Goal: Task Accomplishment & Management: Manage account settings

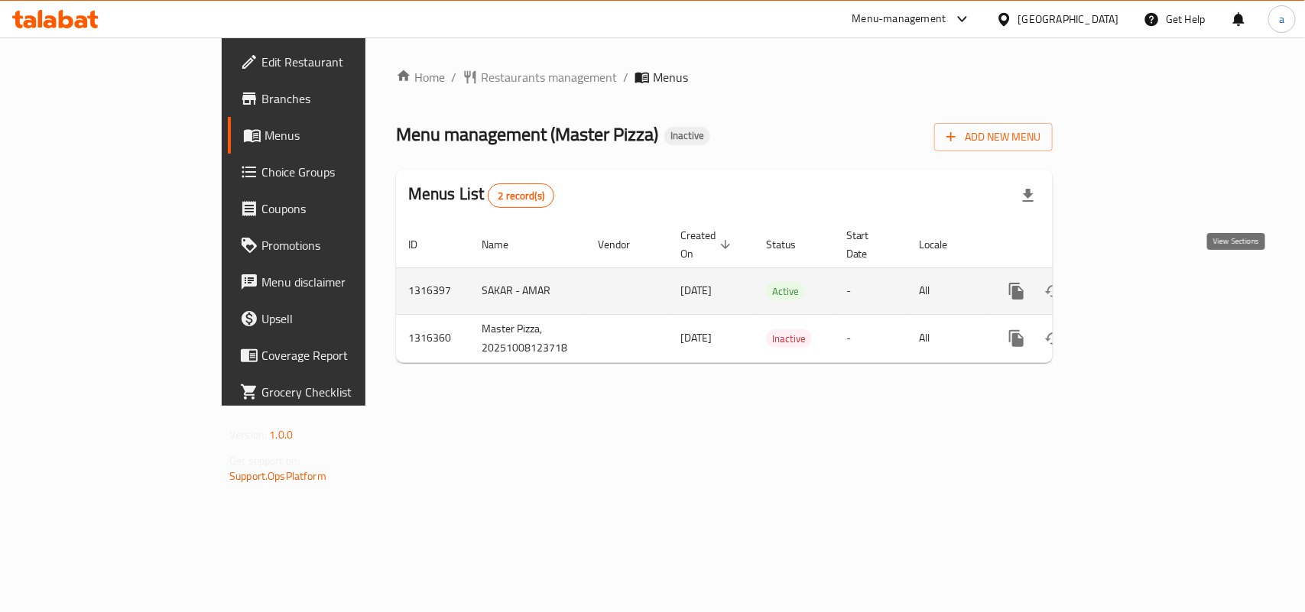
click at [1136, 282] on icon "enhanced table" at bounding box center [1127, 291] width 18 height 18
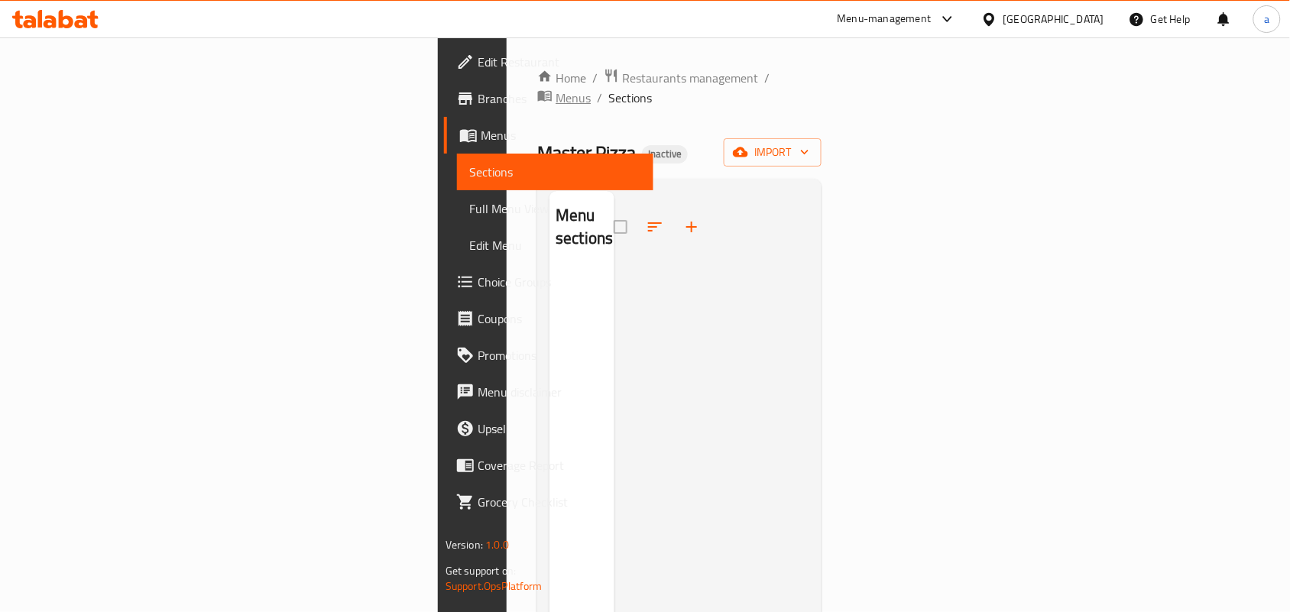
click at [556, 89] on span "Menus" at bounding box center [573, 98] width 35 height 18
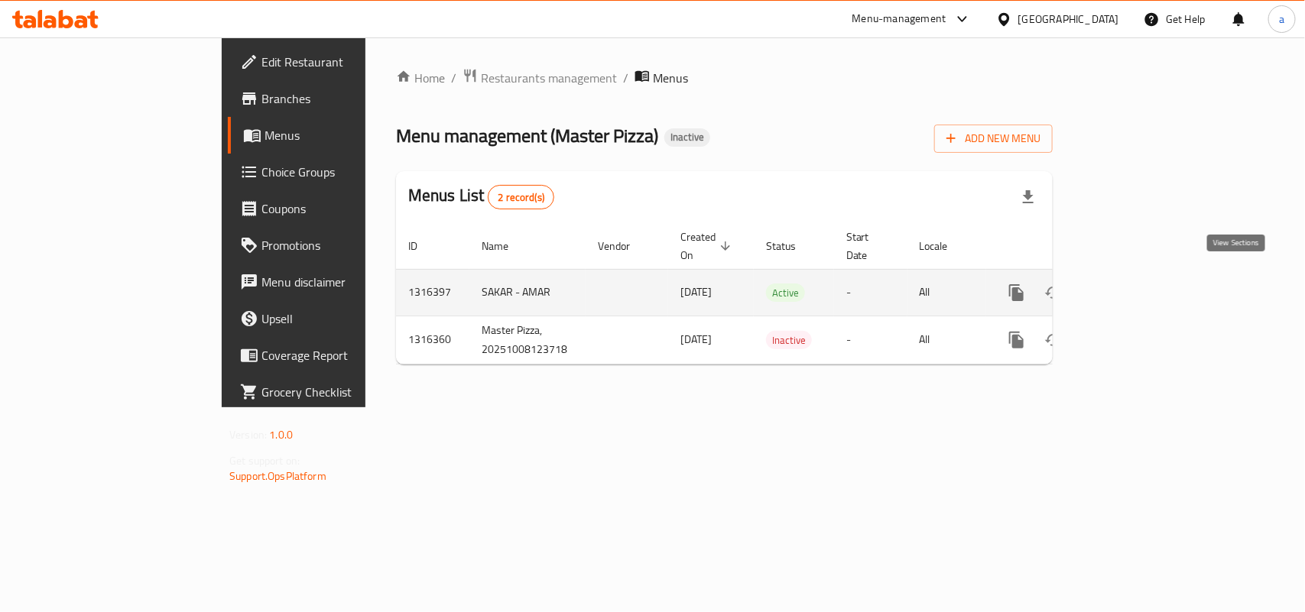
click at [1136, 287] on icon "enhanced table" at bounding box center [1127, 293] width 18 height 18
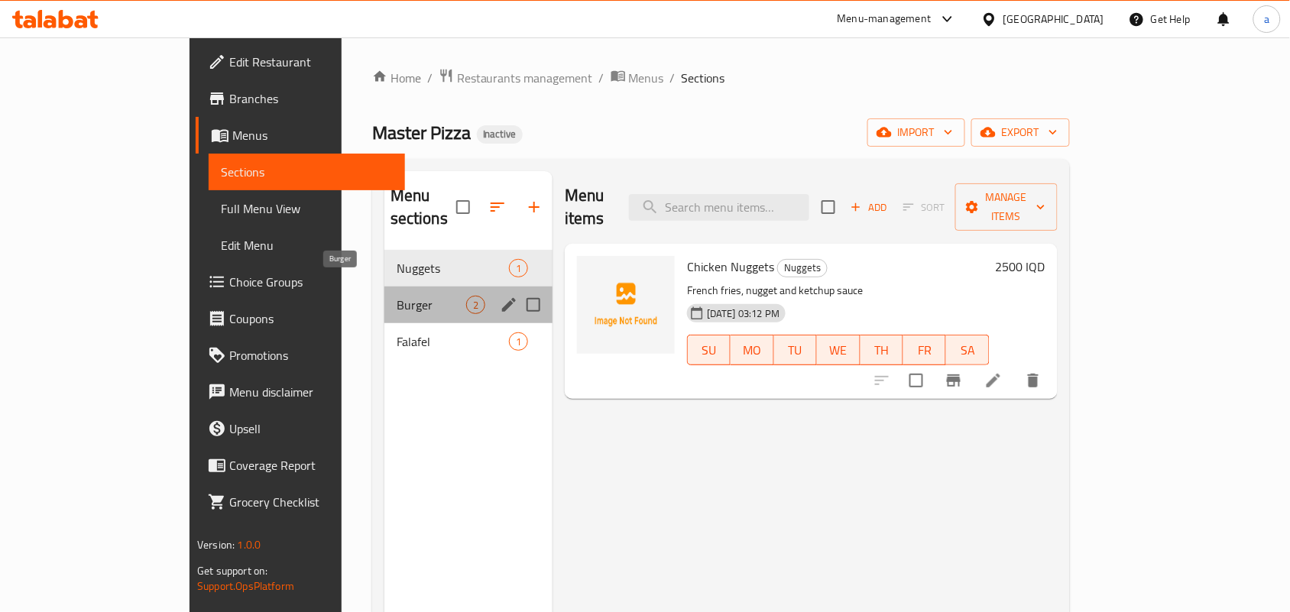
click at [400, 296] on span "Burger" at bounding box center [432, 305] width 70 height 18
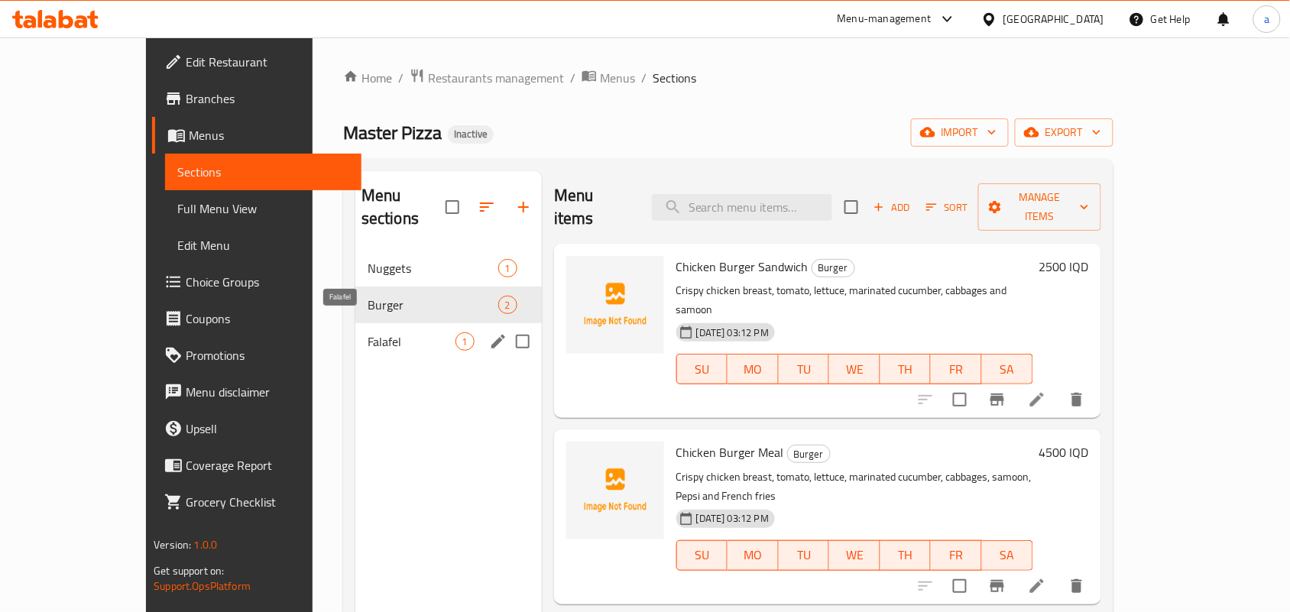
click at [396, 333] on span "Falafel" at bounding box center [412, 342] width 88 height 18
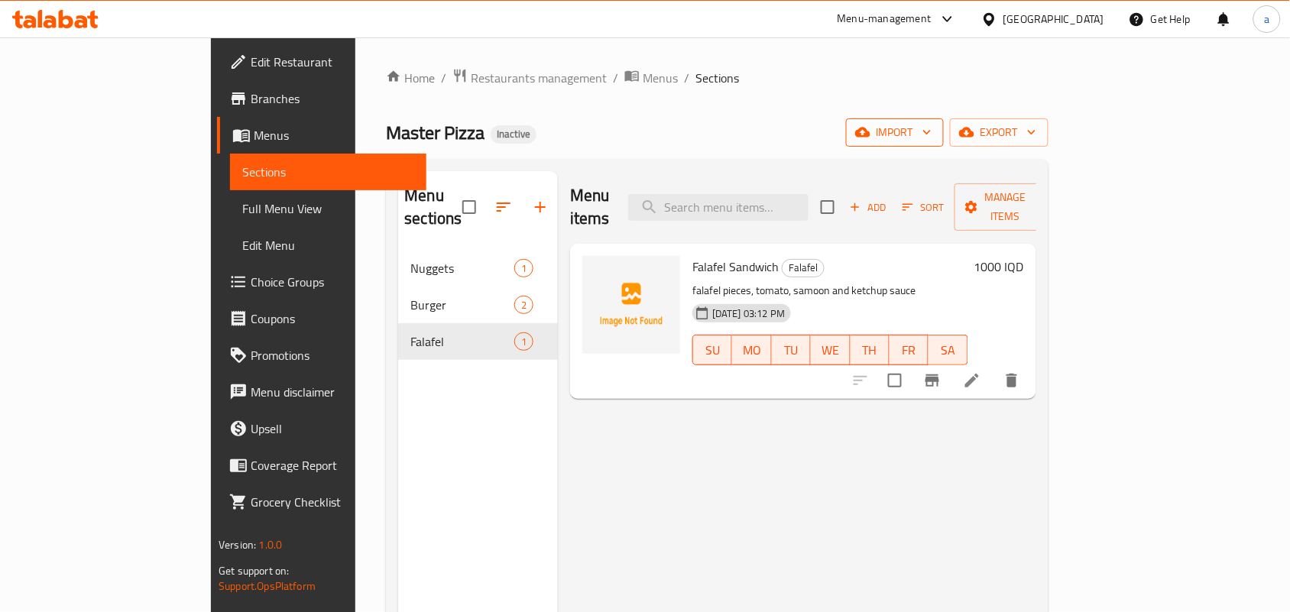
click at [932, 131] on span "import" at bounding box center [894, 132] width 73 height 19
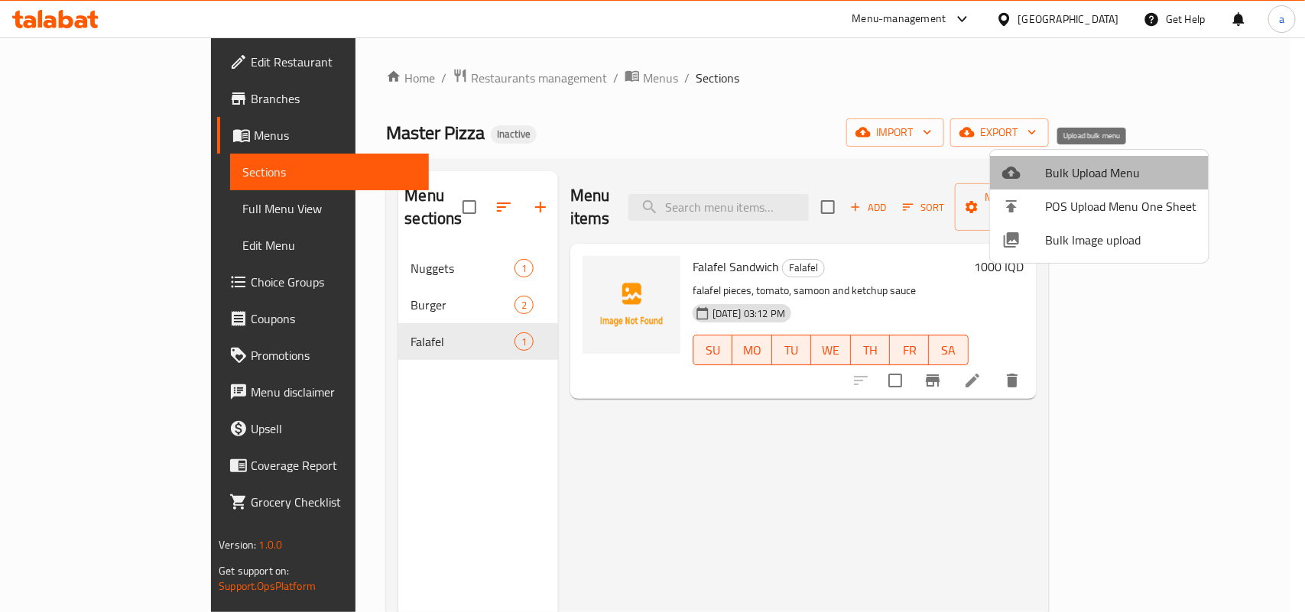
click at [1040, 167] on div at bounding box center [1023, 173] width 43 height 18
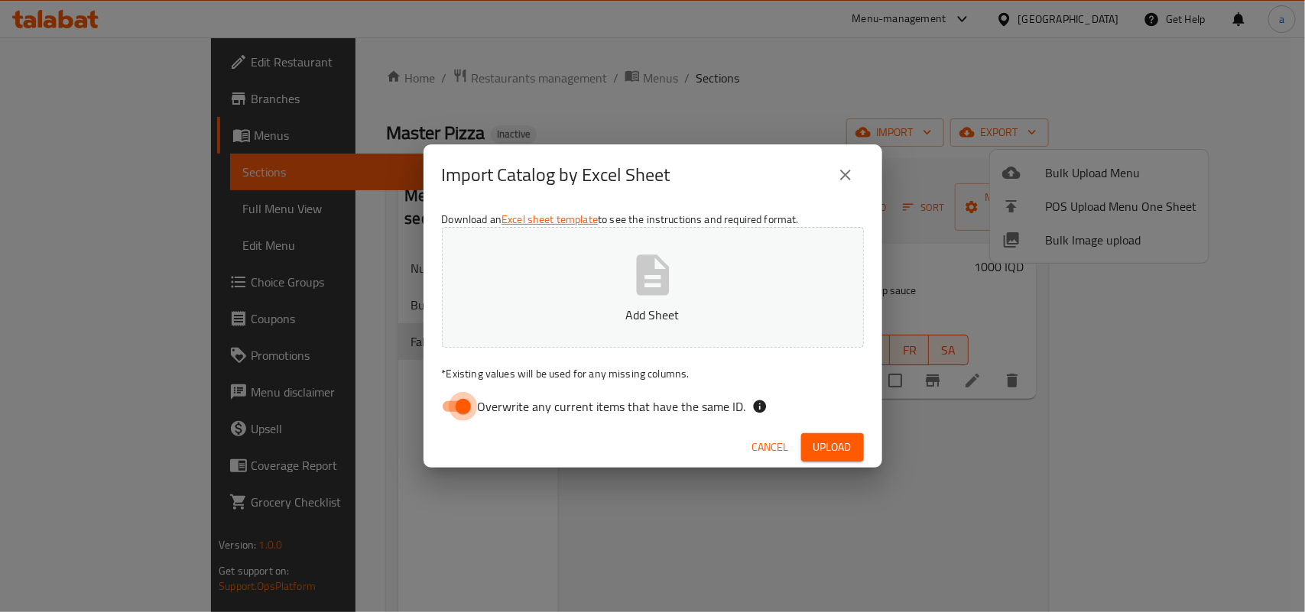
click at [456, 410] on input "Overwrite any current items that have the same ID." at bounding box center [463, 406] width 87 height 29
checkbox input "false"
click at [602, 300] on button "Add Sheet" at bounding box center [653, 287] width 422 height 121
click at [836, 449] on span "Upload" at bounding box center [832, 447] width 38 height 19
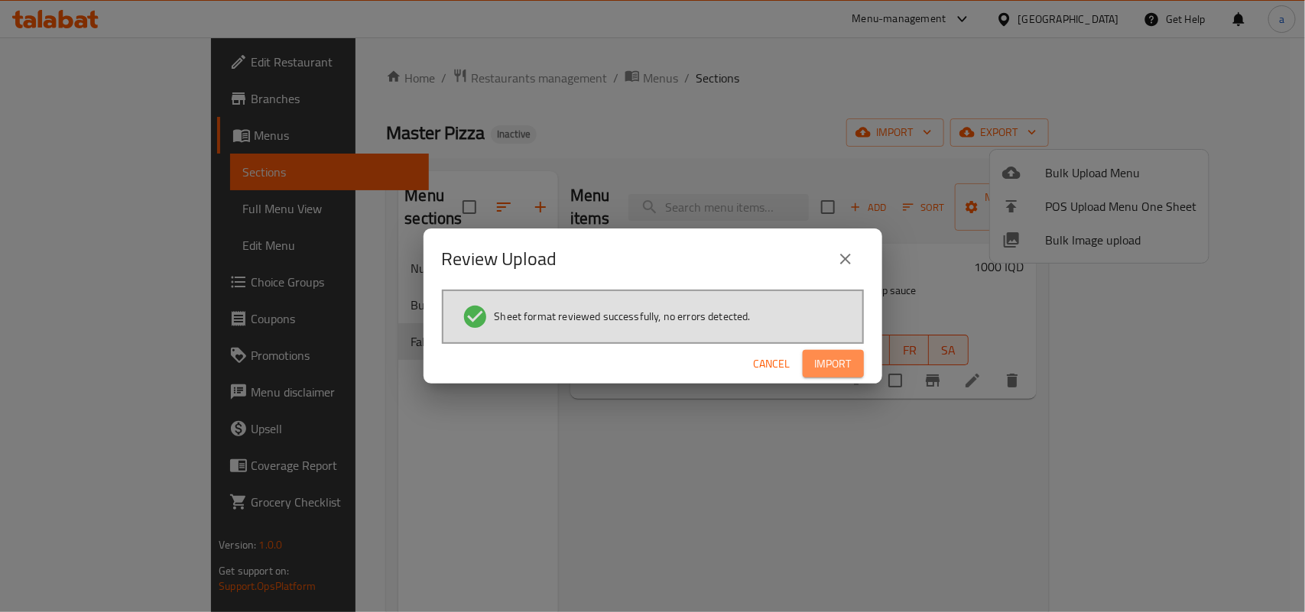
click at [819, 364] on span "Import" at bounding box center [833, 364] width 37 height 19
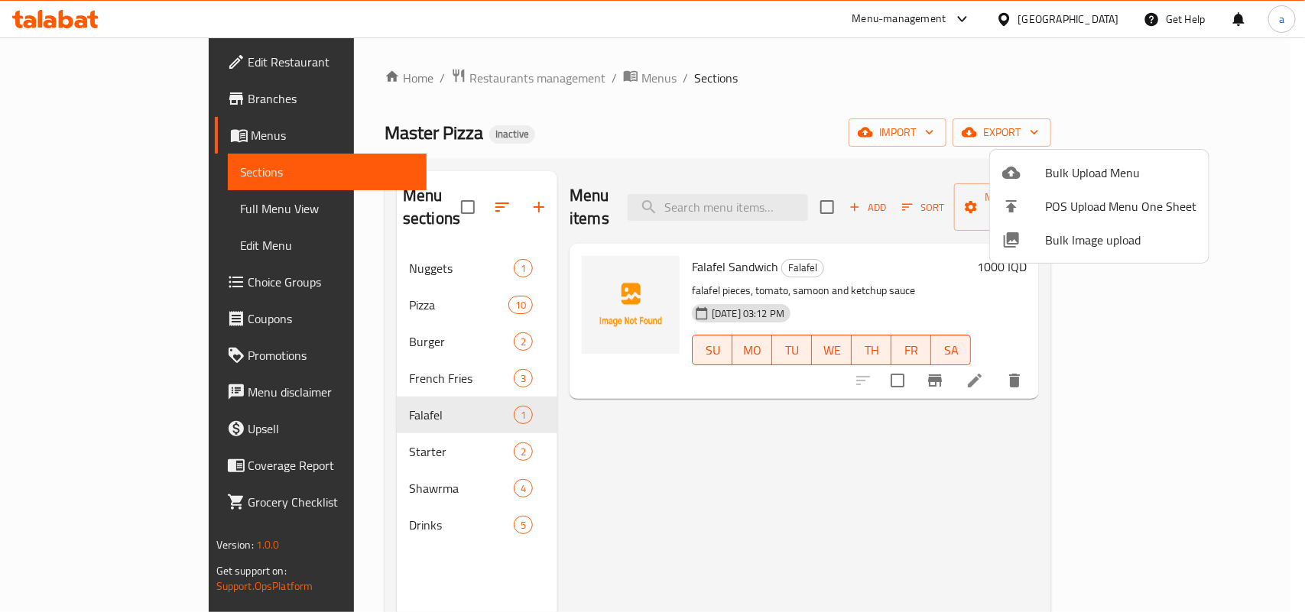
click at [647, 436] on div at bounding box center [652, 306] width 1305 height 612
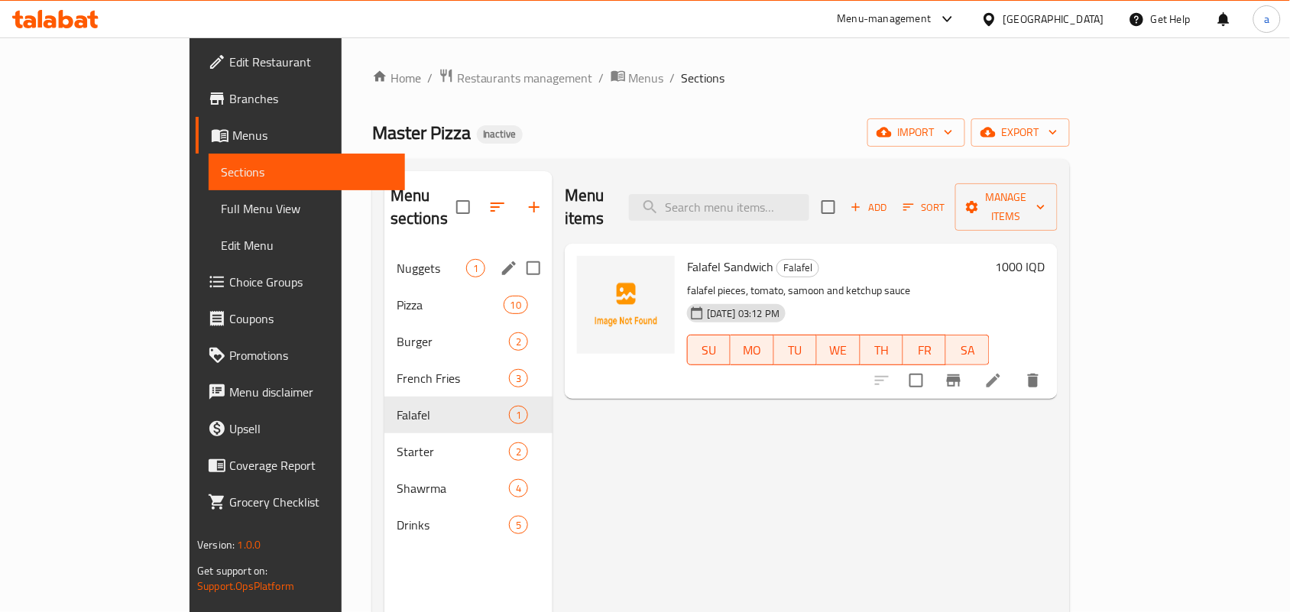
click at [397, 259] on span "Nuggets" at bounding box center [432, 268] width 70 height 18
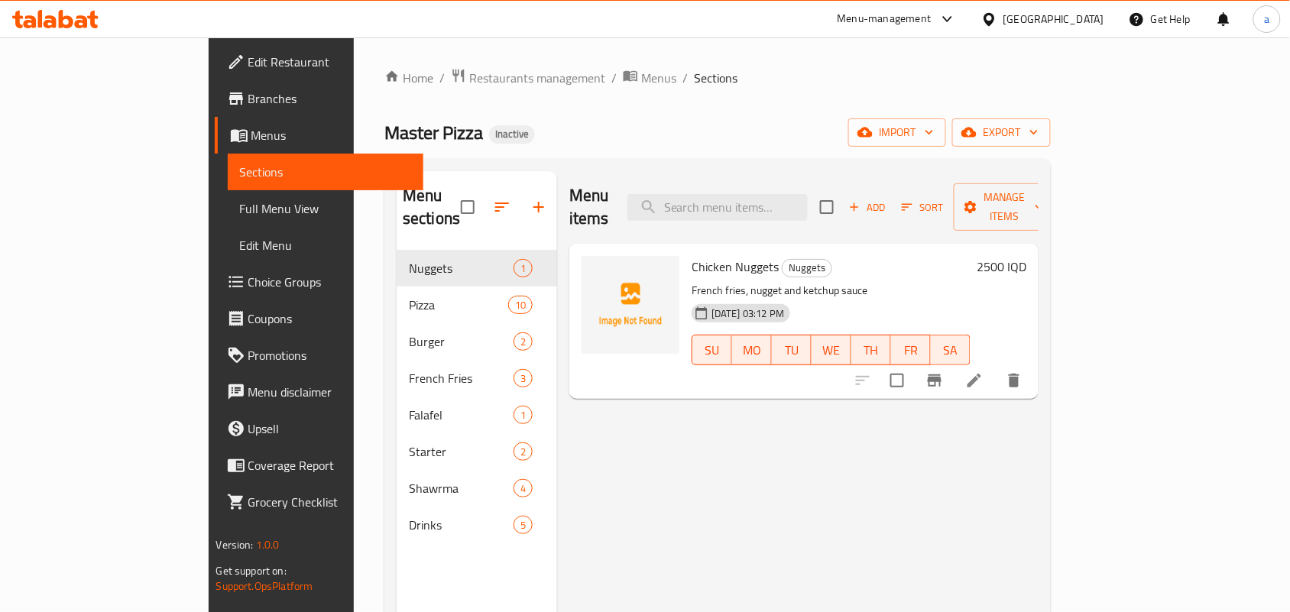
click at [692, 255] on span "Chicken Nuggets" at bounding box center [735, 266] width 87 height 23
copy h6 "Chicken Nuggets"
click at [588, 268] on span "upload picture" at bounding box center [603, 277] width 31 height 18
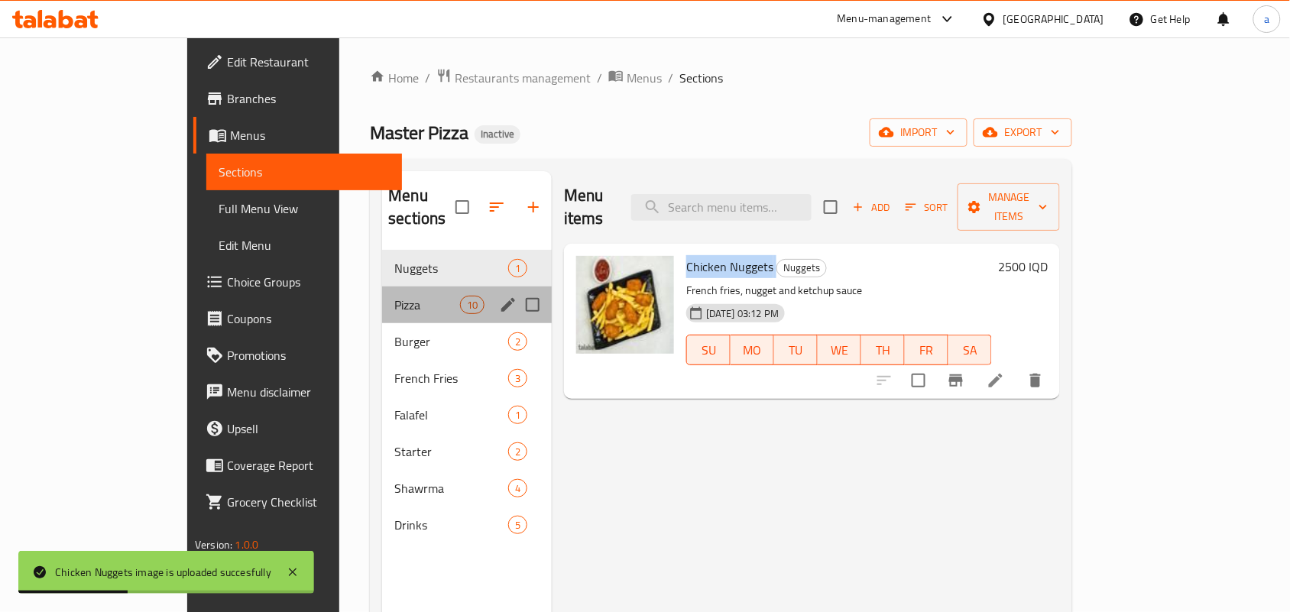
click at [399, 303] on div "Pizza 10" at bounding box center [467, 305] width 170 height 37
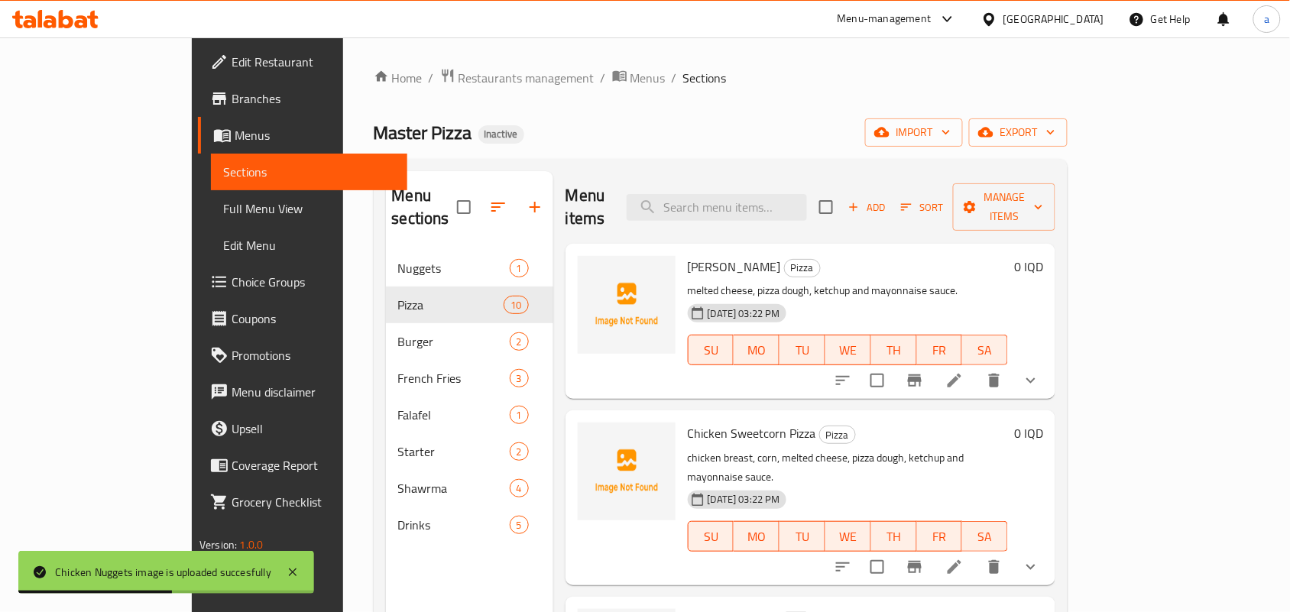
click at [713, 255] on span "[PERSON_NAME]" at bounding box center [734, 266] width 93 height 23
copy h6 "Pizza"
click at [592, 270] on icon "upload picture" at bounding box center [599, 277] width 15 height 14
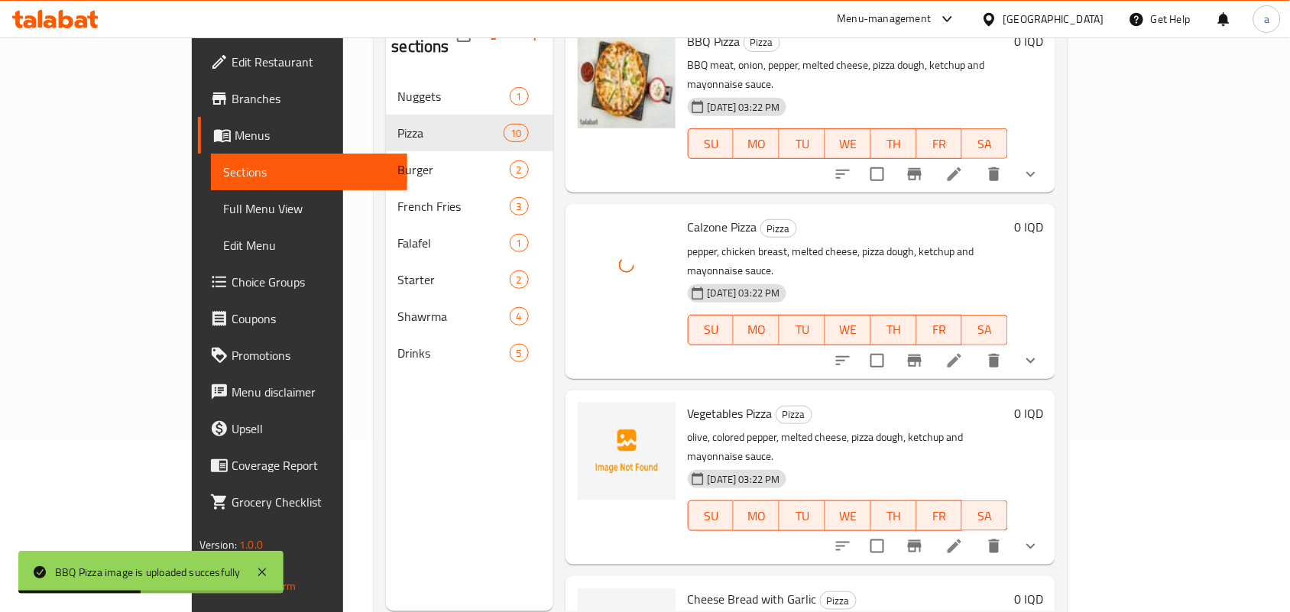
scroll to position [216, 0]
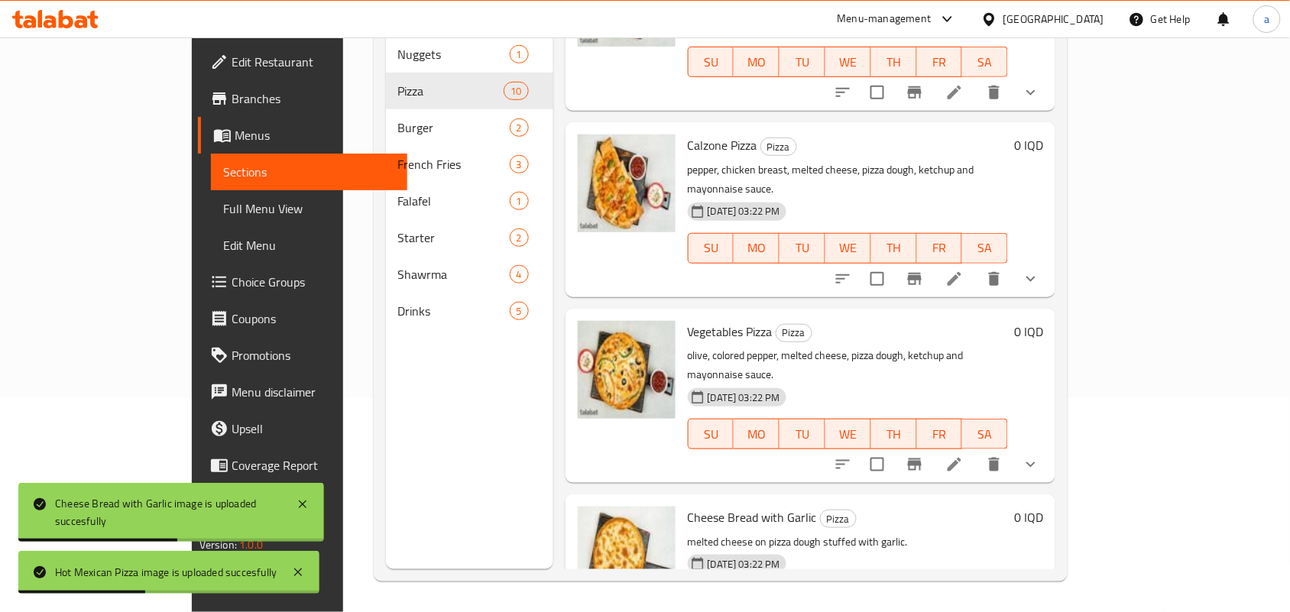
scroll to position [1283, 0]
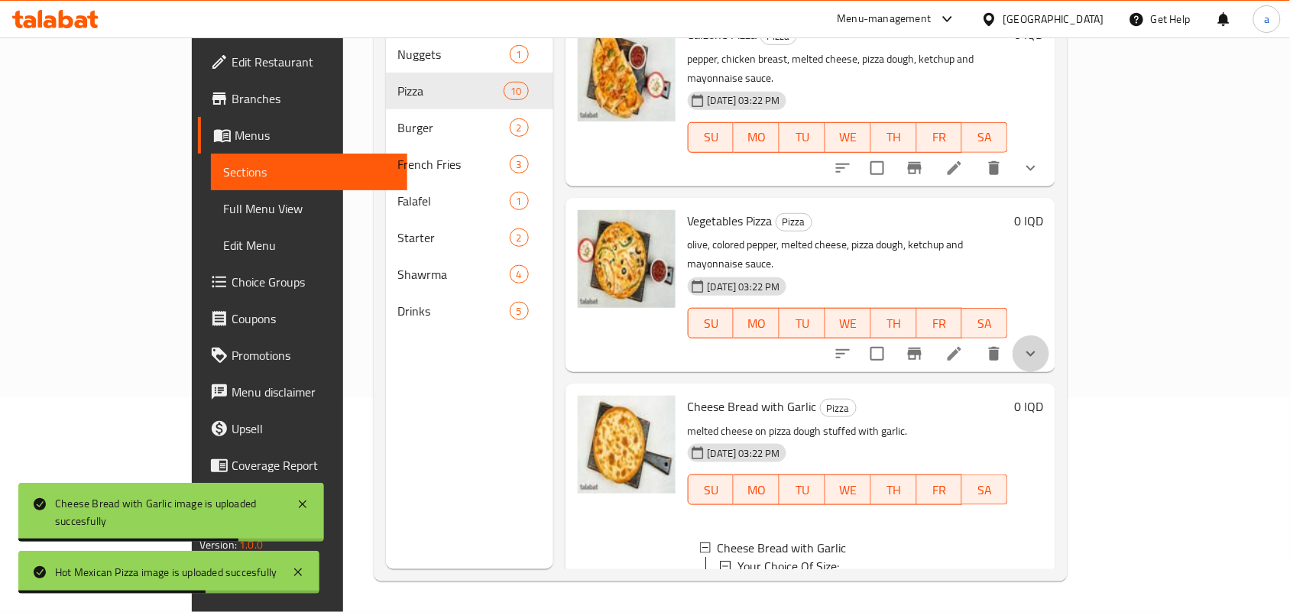
click at [1040, 345] on icon "show more" at bounding box center [1031, 354] width 18 height 18
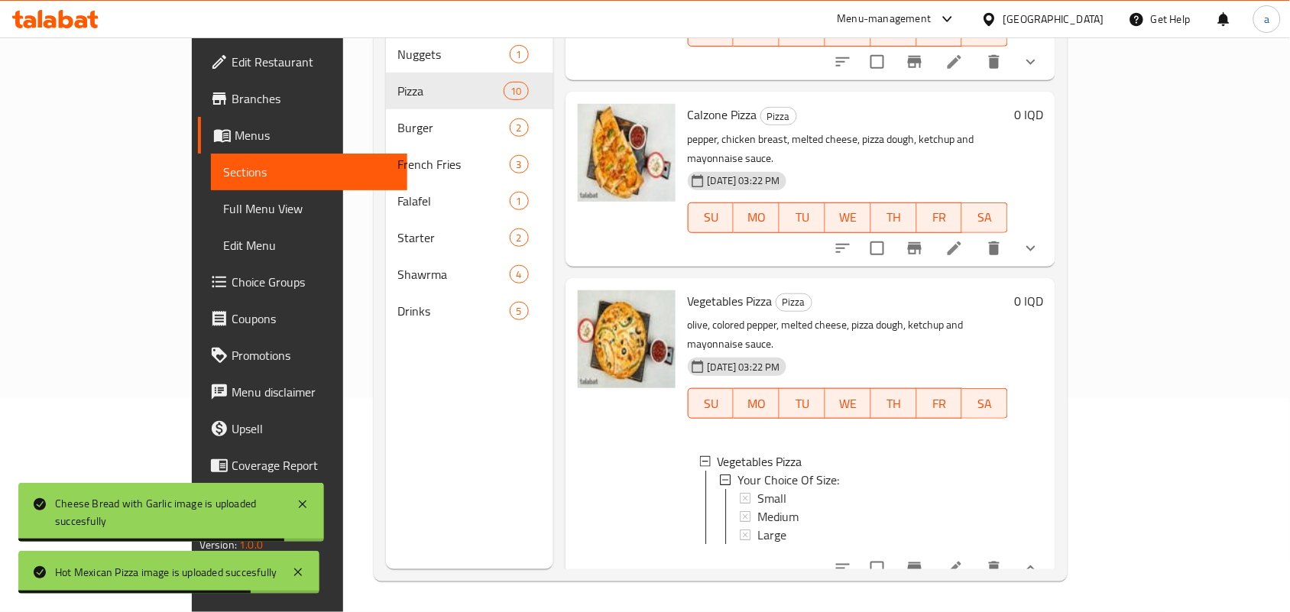
scroll to position [1060, 0]
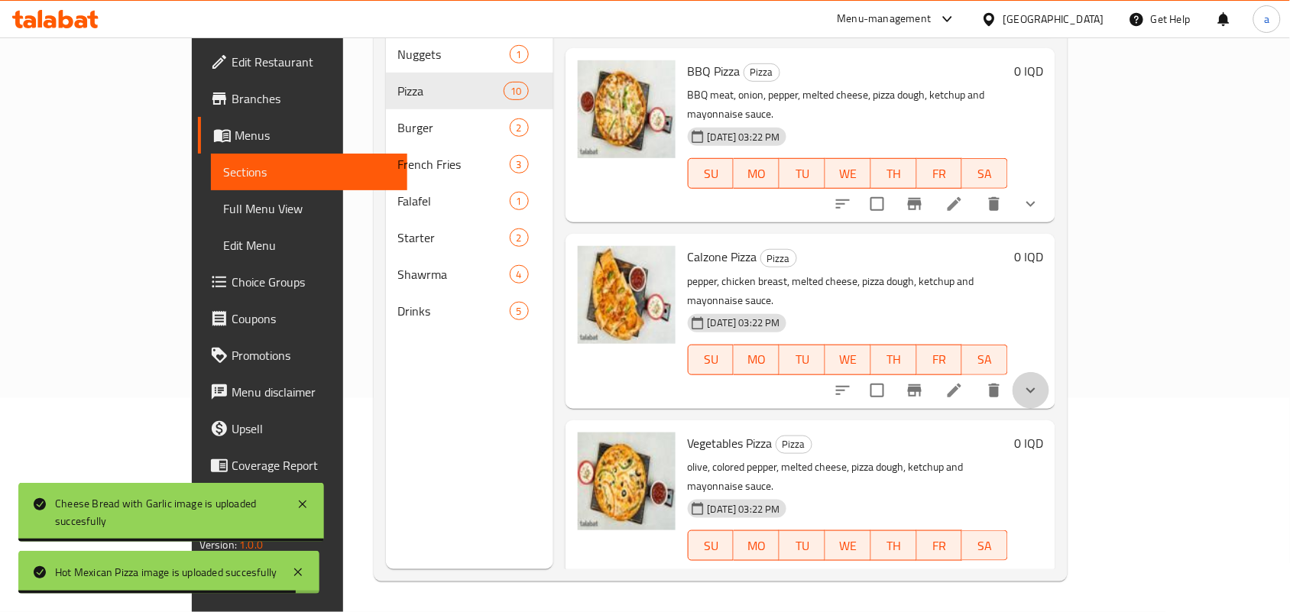
click at [1036, 388] on icon "show more" at bounding box center [1031, 390] width 9 height 5
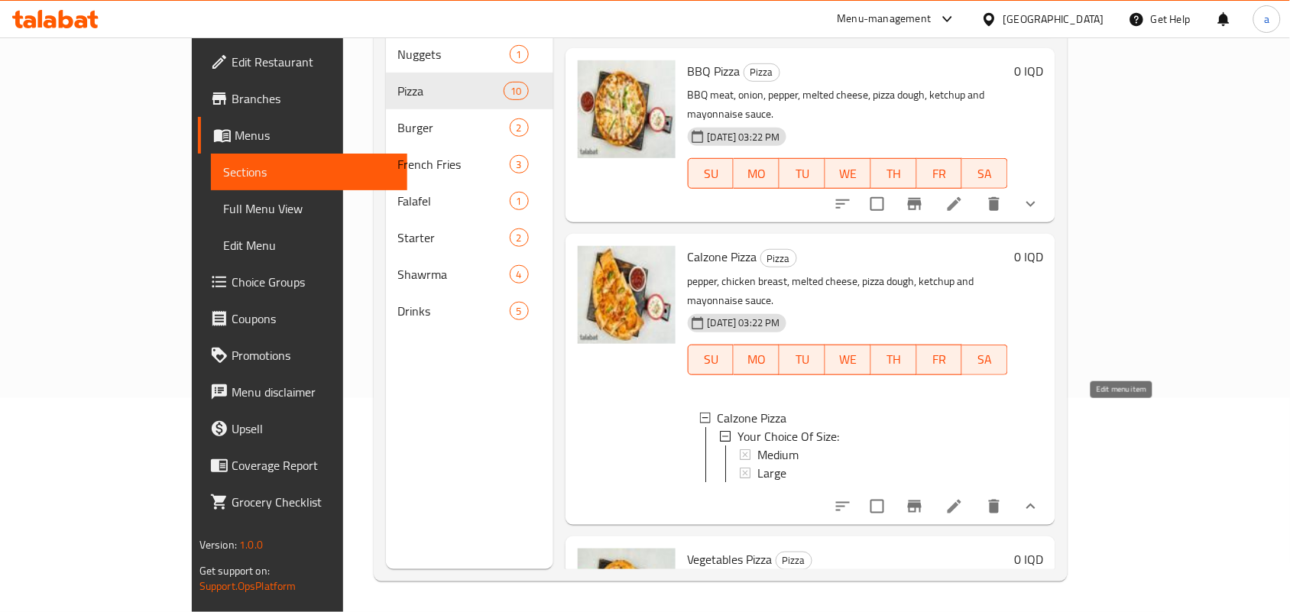
click at [964, 498] on icon at bounding box center [955, 507] width 18 height 18
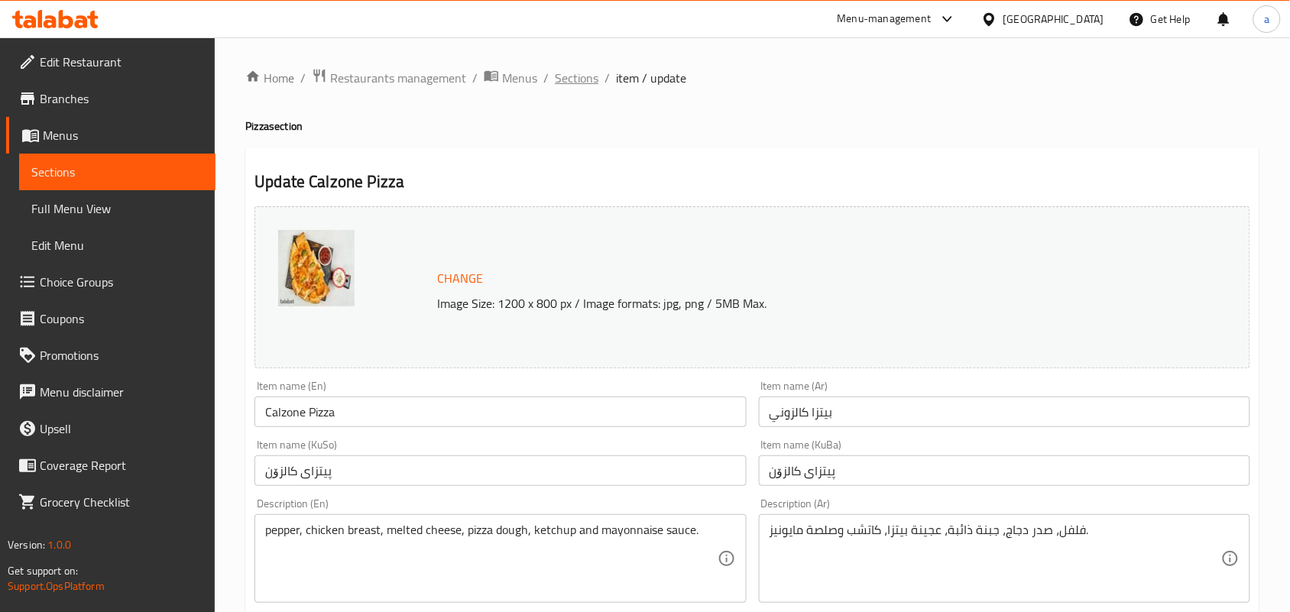
click at [589, 79] on span "Sections" at bounding box center [577, 78] width 44 height 18
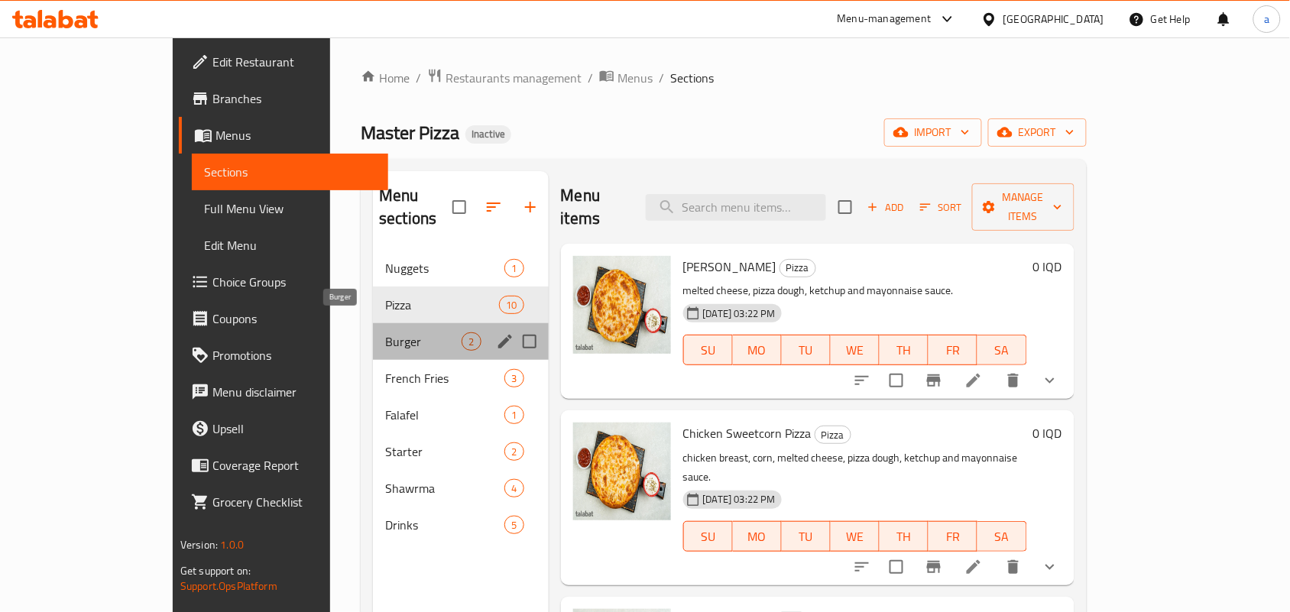
click at [385, 333] on span "Burger" at bounding box center [423, 342] width 76 height 18
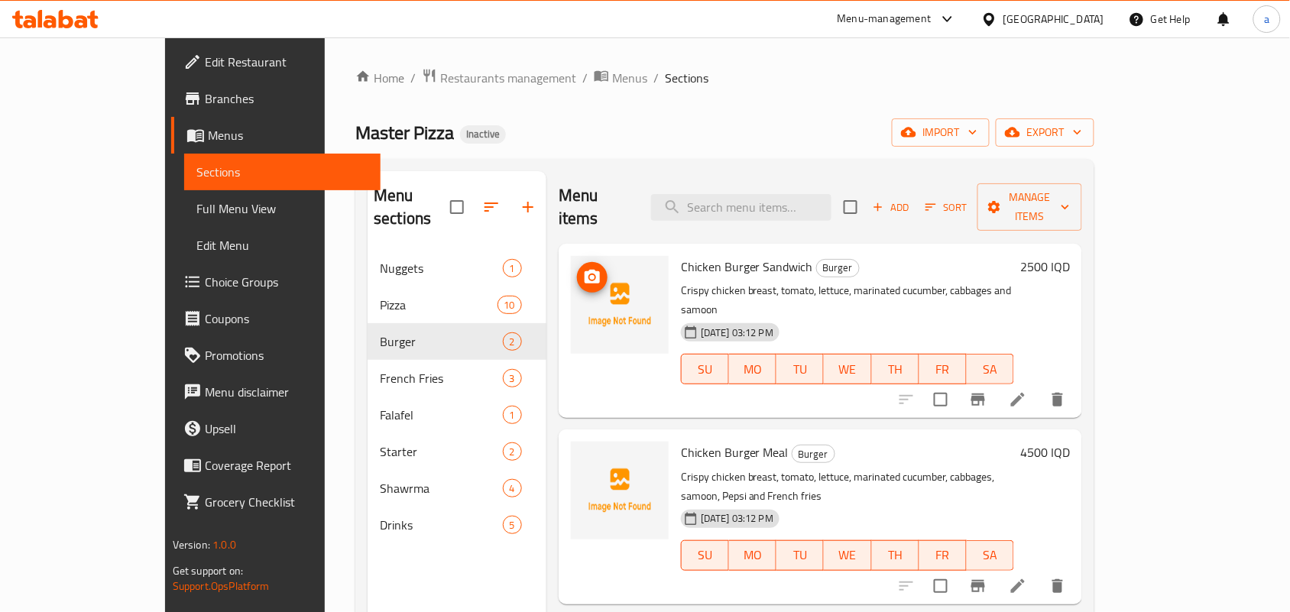
click at [585, 270] on icon "upload picture" at bounding box center [592, 277] width 15 height 14
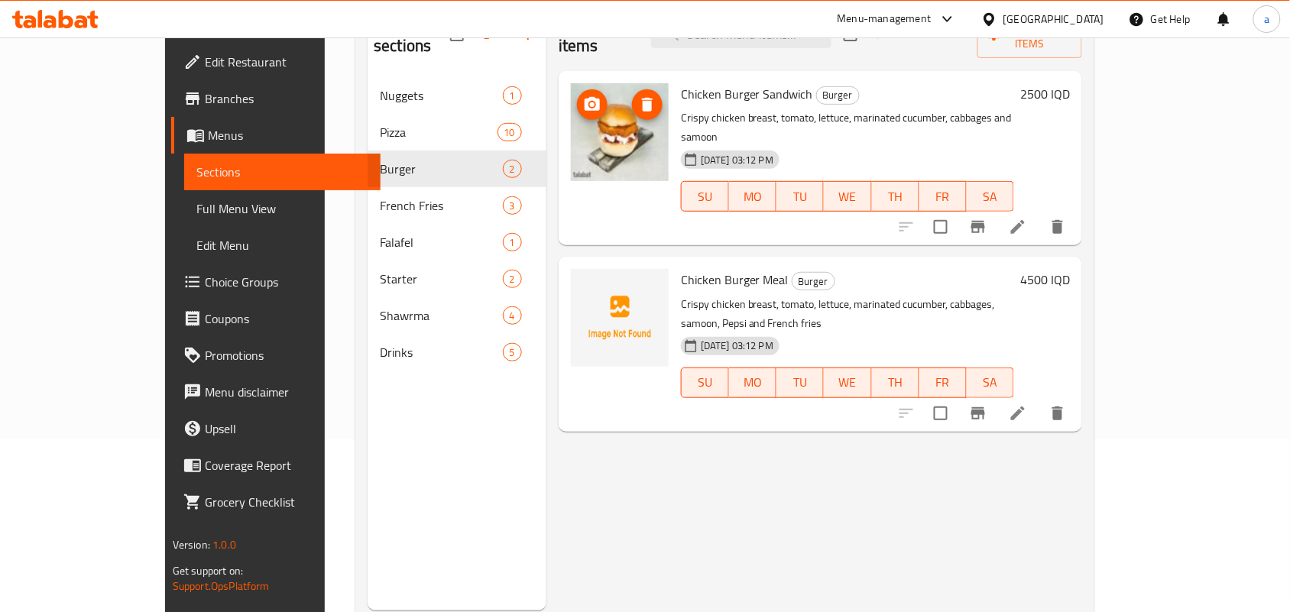
scroll to position [216, 0]
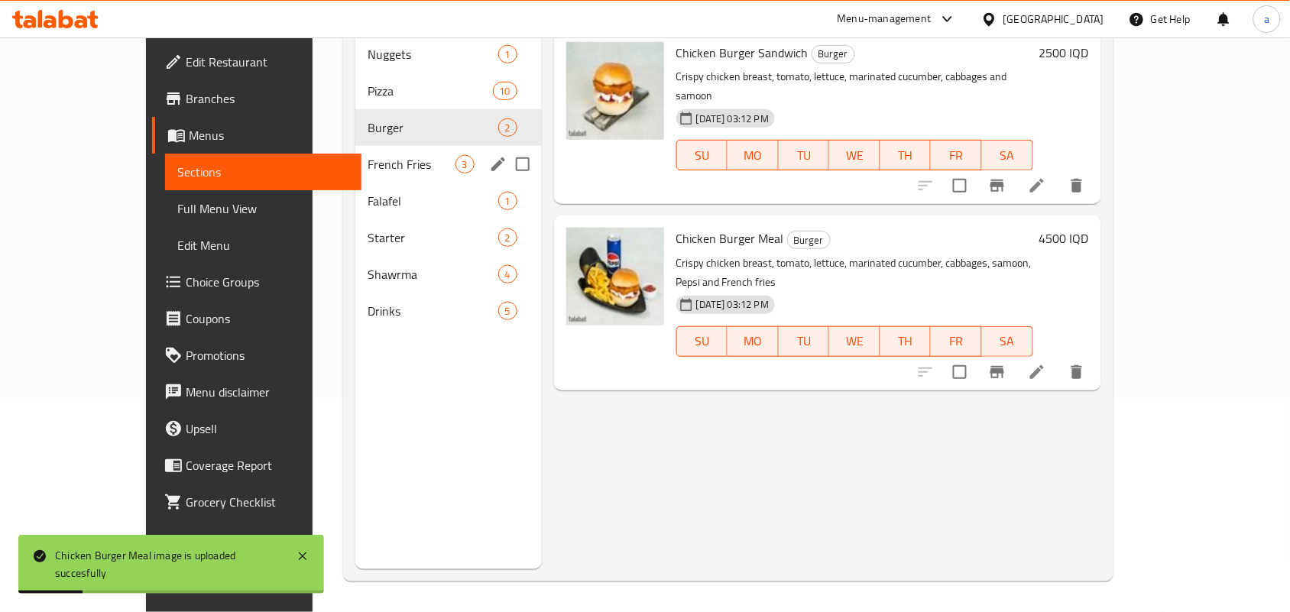
click at [387, 155] on span "French Fries" at bounding box center [412, 164] width 88 height 18
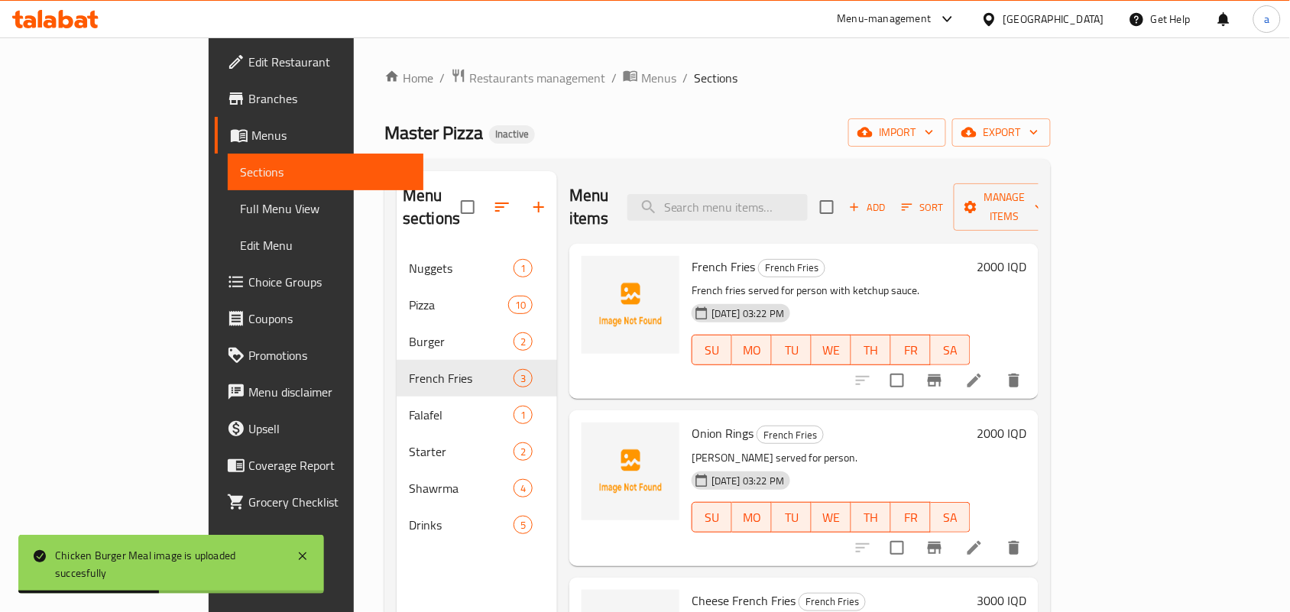
click at [692, 256] on span "French Fries" at bounding box center [723, 266] width 63 height 23
click at [692, 255] on span "French Fries" at bounding box center [723, 266] width 63 height 23
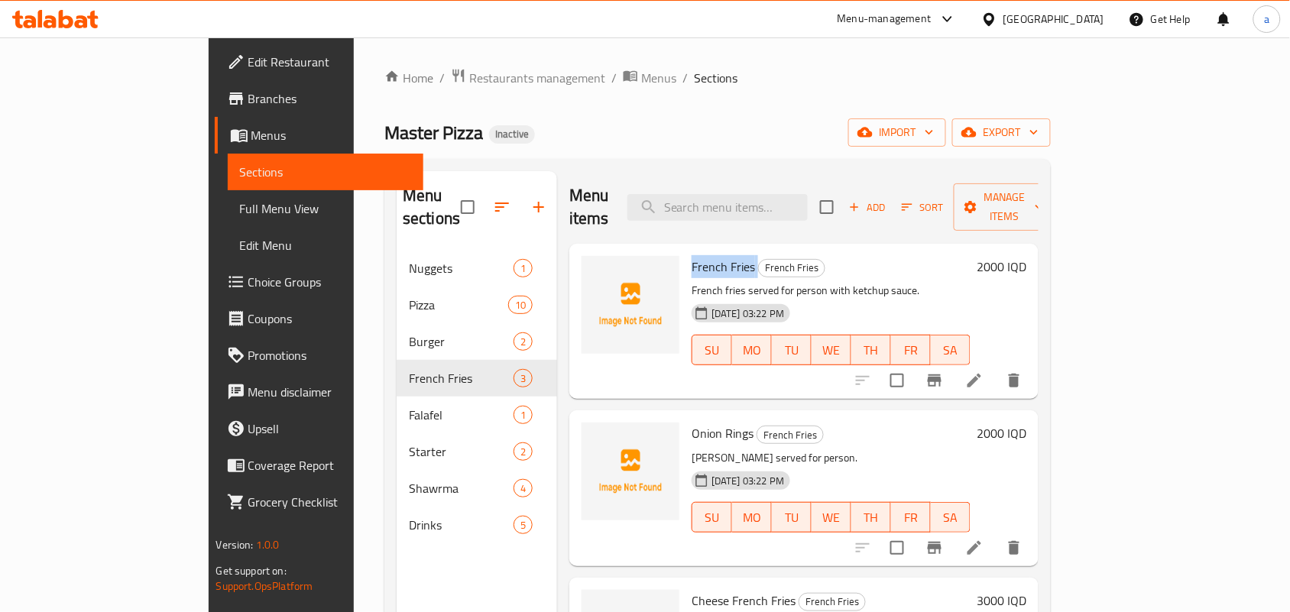
click at [692, 255] on span "French Fries" at bounding box center [723, 266] width 63 height 23
click at [594, 268] on icon "upload picture" at bounding box center [603, 277] width 18 height 18
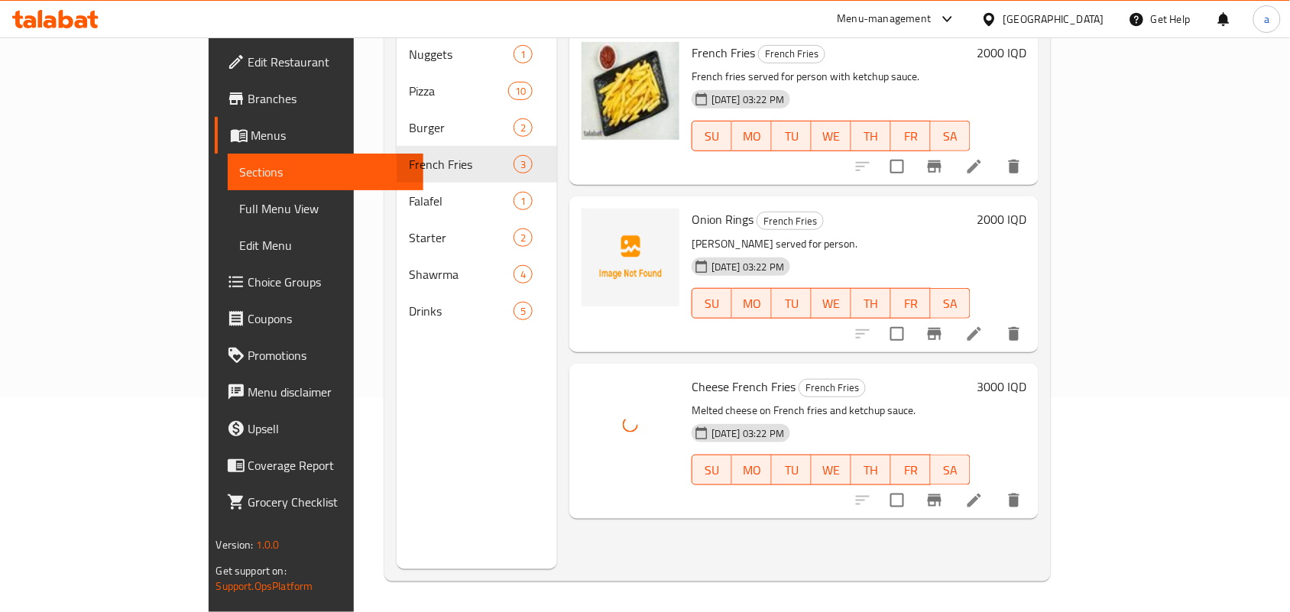
click at [692, 208] on span "Onion Rings" at bounding box center [723, 219] width 62 height 23
copy h6 "Onion Rings"
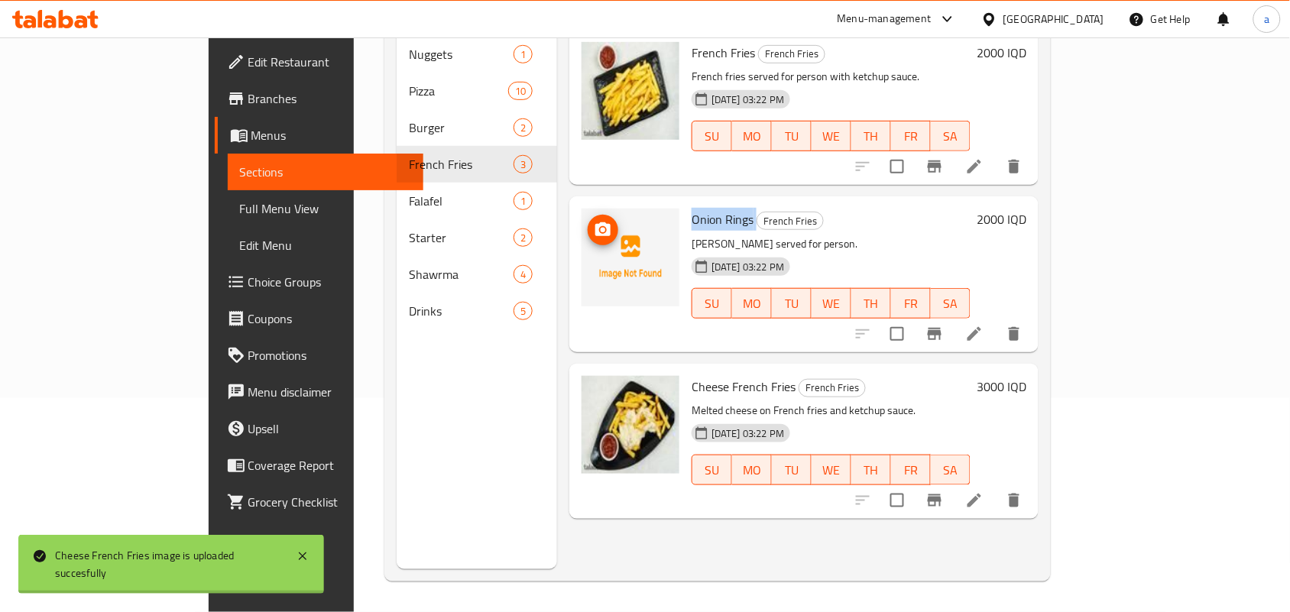
click at [595, 222] on icon "upload picture" at bounding box center [602, 229] width 15 height 14
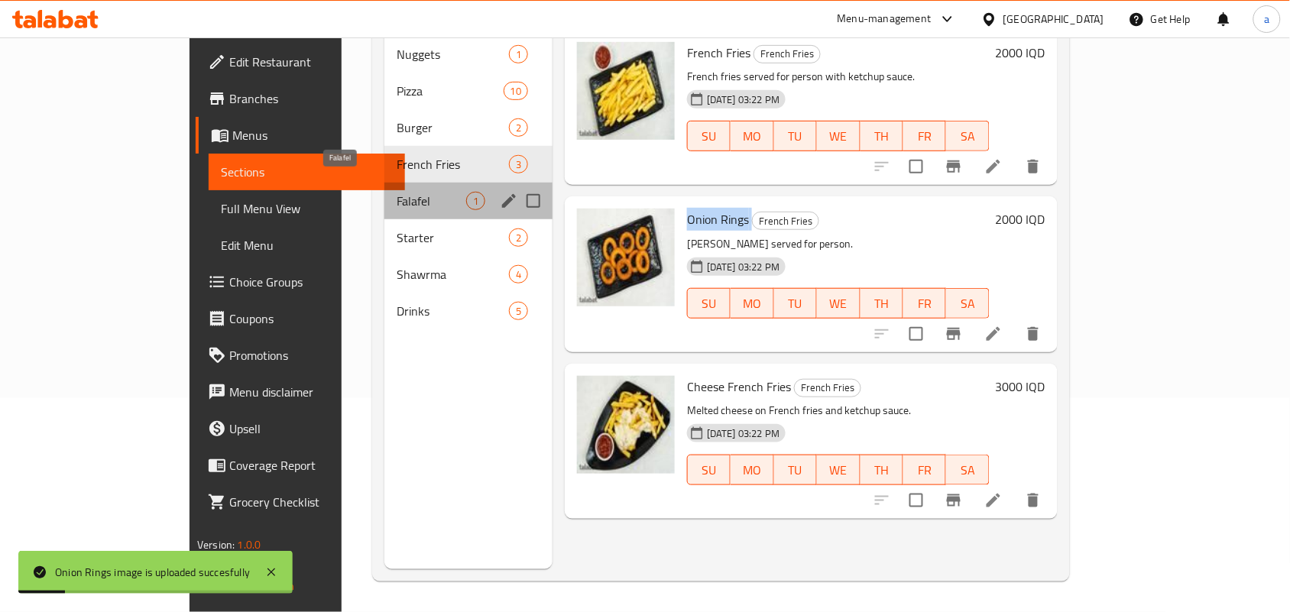
click at [397, 192] on span "Falafel" at bounding box center [432, 201] width 70 height 18
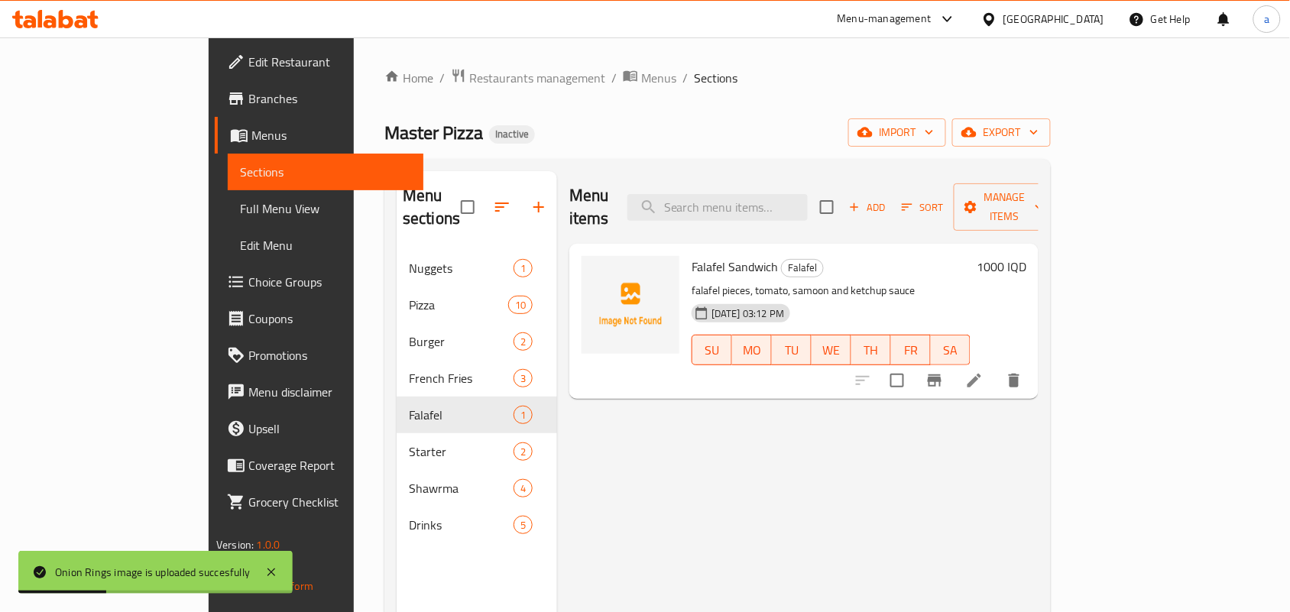
click at [692, 255] on span "Falafel Sandwich" at bounding box center [735, 266] width 86 height 23
copy h6 "Falafel Sandwich"
click at [582, 258] on img at bounding box center [631, 305] width 98 height 98
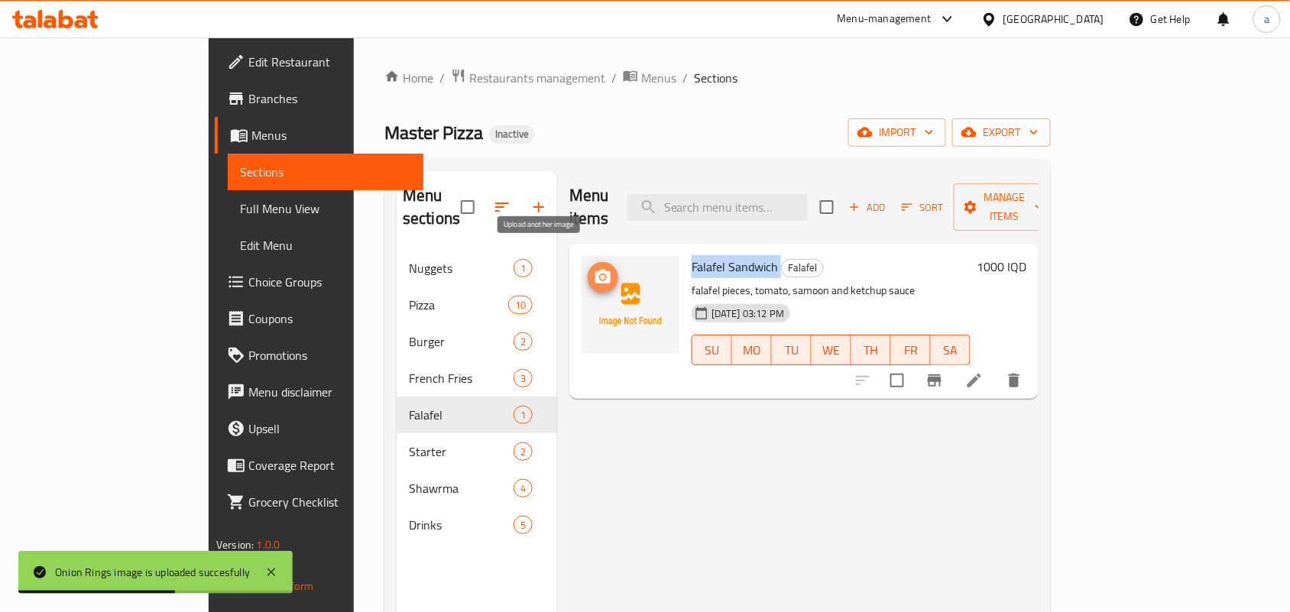
click at [595, 270] on icon "upload picture" at bounding box center [602, 277] width 15 height 14
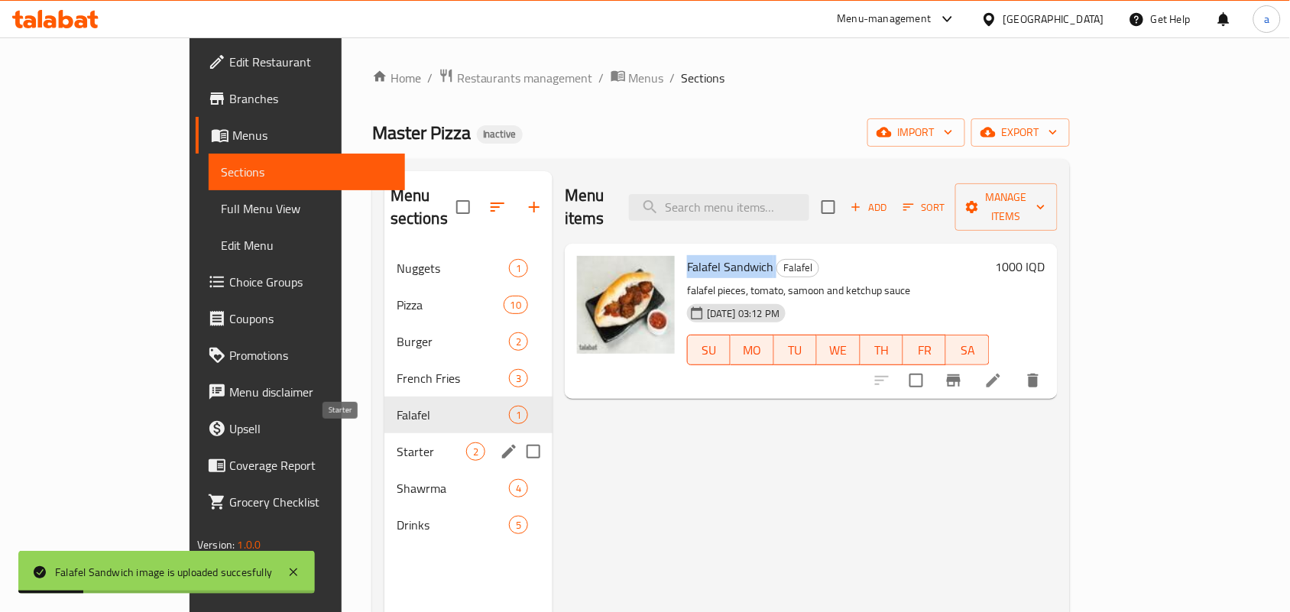
click at [397, 443] on span "Starter" at bounding box center [432, 452] width 70 height 18
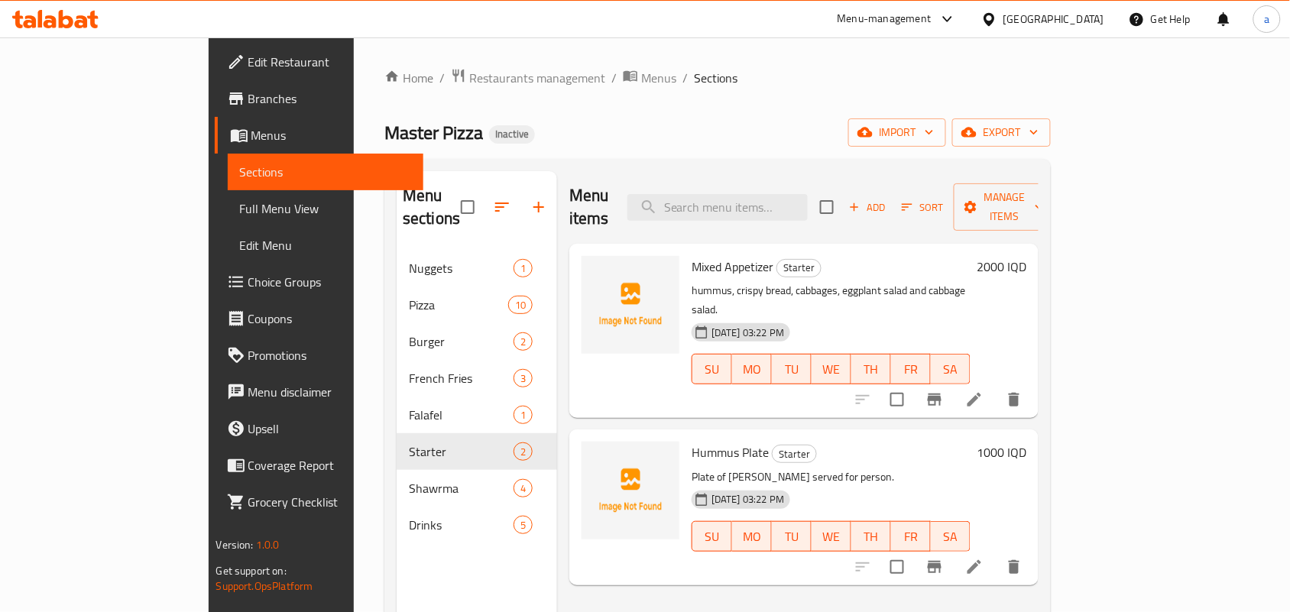
click at [705, 255] on span "Mixed Appetizer" at bounding box center [733, 266] width 82 height 23
copy h6 "Mixed Appetizer"
click at [595, 270] on icon "upload picture" at bounding box center [602, 277] width 15 height 14
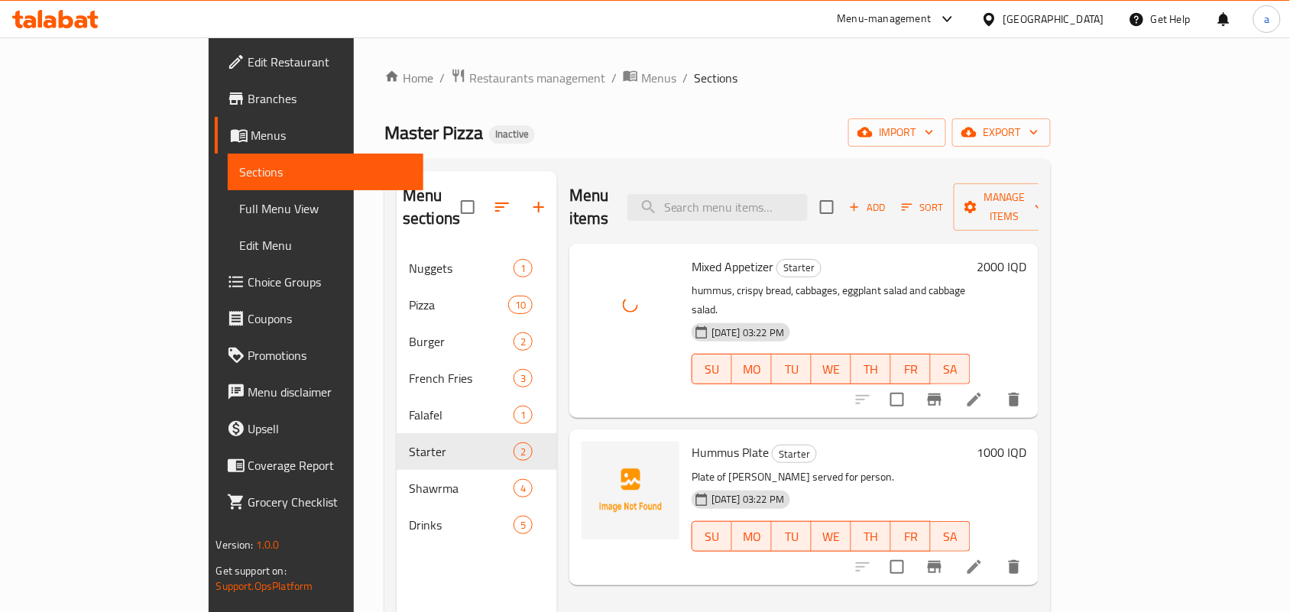
click at [692, 441] on span "Hummus Plate" at bounding box center [730, 452] width 77 height 23
copy h6 "Hummus Plate"
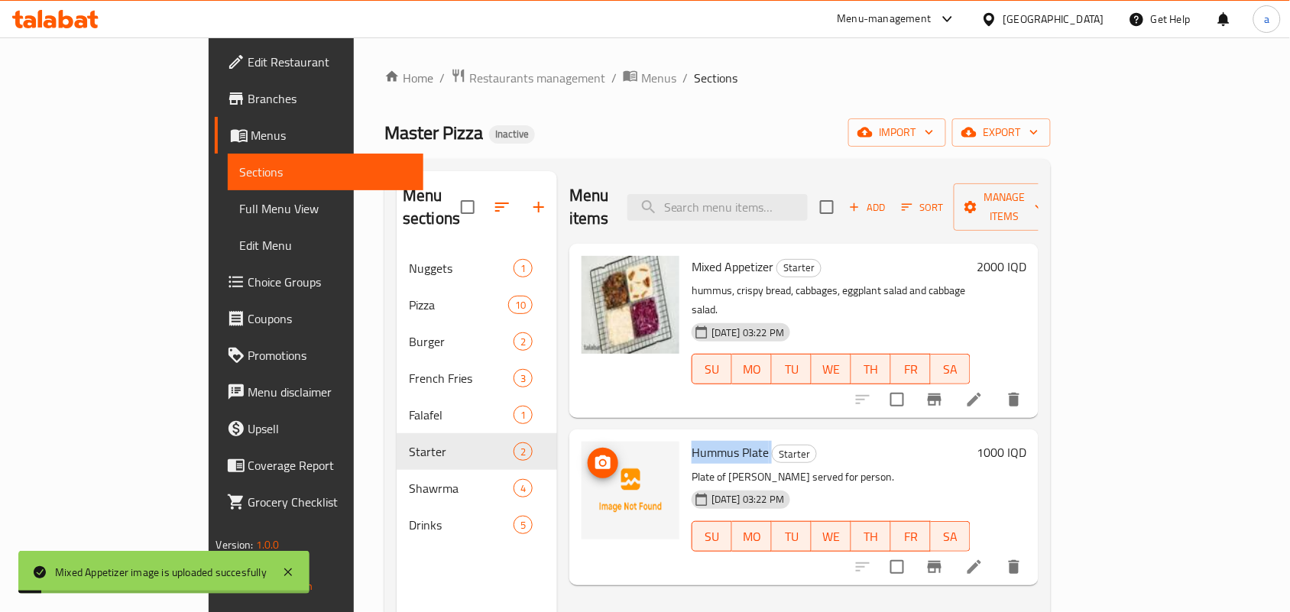
click at [595, 456] on icon "upload picture" at bounding box center [602, 463] width 15 height 14
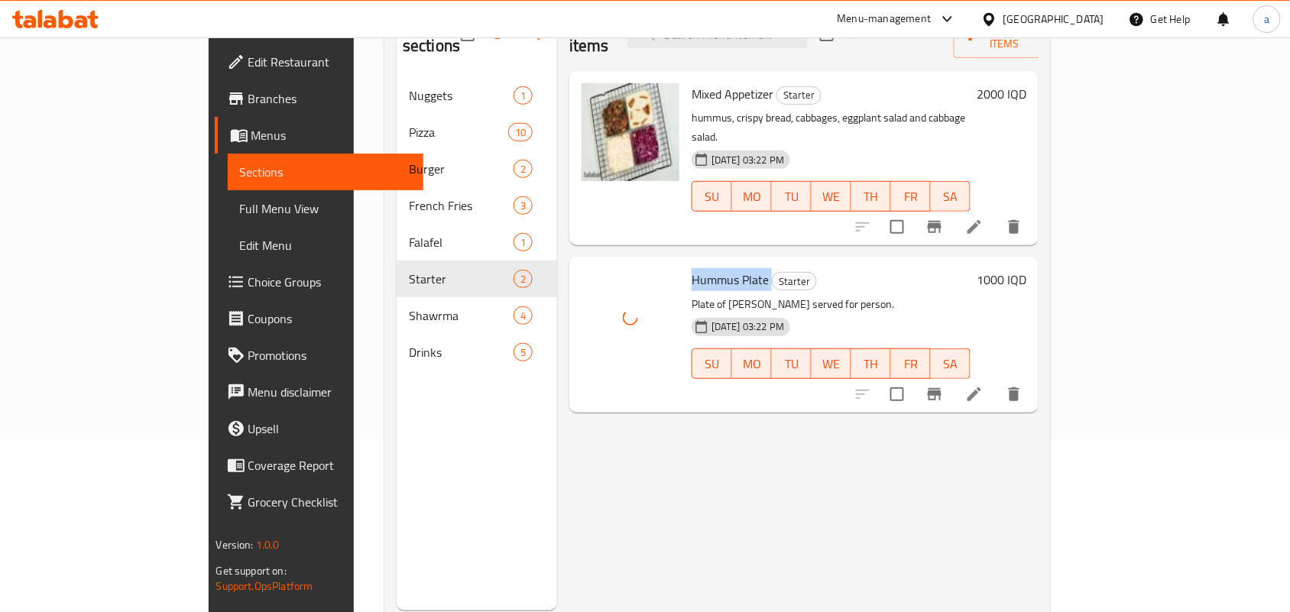
scroll to position [216, 0]
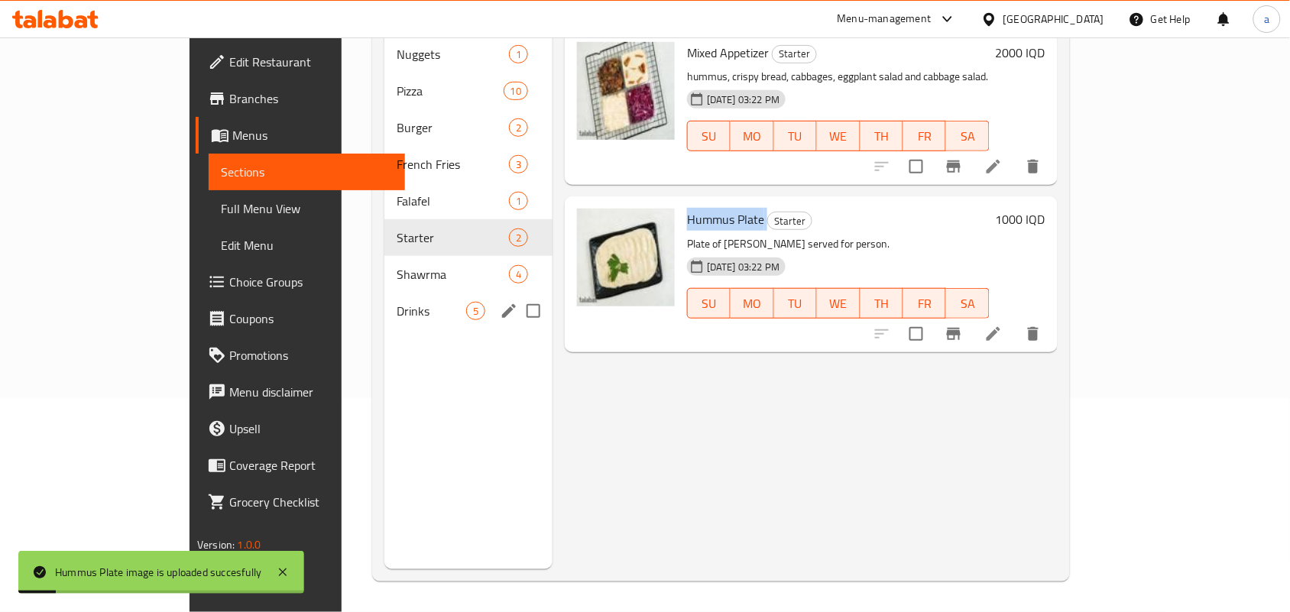
click at [397, 268] on span "Shawrma" at bounding box center [453, 274] width 112 height 18
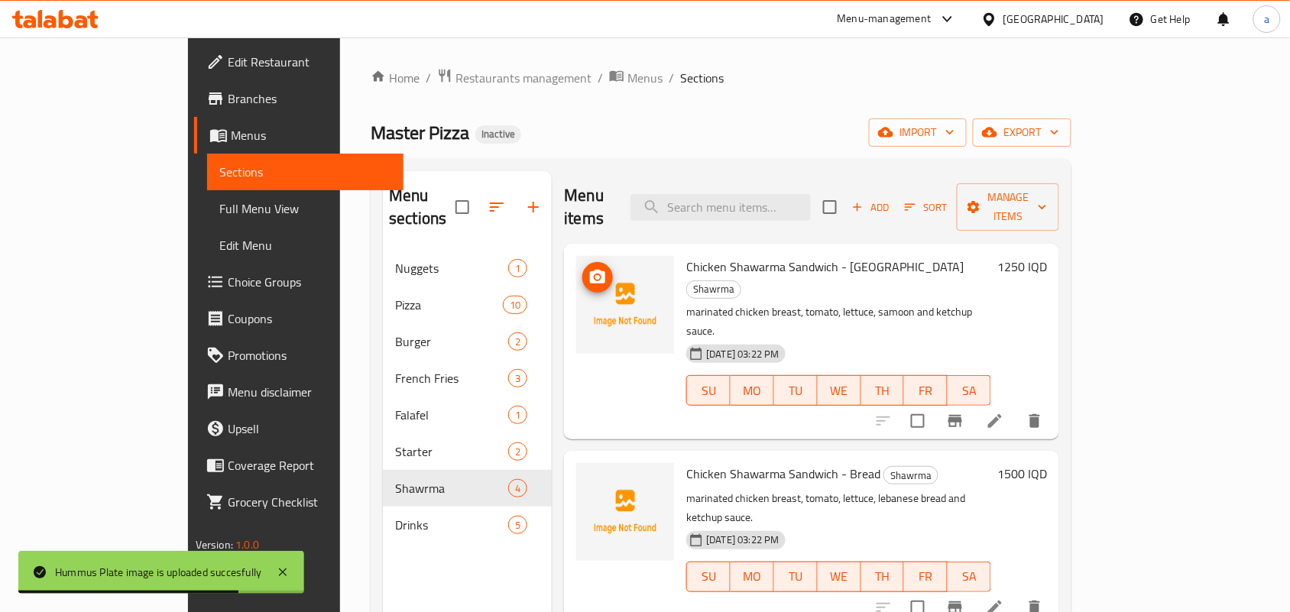
click at [595, 275] on circle "upload picture" at bounding box center [597, 277] width 5 height 5
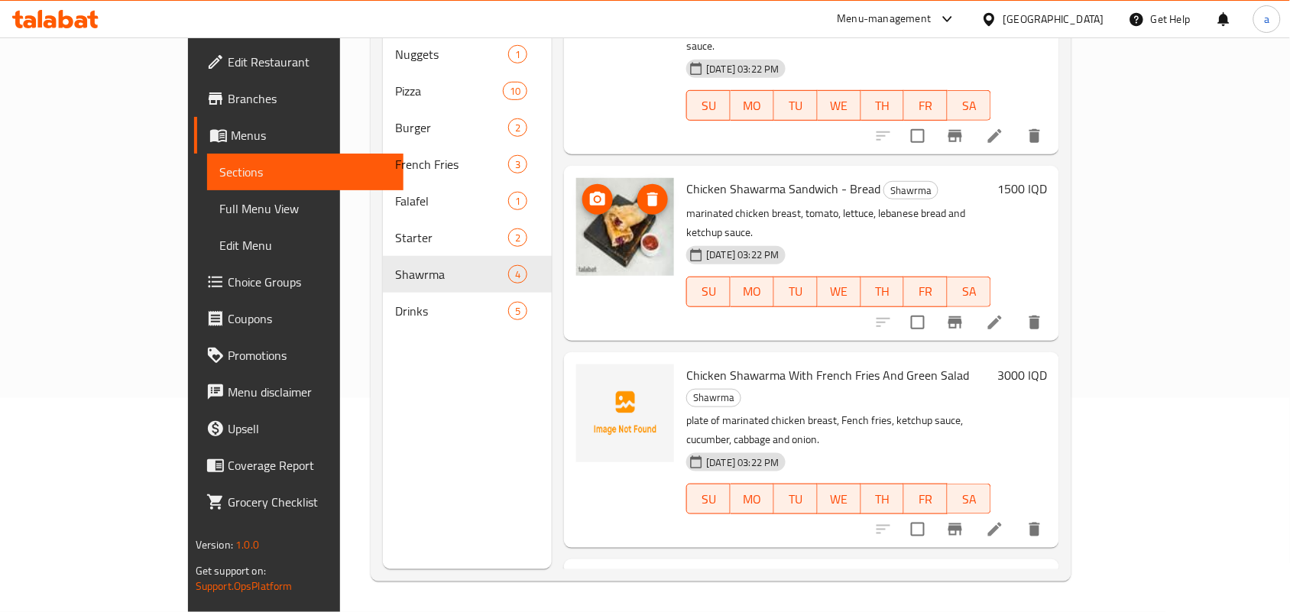
scroll to position [109, 0]
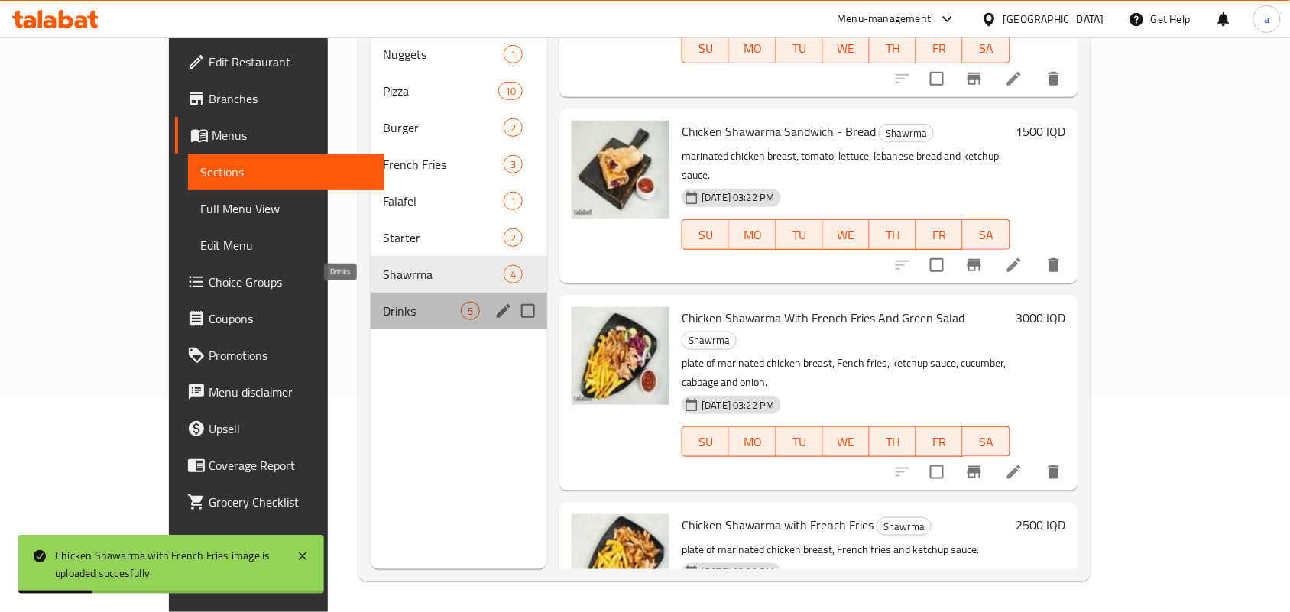
click at [397, 302] on span "Drinks" at bounding box center [422, 311] width 78 height 18
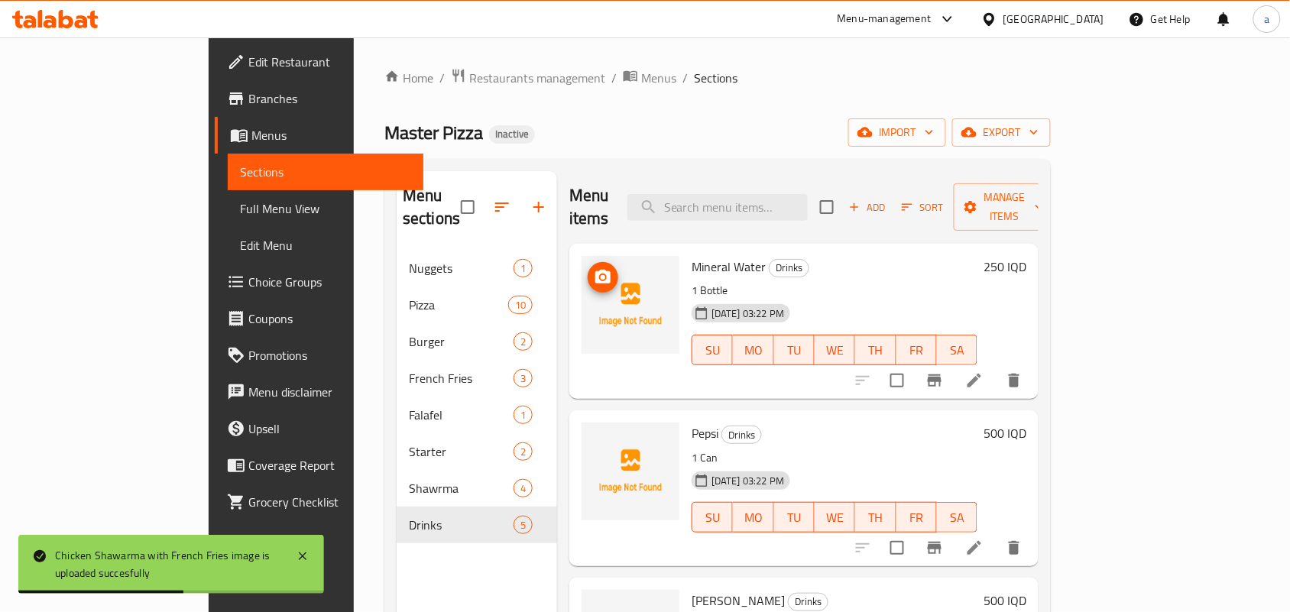
click at [588, 268] on span "upload picture" at bounding box center [603, 277] width 31 height 18
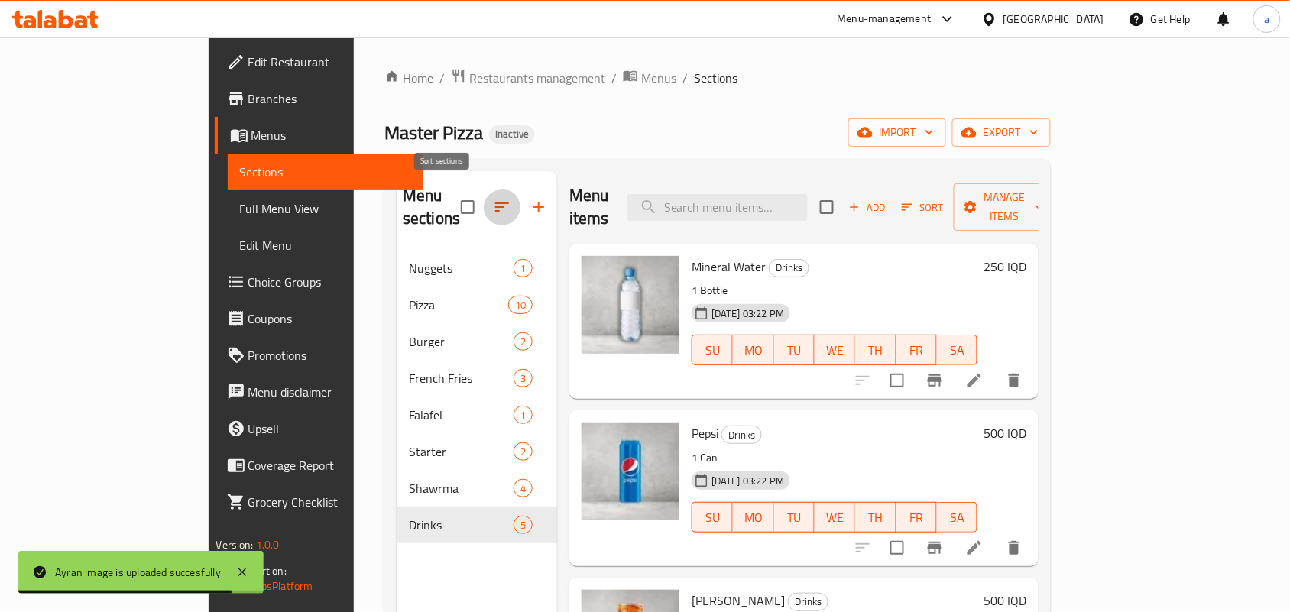
click at [495, 203] on icon "button" at bounding box center [502, 207] width 14 height 9
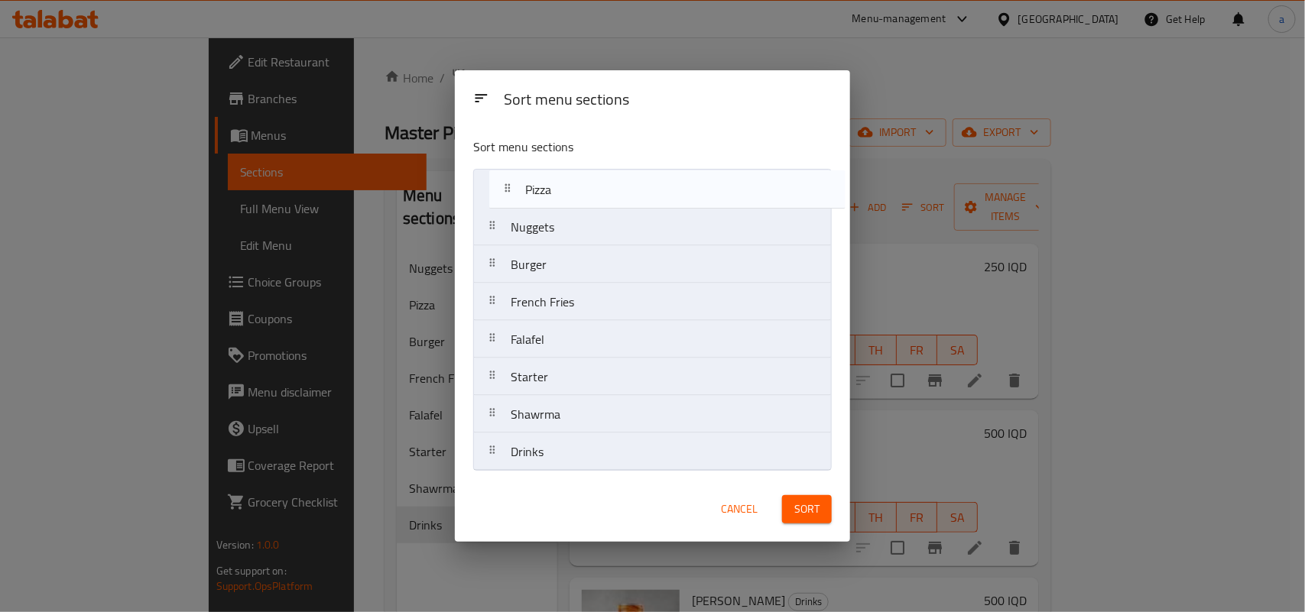
drag, startPoint x: 579, startPoint y: 237, endPoint x: 602, endPoint y: 180, distance: 61.0
click at [602, 180] on nav "Nuggets Pizza Burger French Fries Falafel Starter Shawrma Drinks" at bounding box center [652, 320] width 359 height 303
drag, startPoint x: 573, startPoint y: 268, endPoint x: 595, endPoint y: 187, distance: 83.1
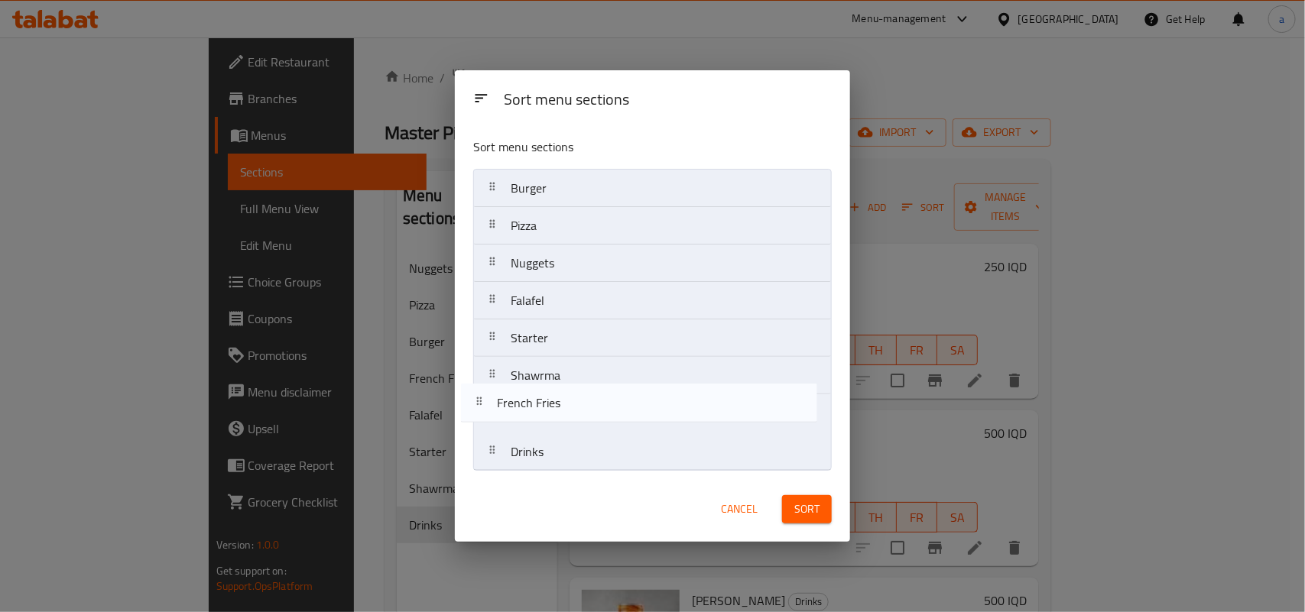
drag, startPoint x: 589, startPoint y: 296, endPoint x: 575, endPoint y: 405, distance: 110.2
click at [575, 405] on nav "Burger Pizza Nuggets French Fries Falafel Starter Shawrma Drinks" at bounding box center [652, 320] width 359 height 303
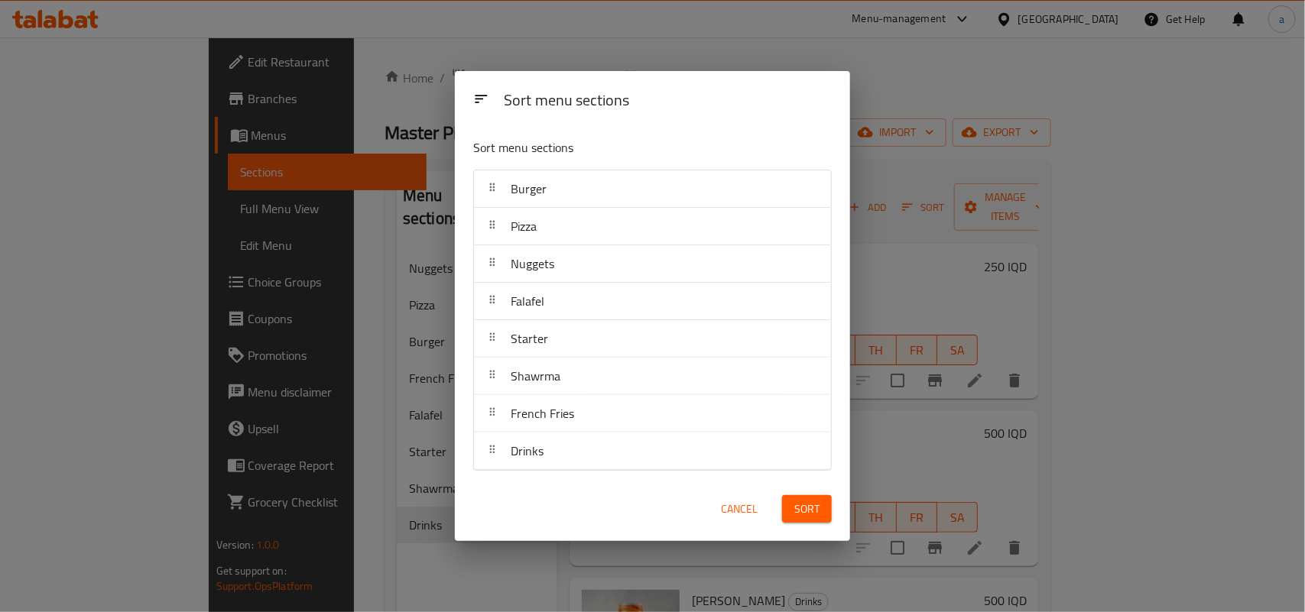
click at [571, 404] on nav "Burger Pizza Nuggets Falafel Starter Shawrma French Fries Drinks" at bounding box center [652, 320] width 359 height 301
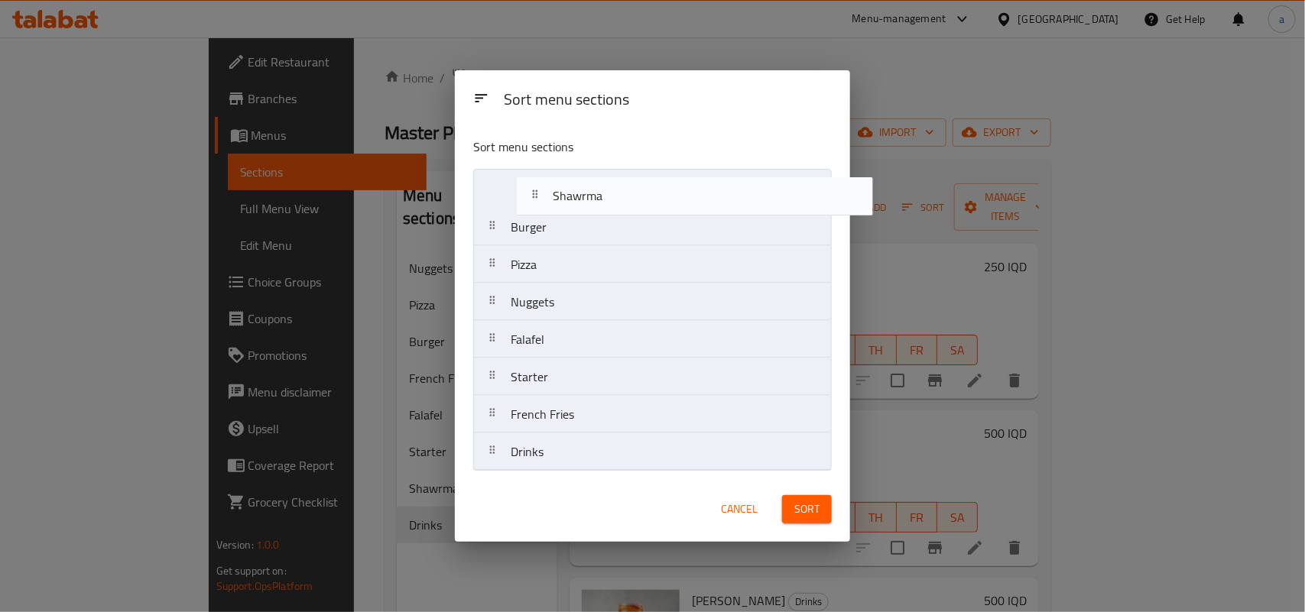
drag, startPoint x: 569, startPoint y: 382, endPoint x: 612, endPoint y: 199, distance: 188.2
click at [612, 199] on nav "Burger Pizza Nuggets Falafel Starter Shawrma French Fries Drinks" at bounding box center [652, 320] width 359 height 303
drag, startPoint x: 550, startPoint y: 387, endPoint x: 596, endPoint y: 196, distance: 195.8
click at [596, 196] on nav "Shawrma Burger Pizza Nuggets Falafel Starter French Fries Drinks" at bounding box center [652, 320] width 359 height 303
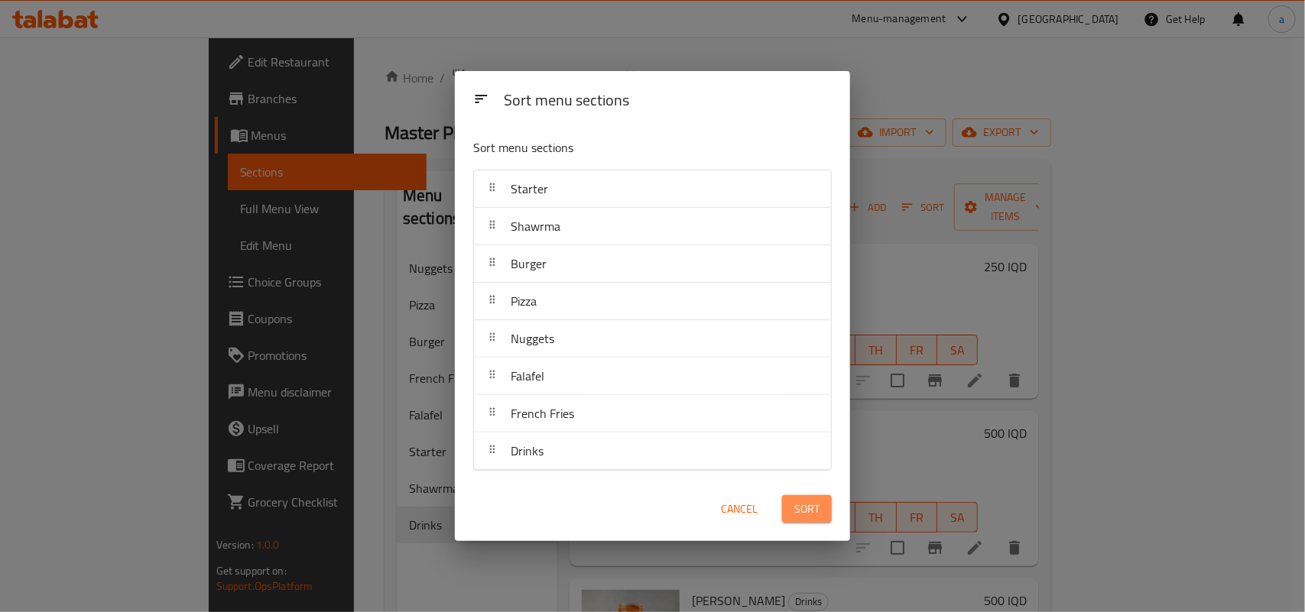
click at [808, 518] on span "Sort" at bounding box center [806, 509] width 25 height 19
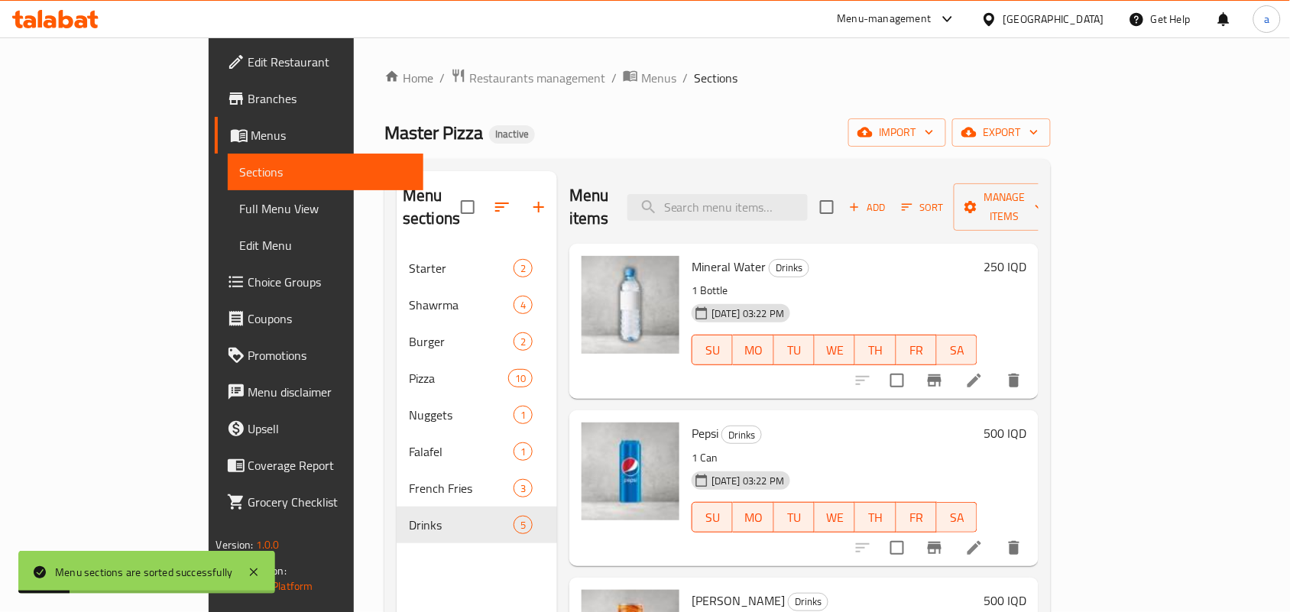
click at [240, 216] on span "Full Menu View" at bounding box center [326, 209] width 172 height 18
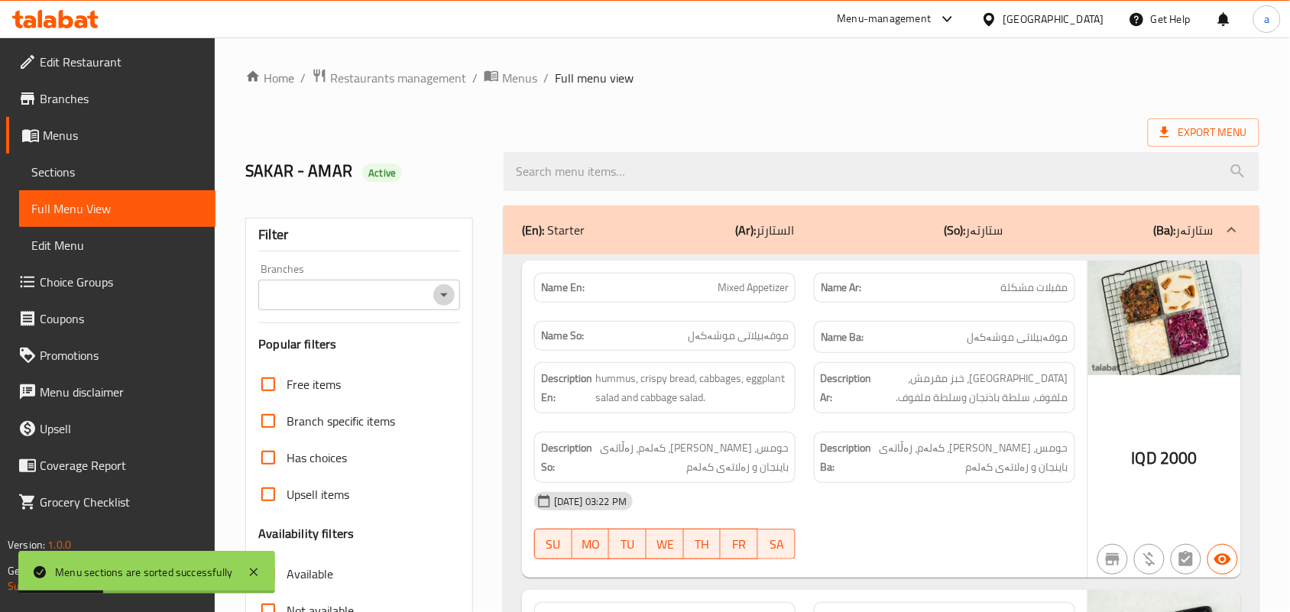
click at [435, 303] on icon "Open" at bounding box center [444, 295] width 18 height 18
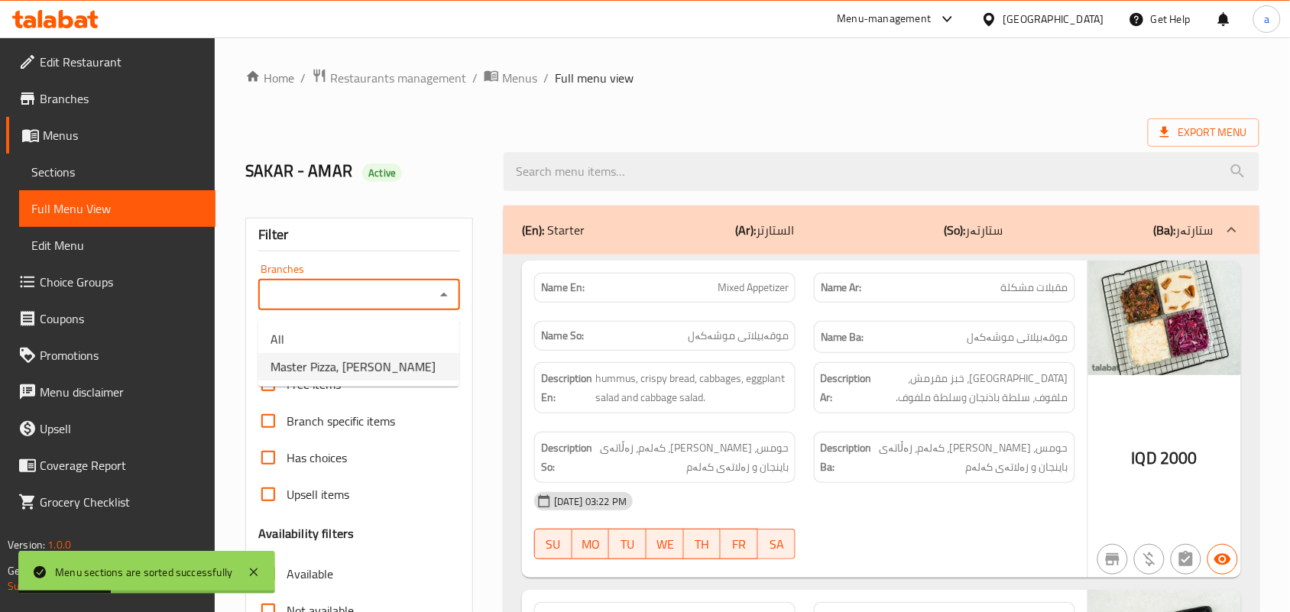
click at [375, 359] on span "Master Pizza, [PERSON_NAME]" at bounding box center [353, 367] width 165 height 18
type input "Master Pizza, [PERSON_NAME]"
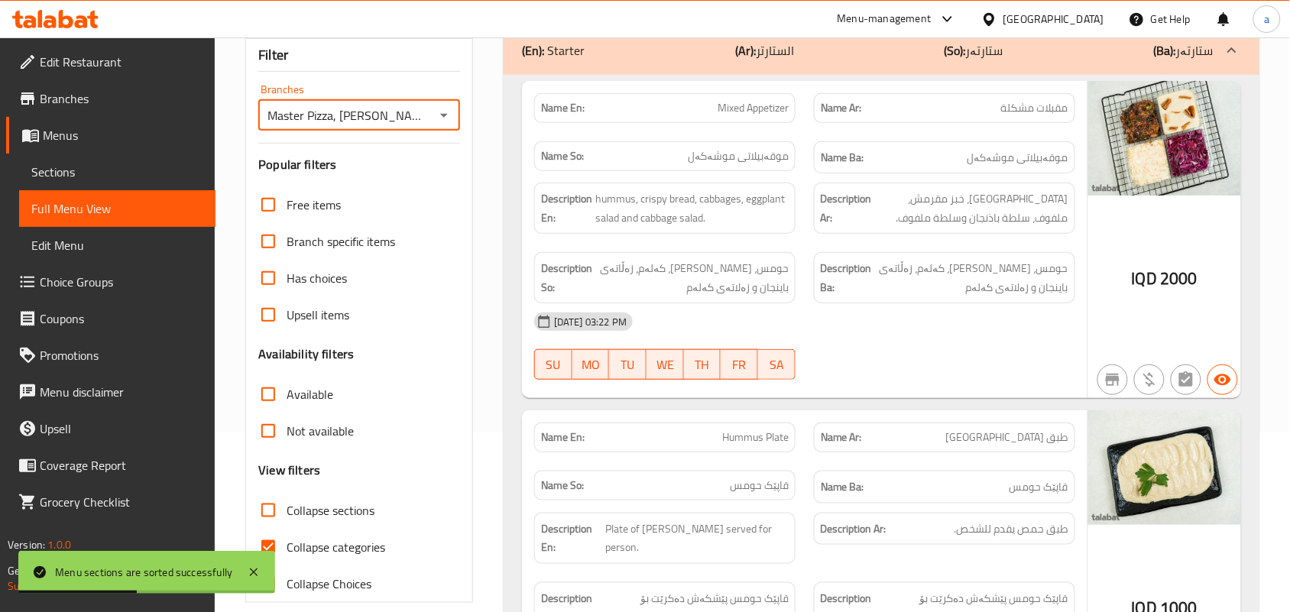
scroll to position [222, 0]
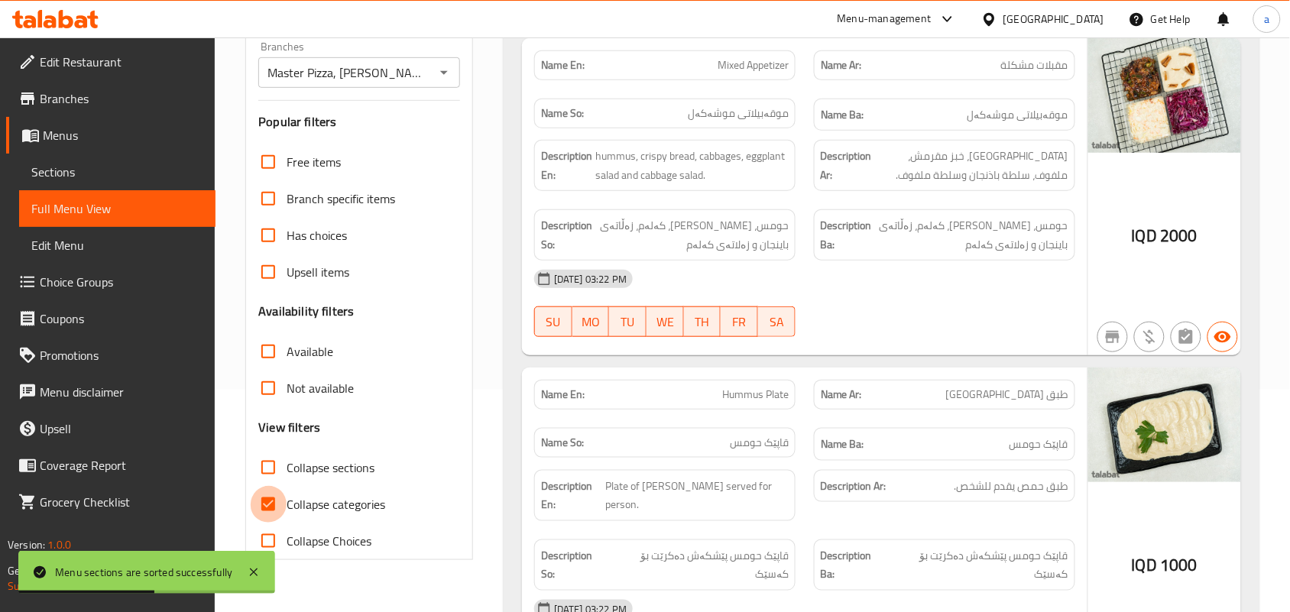
click at [283, 513] on input "Collapse categories" at bounding box center [268, 504] width 37 height 37
checkbox input "false"
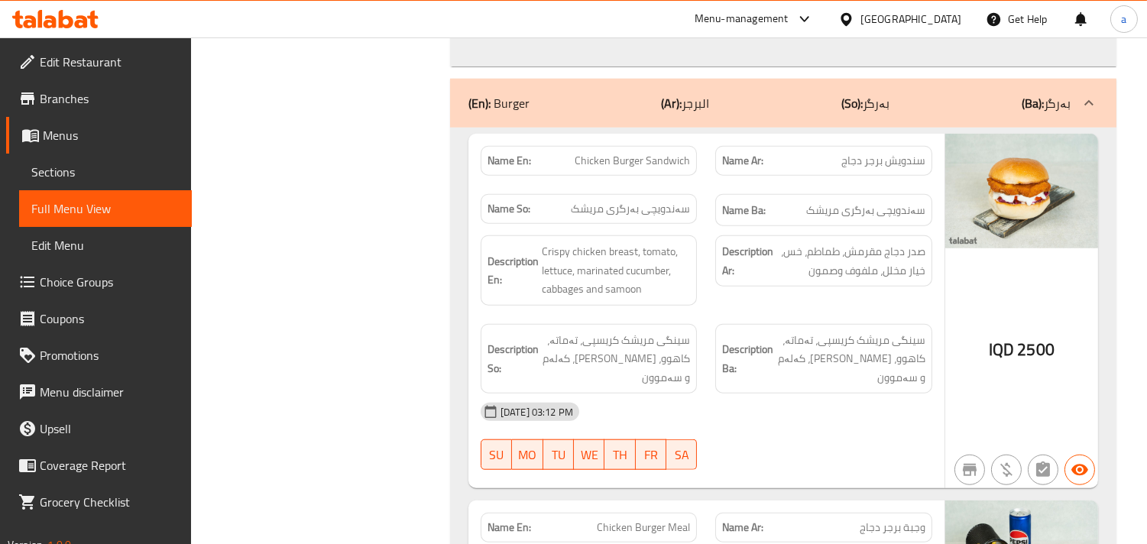
scroll to position [2601, 0]
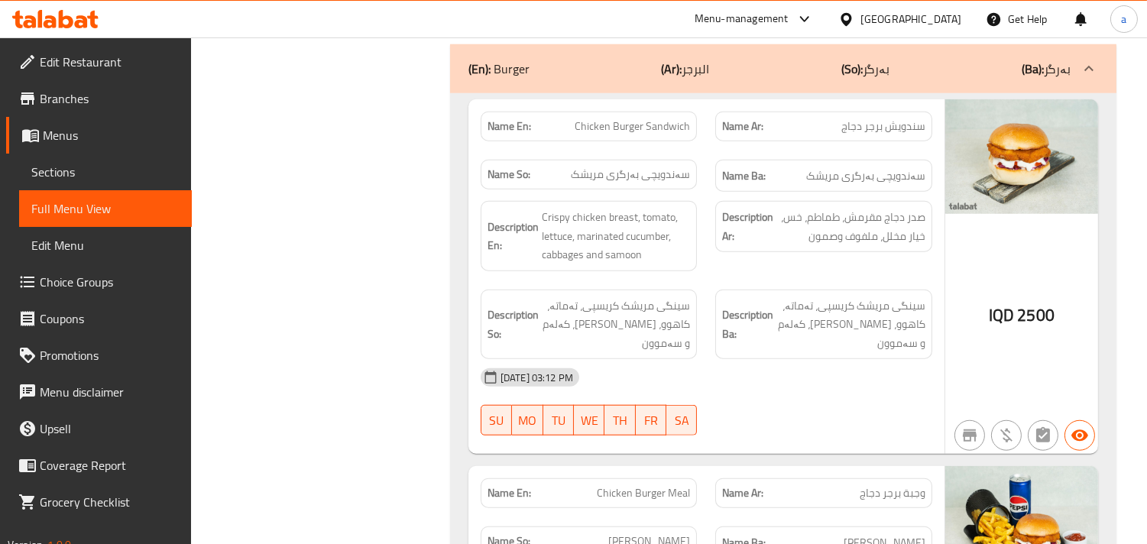
click at [631, 118] on span "Chicken Burger Sandwich" at bounding box center [632, 126] width 115 height 16
copy span "Chicken Burger Sandwich"
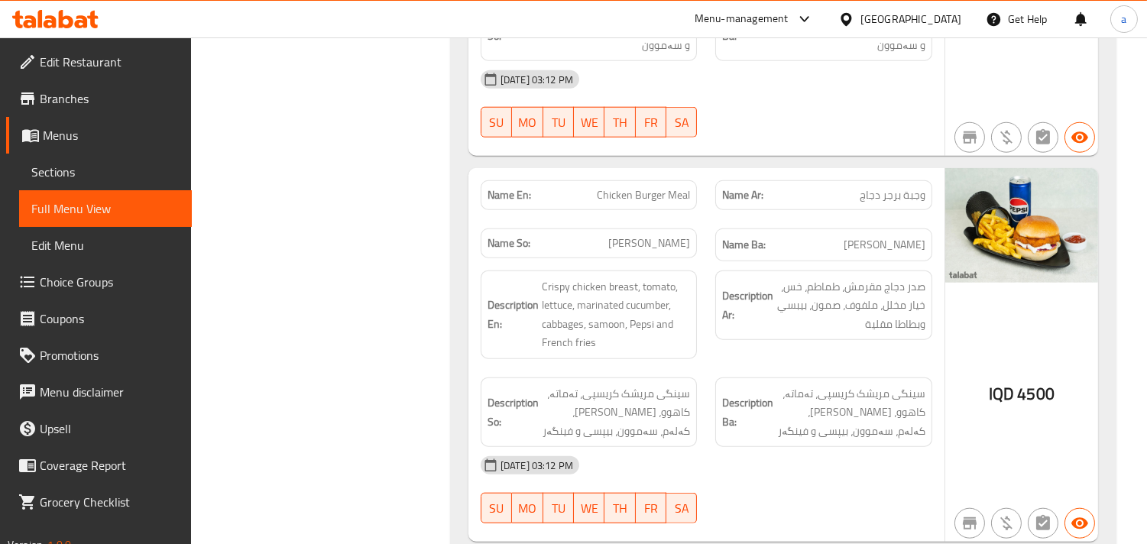
scroll to position [2900, 0]
click at [661, 186] on span "Chicken Burger Meal" at bounding box center [643, 194] width 93 height 16
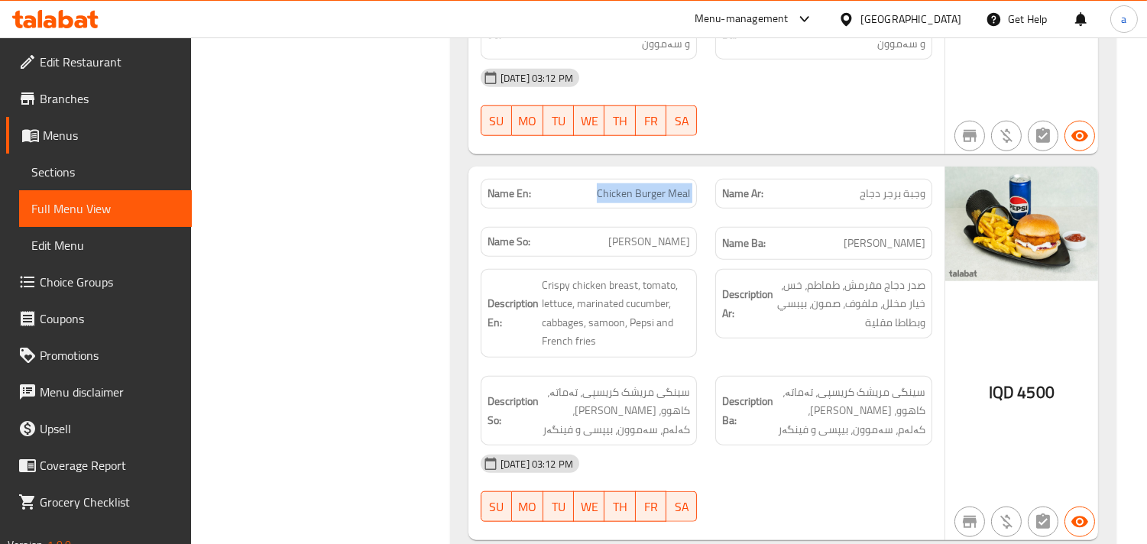
click at [661, 186] on span "Chicken Burger Meal" at bounding box center [643, 194] width 93 height 16
copy span "Chicken Burger Meal"
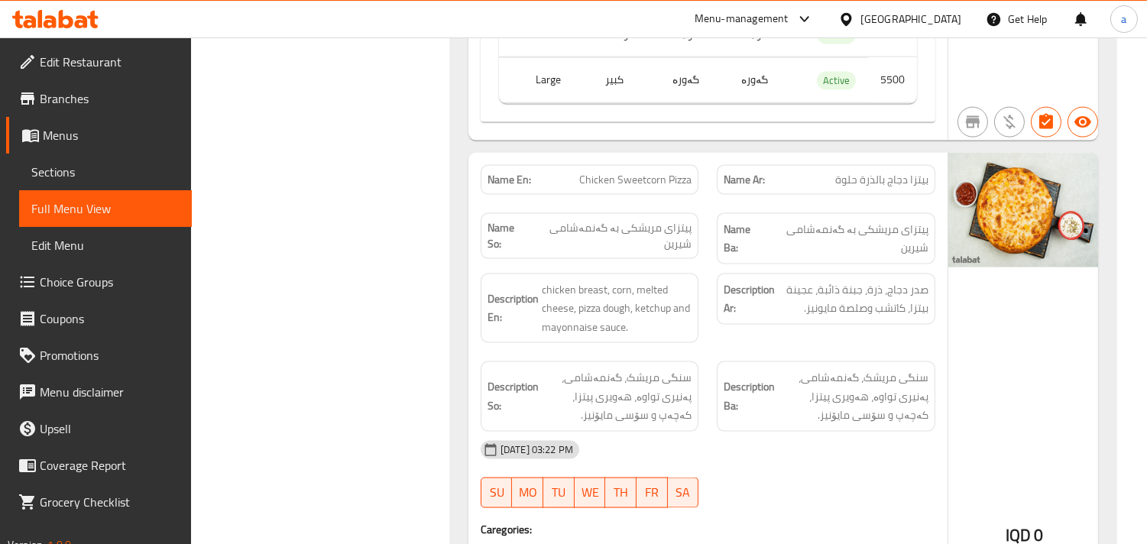
scroll to position [4055, 0]
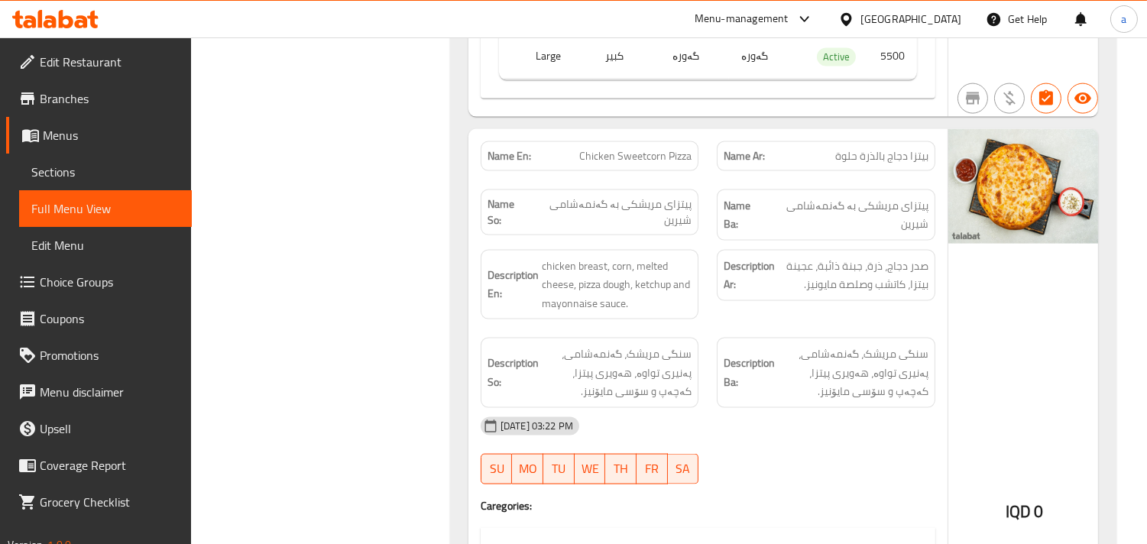
click at [647, 148] on span "Chicken Sweetcorn Pizza" at bounding box center [635, 156] width 112 height 16
copy span "Sweetcorn"
click at [664, 148] on span "Chicken Sweetcorn Pizza" at bounding box center [635, 156] width 112 height 16
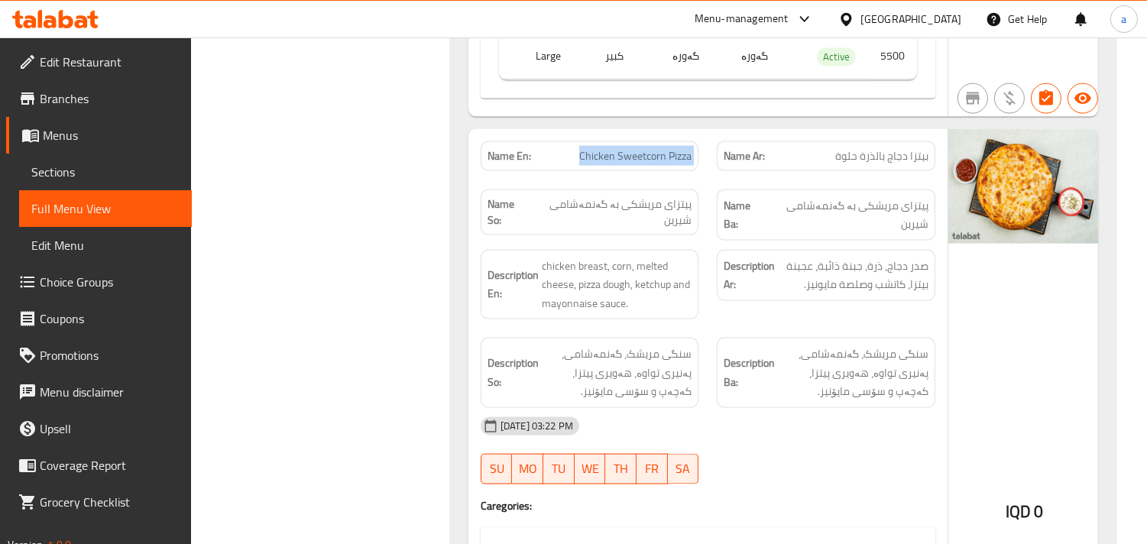
click at [664, 148] on span "Chicken Sweetcorn Pizza" at bounding box center [635, 156] width 112 height 16
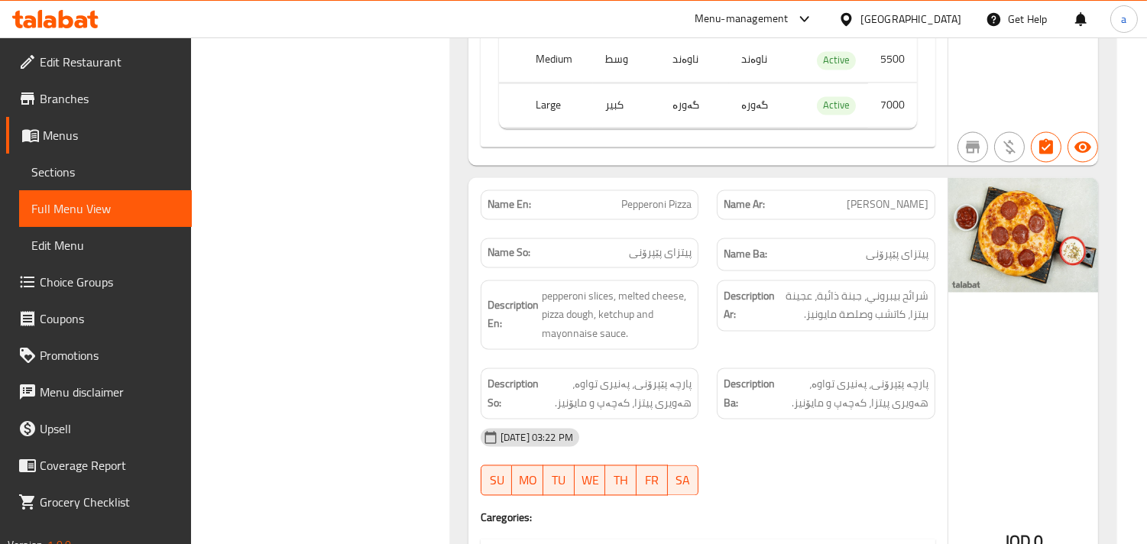
scroll to position [5375, 0]
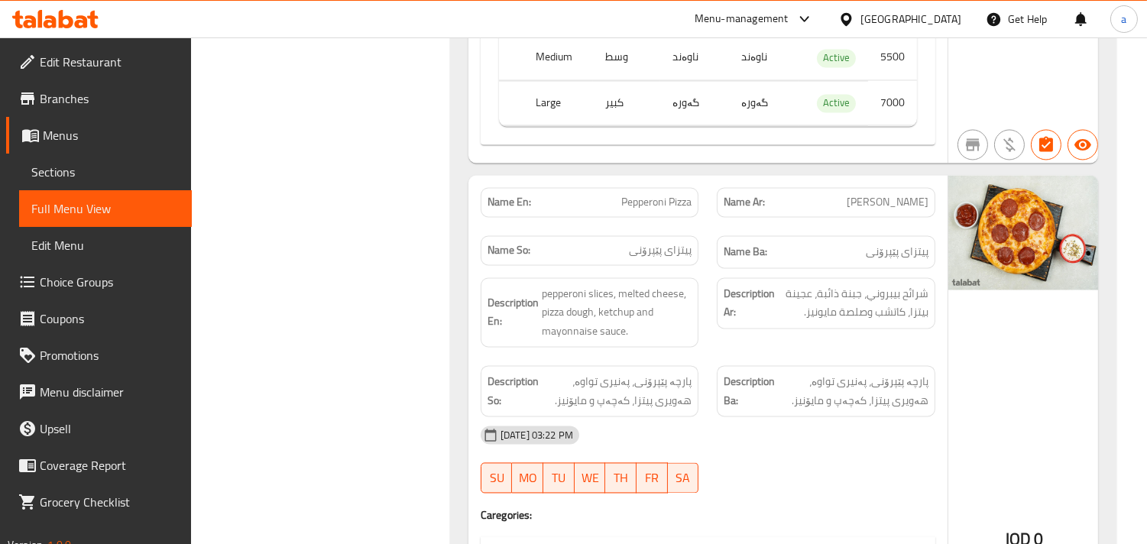
click at [677, 194] on span "Pepperoni Pizza" at bounding box center [656, 202] width 70 height 16
copy span "Pepperoni Pizza"
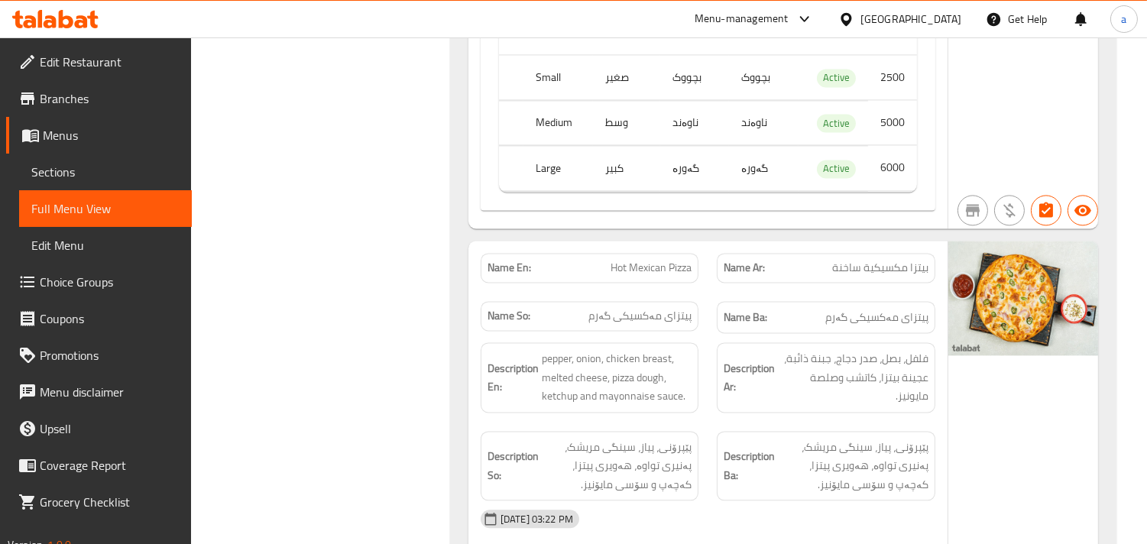
scroll to position [5980, 0]
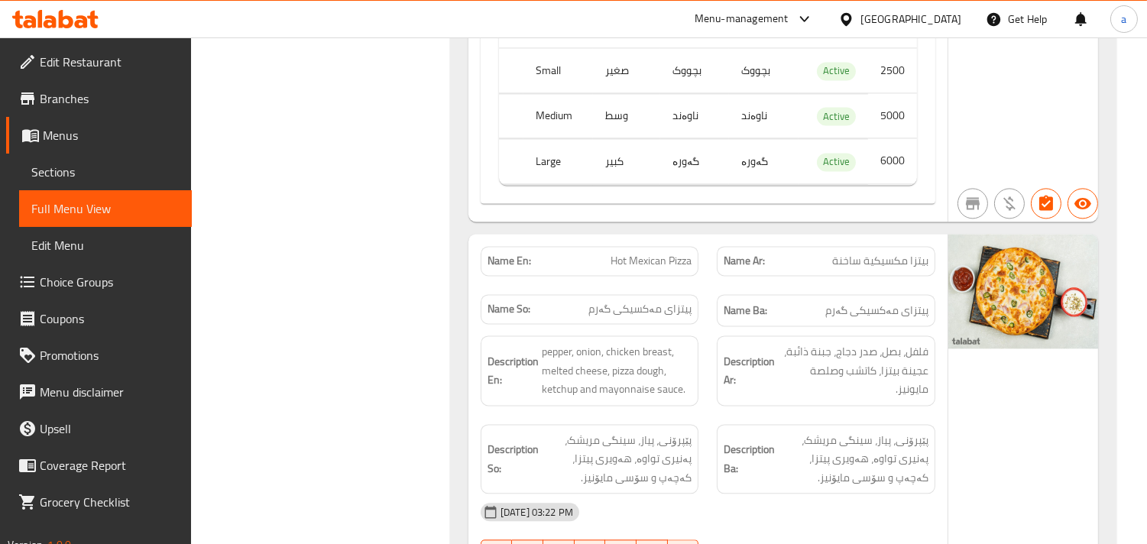
click at [675, 253] on span "Hot Mexican Pizza" at bounding box center [651, 261] width 81 height 16
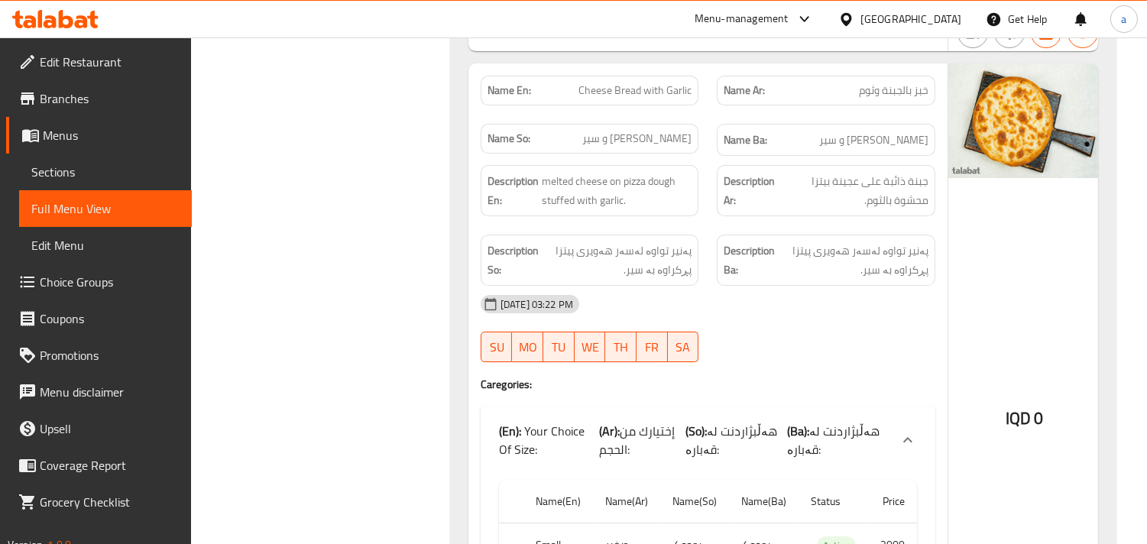
scroll to position [9536, 0]
click at [630, 100] on span "Cheese Bread with Garlic" at bounding box center [635, 92] width 113 height 16
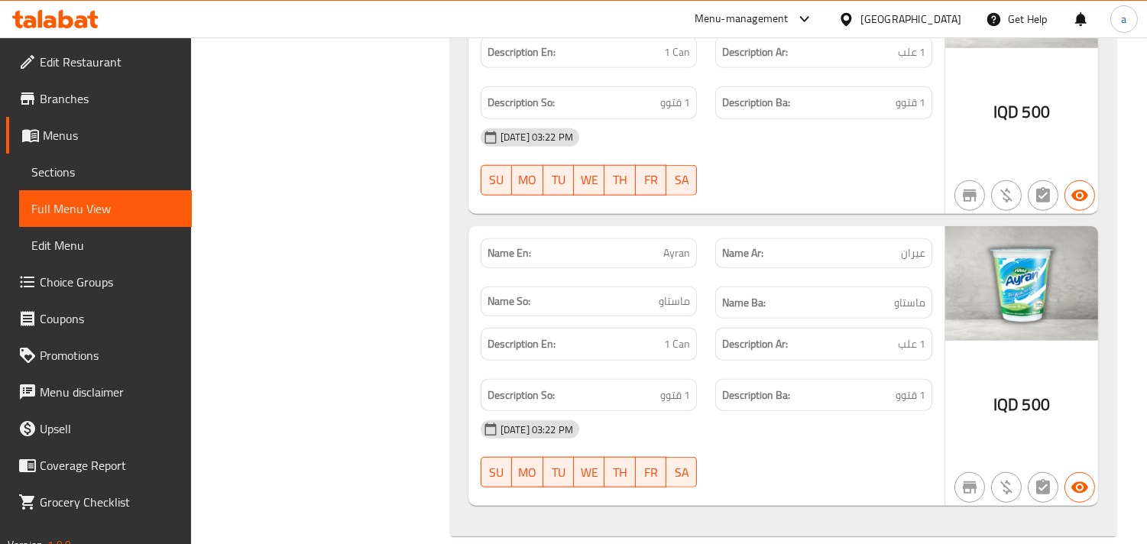
scroll to position [13228, 0]
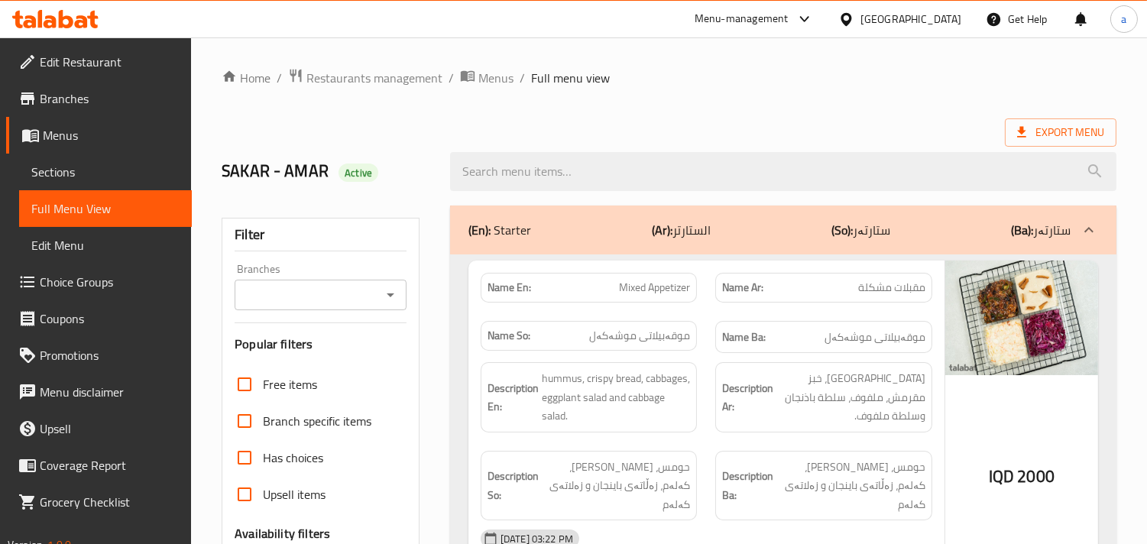
click at [99, 176] on span "Sections" at bounding box center [105, 172] width 148 height 18
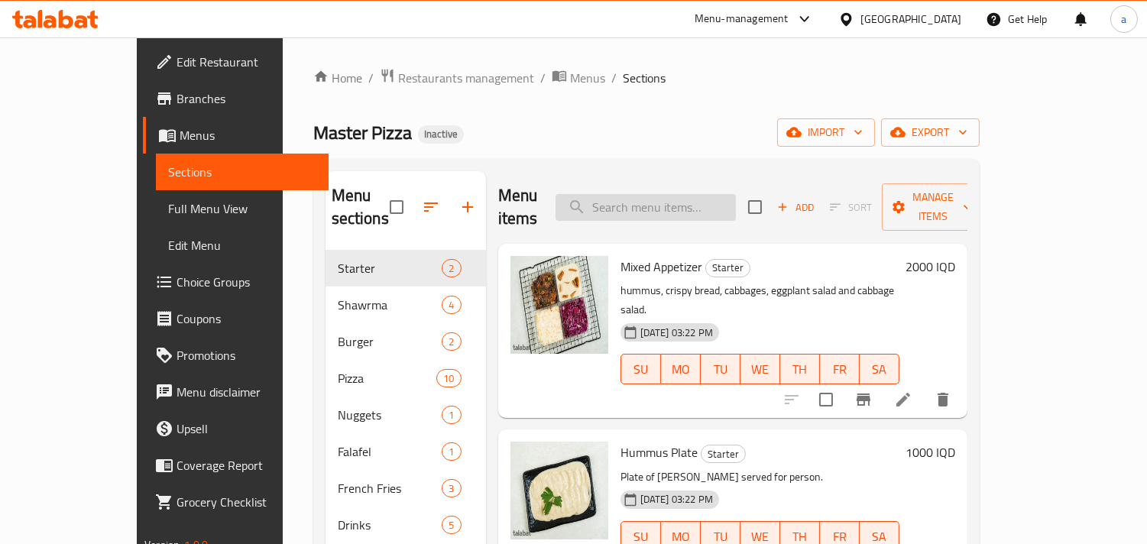
click at [675, 194] on input "search" at bounding box center [646, 207] width 180 height 27
paste input "Chicken Burger Sandwich"
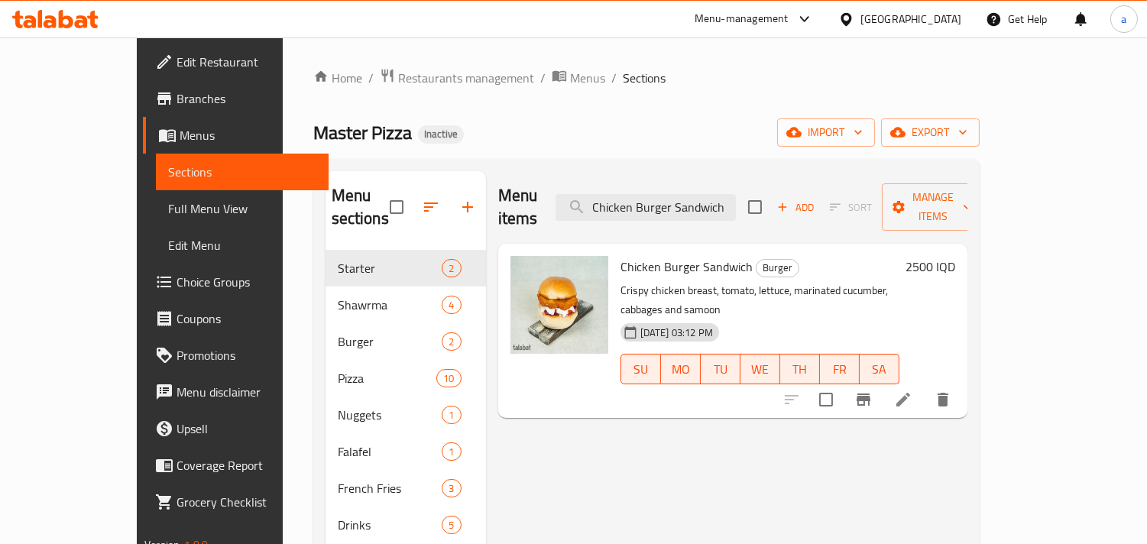
type input "Chicken Burger Sandwich"
click at [913, 391] on icon at bounding box center [903, 400] width 18 height 18
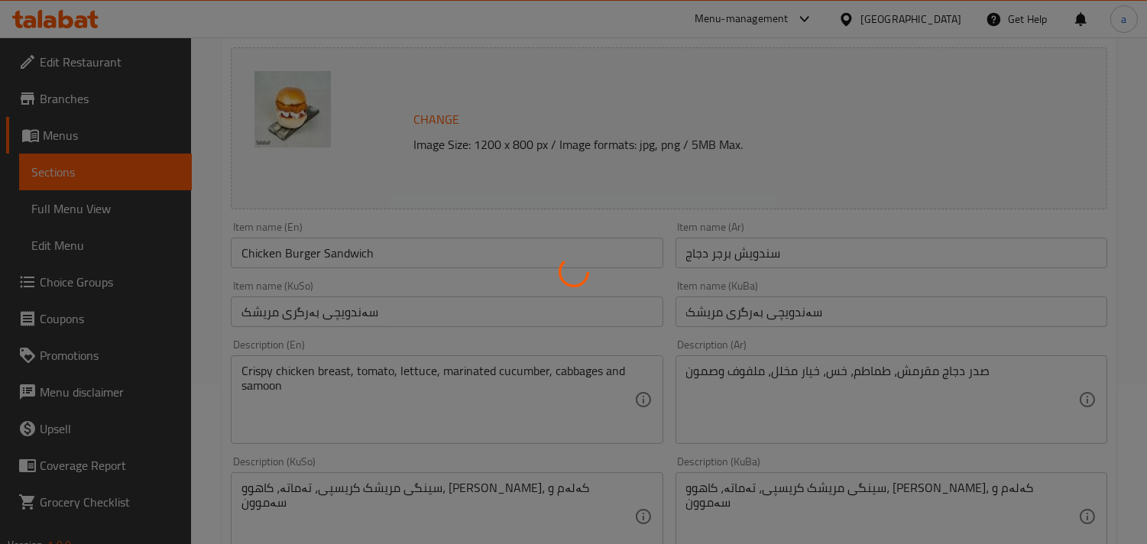
scroll to position [197, 0]
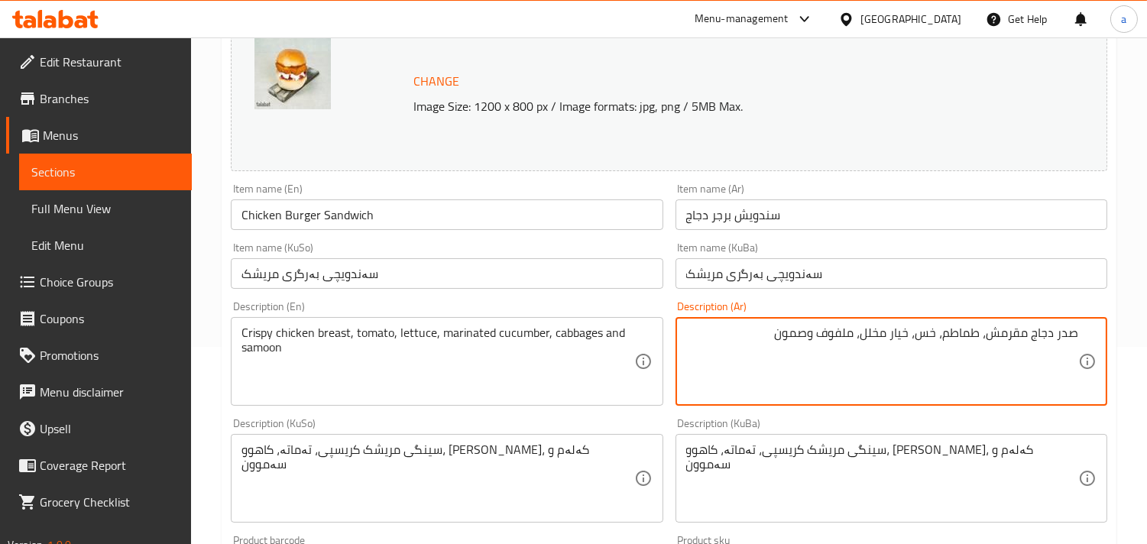
click at [858, 345] on textarea "صدر دجاج مقرمش، طماطم، خس، خيار مخلل، ملفوف وصمون" at bounding box center [882, 362] width 392 height 73
click at [858, 345] on textarea "صدر دجاج مقرمش، طماطم، خس، خيار متبلة، ملفوف وصمون" at bounding box center [882, 362] width 392 height 73
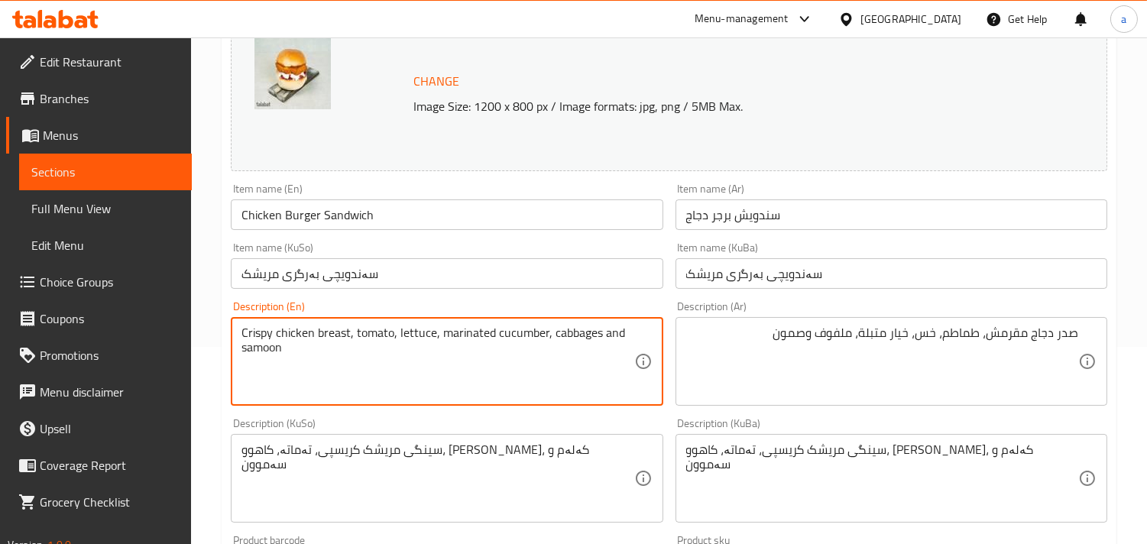
click at [487, 346] on textarea "Crispy chicken breast, tomato, lettuce, marinated cucumber, cabbages and samoon" at bounding box center [438, 362] width 392 height 73
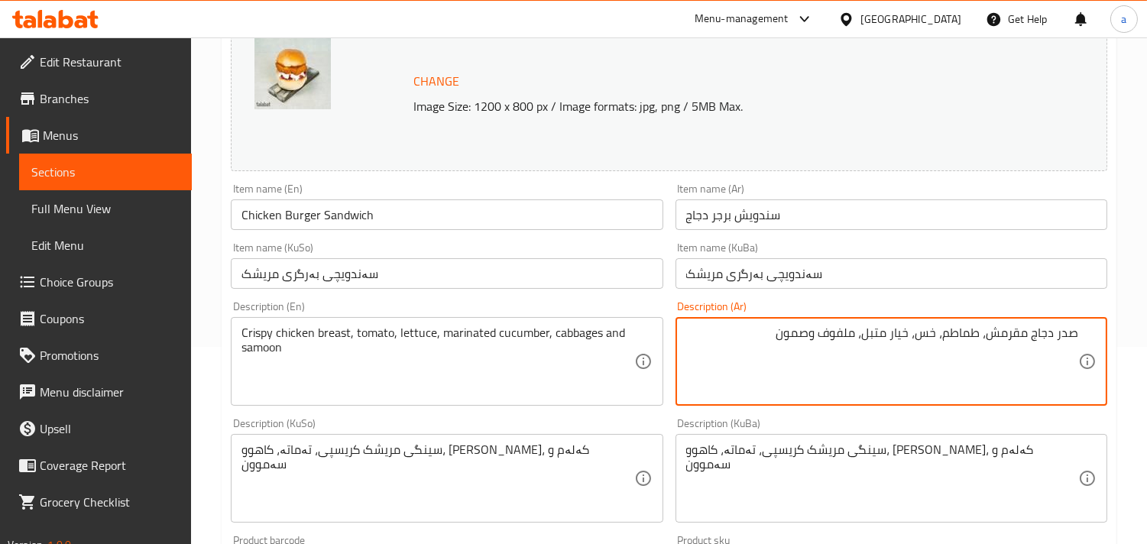
type textarea "صدر دجاج مقرمش، طماطم، خس، خيار متبل، ملفوف وصمون"
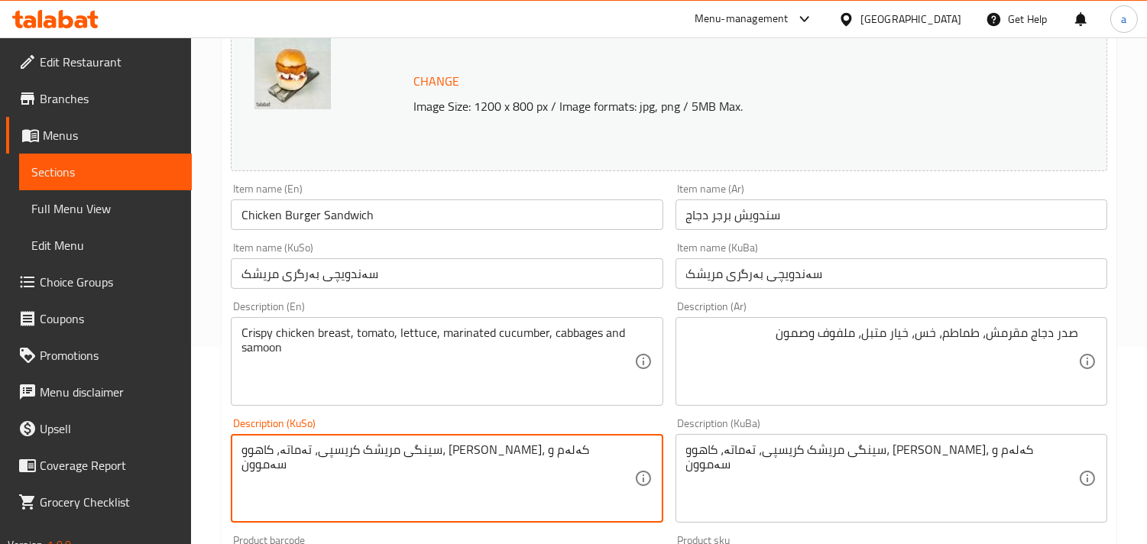
click at [346, 471] on textarea "سینگی مریشک کریسپی، تەماتە، کاهوو، [PERSON_NAME]، کەلەم و سەموون" at bounding box center [438, 479] width 392 height 73
paste textarea "موتەبەل"
click at [423, 471] on textarea "سینگی مریشک کریسپی، تەماتە، کاهوو، تورشی موتەبەل ، کەلەم و سەموون" at bounding box center [438, 479] width 392 height 73
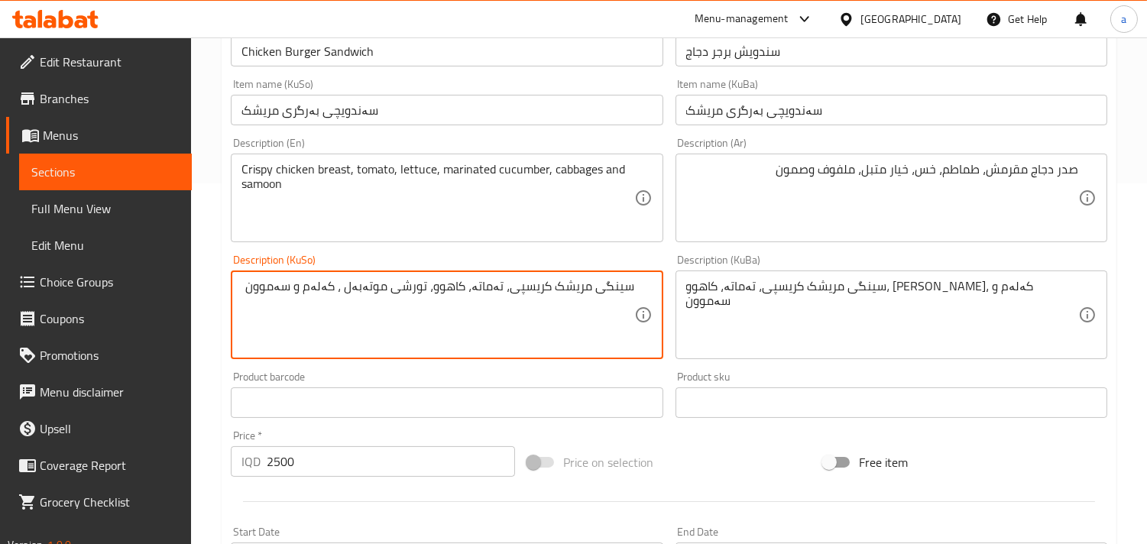
scroll to position [396, 0]
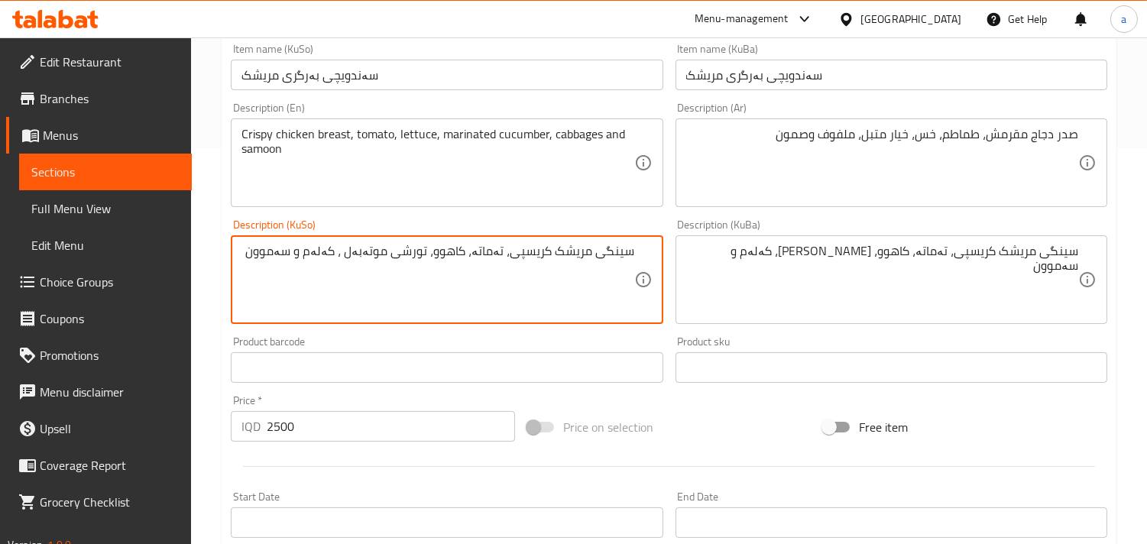
click at [333, 271] on textarea "سینگی مریشک کریسپی، تەماتە، کاهوو، تورشی موتەبەل ، کەلەم و سەموون" at bounding box center [438, 280] width 392 height 73
click at [336, 271] on textarea "سینگی مریشک کریسپی، تەماتە، کاهوو، تورشی موتەبەل ، کەلەم و سەموون" at bounding box center [438, 280] width 392 height 73
click at [385, 275] on textarea "سینگی مریشک کریسپی، تەماتە، کاهوو، تورشی موتەبەل، کەلەم و سەموون" at bounding box center [438, 280] width 392 height 73
click at [397, 262] on textarea "سینگی مریشک کریسپی، تەماتە، کاهوو، [PERSON_NAME]، کەلەم و سەموون" at bounding box center [438, 280] width 392 height 73
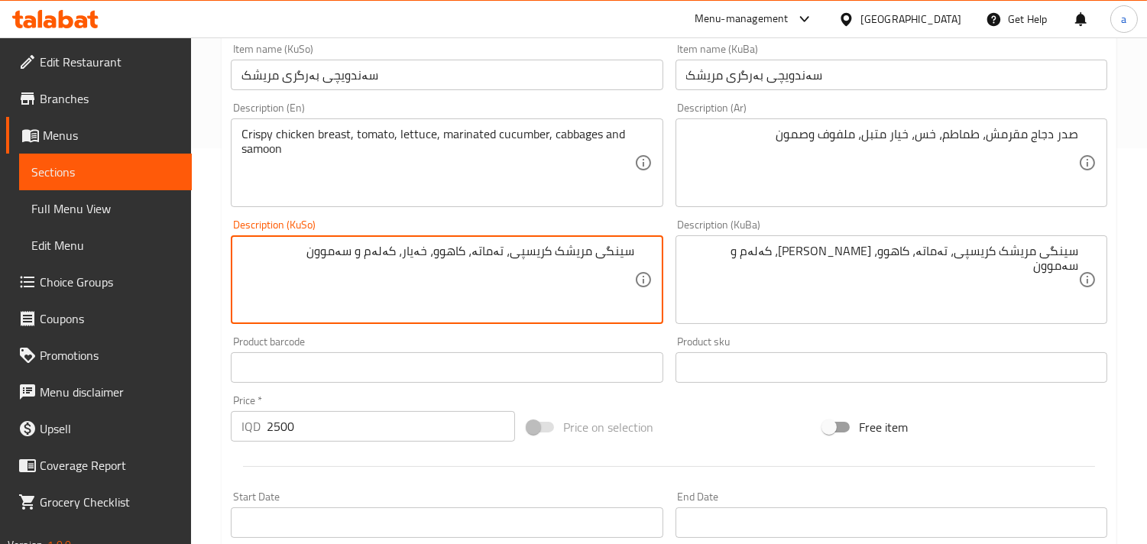
click at [398, 272] on textarea "سینگی مریشک کریسپی، تەماتە، کاهوو، خەیار، کەلەم و سەموون" at bounding box center [438, 280] width 392 height 73
paste textarea "موتەبەل"
click at [467, 276] on textarea "سینگی مریشک کریسپی، تەماتە، کاهوو، خەیاری موتەبەل ، کەلەم و سەموون" at bounding box center [438, 280] width 392 height 73
drag, startPoint x: 383, startPoint y: 280, endPoint x: 364, endPoint y: 280, distance: 19.1
click at [380, 280] on textarea "سینگی مریشک کریسپی، تەماتە، کاهوو، خەیاری موتەبەل ، کەلەم و سەموون" at bounding box center [438, 280] width 392 height 73
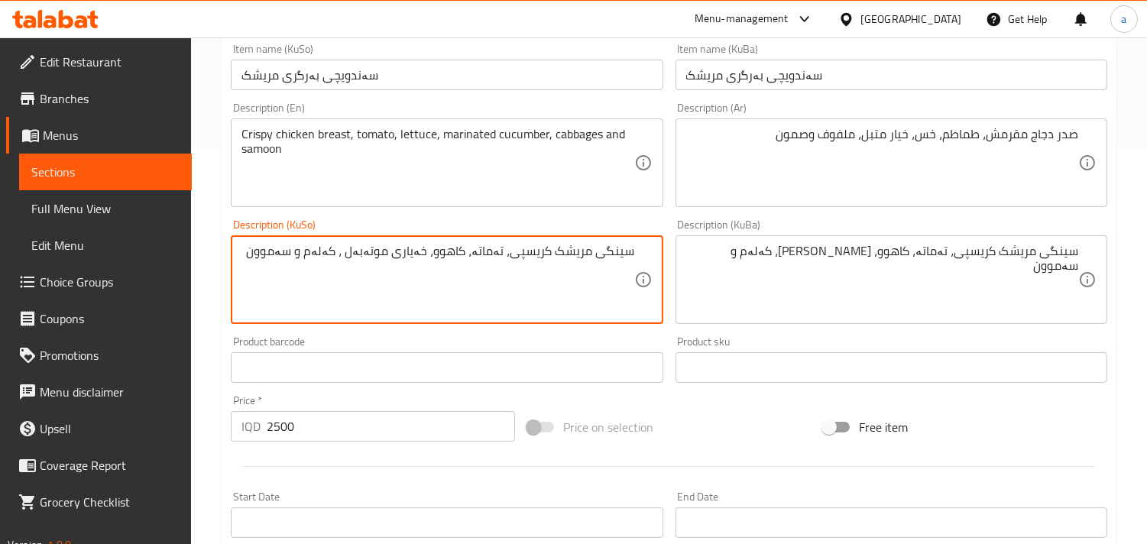
click at [347, 298] on textarea "سینگی مریشک کریسپی، تەماتە، کاهوو، خەیاری موتەبەل ، کەلەم و سەموون" at bounding box center [438, 280] width 392 height 73
click at [336, 272] on textarea "سینگی مریشک کریسپی، تەماتە، کاهوو، خەیاری موتەبەل ، کەلەم و سەموون" at bounding box center [438, 280] width 392 height 73
click at [339, 272] on textarea "سینگی مریشک کریسپی، تەماتە، کاهوو، خەیاری موتەبەل ، کەلەم و سەموون" at bounding box center [438, 280] width 392 height 73
click at [390, 268] on textarea "سینگی مریشک کریسپی، تەماتە، کاهوو، خەیاری موتەبەل، کەلەم و سەموون" at bounding box center [438, 280] width 392 height 73
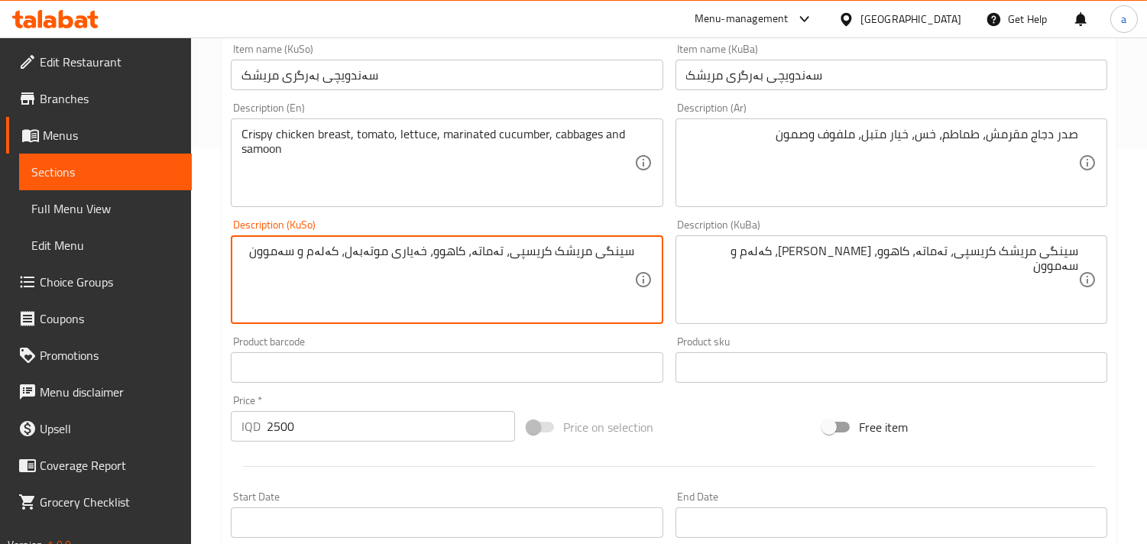
click at [390, 268] on textarea "سینگی مریشک کریسپی، تەماتە، کاهوو، خەیاری موتەبەل، کەلەم و سەموون" at bounding box center [438, 280] width 392 height 73
type textarea "سینگی مریشک کریسپی، تەماتە، کاهوو، خەیاری موتەبەل، کەلەم و سەموون"
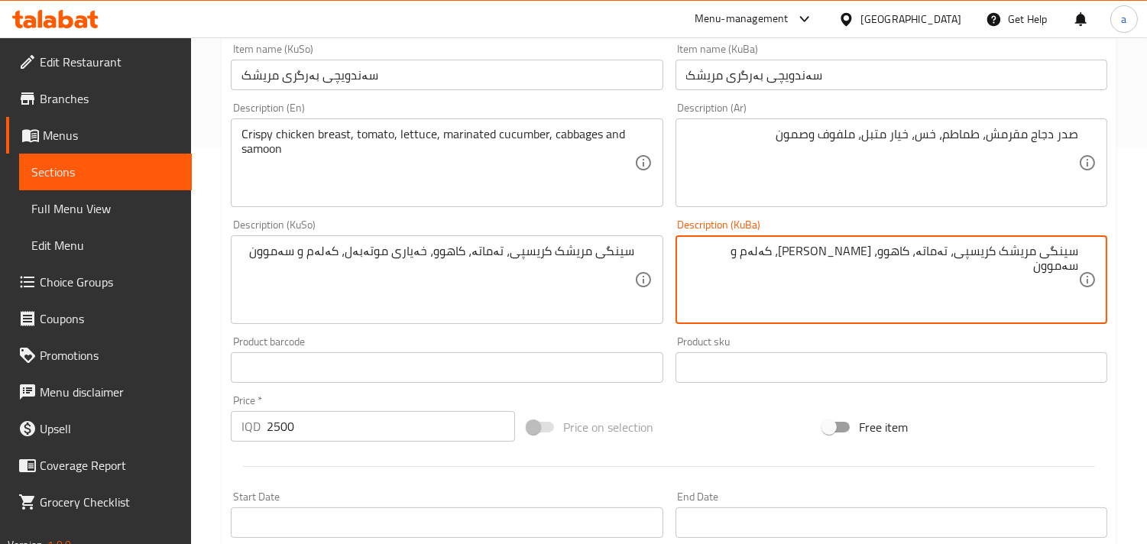
click at [836, 262] on textarea "سینگی مریشک کریسپی، تەماتە، کاهوو، [PERSON_NAME]، کەلەم و سەموون" at bounding box center [882, 280] width 392 height 73
paste textarea "ەیاری موتەبەل"
type textarea "سینگی مریشک کریسپی، تەماتە، کاهوو، خەیاری موتەبەل، کەلەم و سەموون"
click at [406, 89] on input "سەندویچی بەرگری مریشک" at bounding box center [447, 75] width 432 height 31
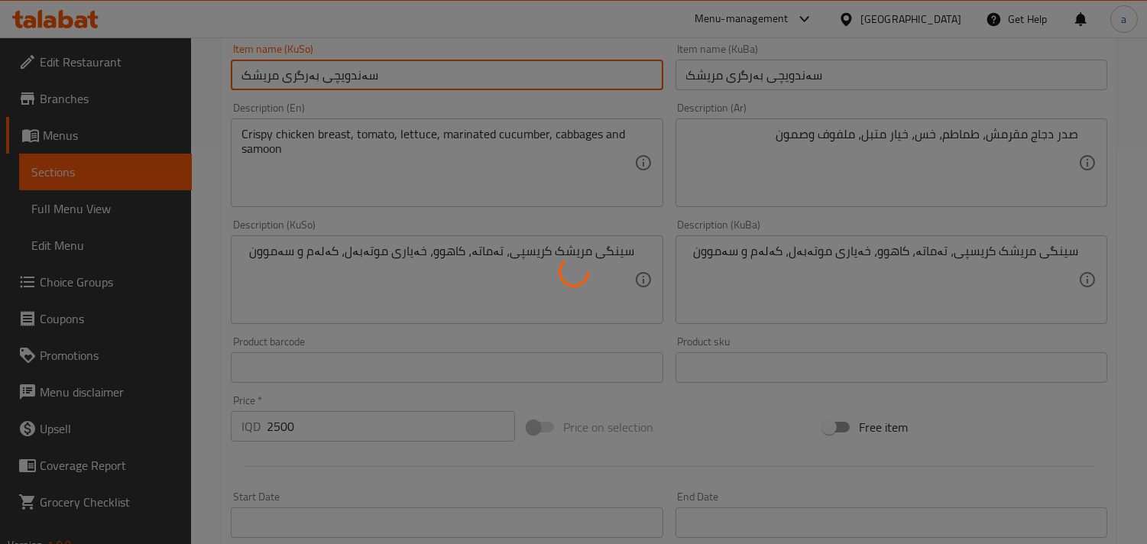
scroll to position [197, 0]
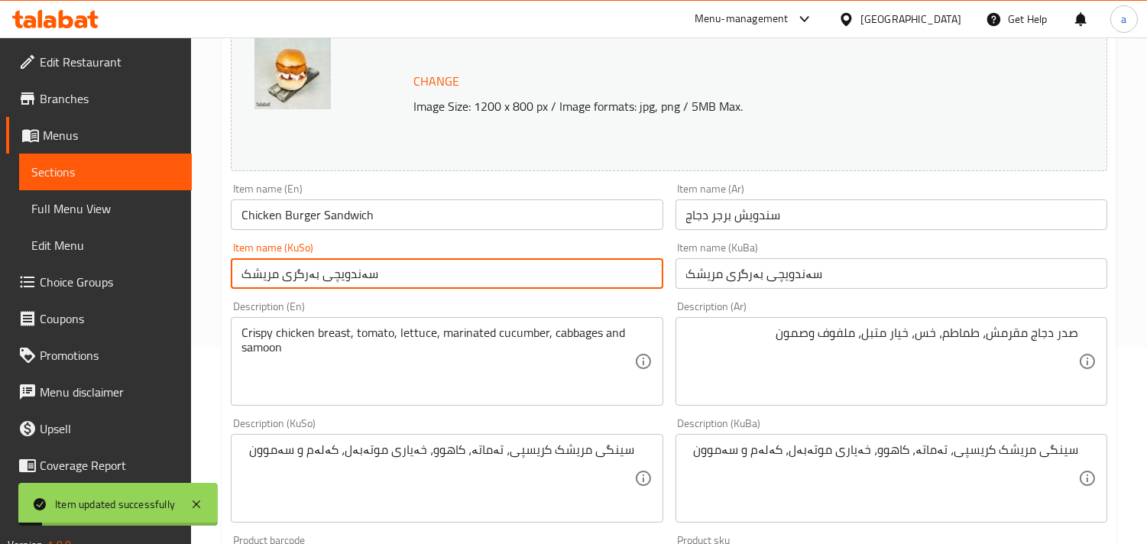
click at [753, 228] on input "سندويش برجر دجاج" at bounding box center [892, 215] width 432 height 31
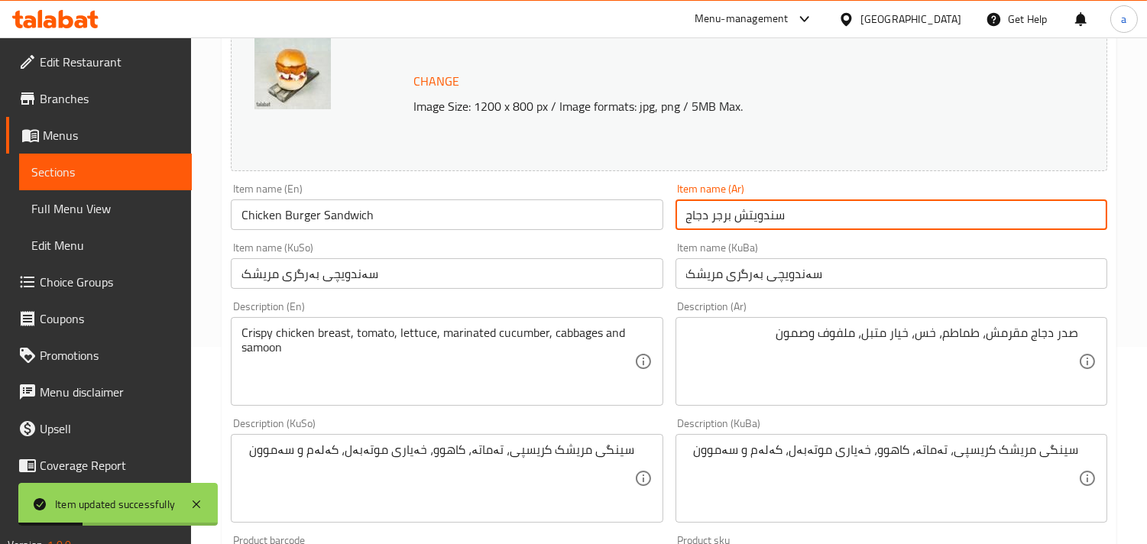
click at [849, 230] on input "سندويتش برجر دجاج" at bounding box center [892, 215] width 432 height 31
type input "سندويتش برجر دجاج"
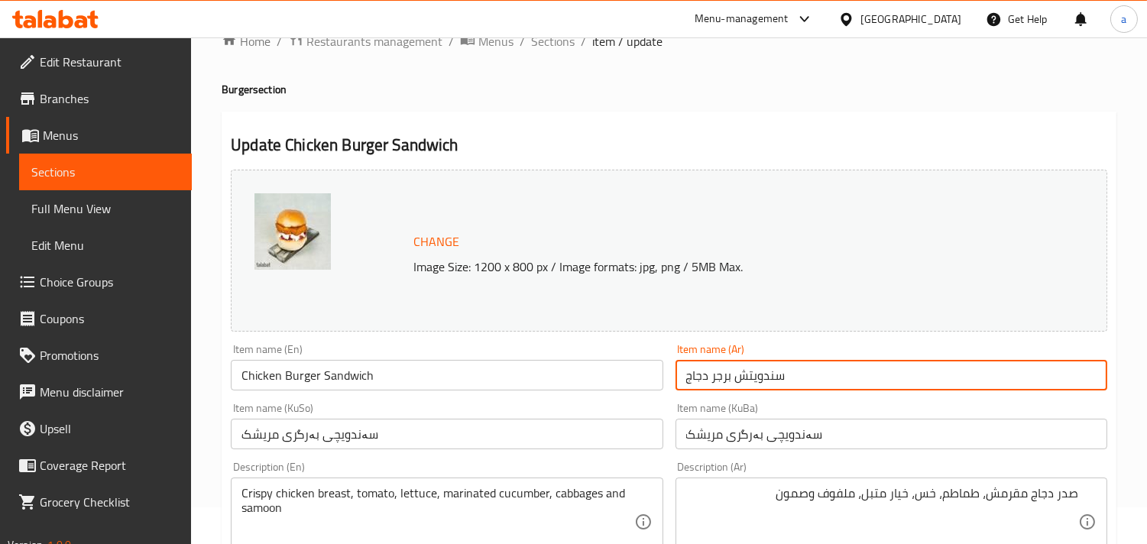
scroll to position [0, 0]
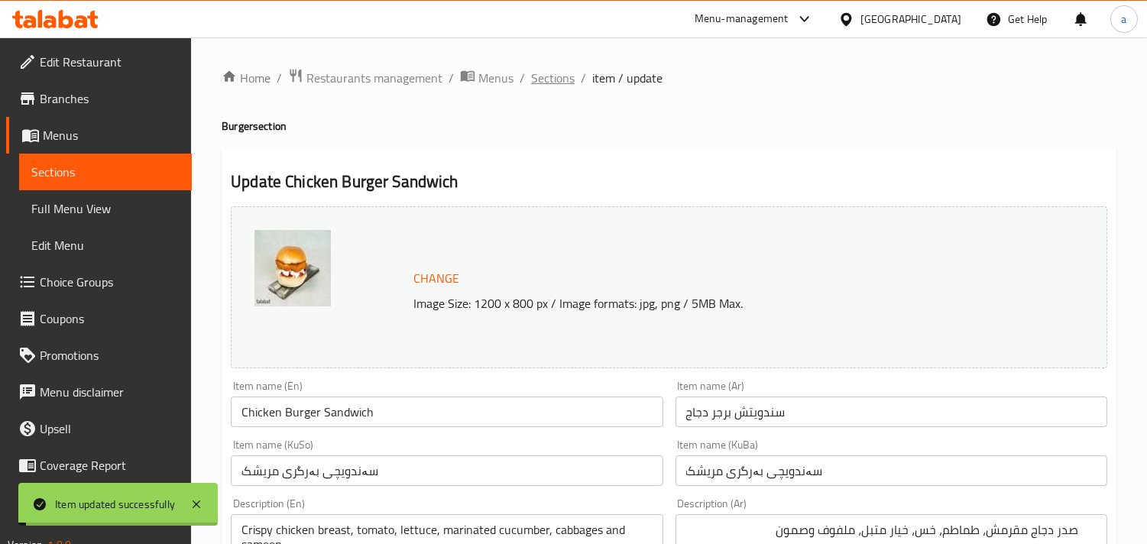
click at [560, 82] on span "Sections" at bounding box center [553, 78] width 44 height 18
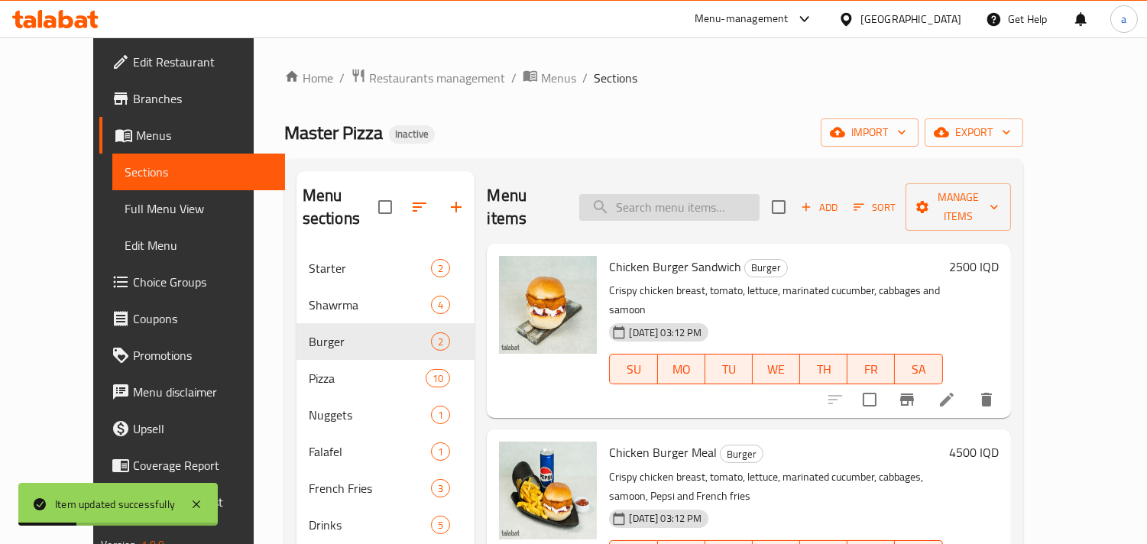
click at [677, 205] on input "search" at bounding box center [669, 207] width 180 height 27
paste input "Chicken Burger Meal"
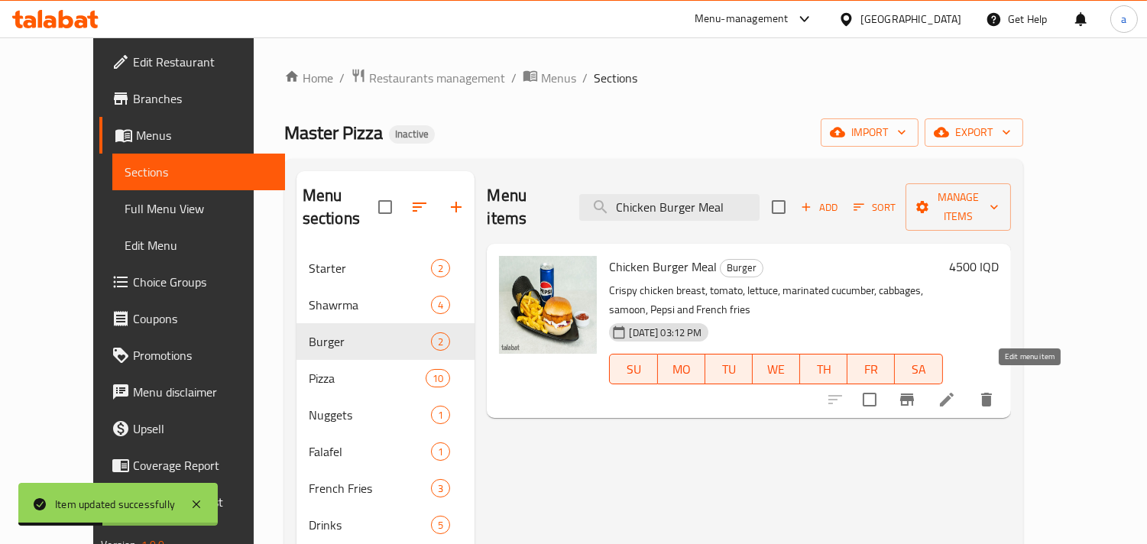
type input "Chicken Burger Meal"
click at [956, 391] on icon at bounding box center [947, 400] width 18 height 18
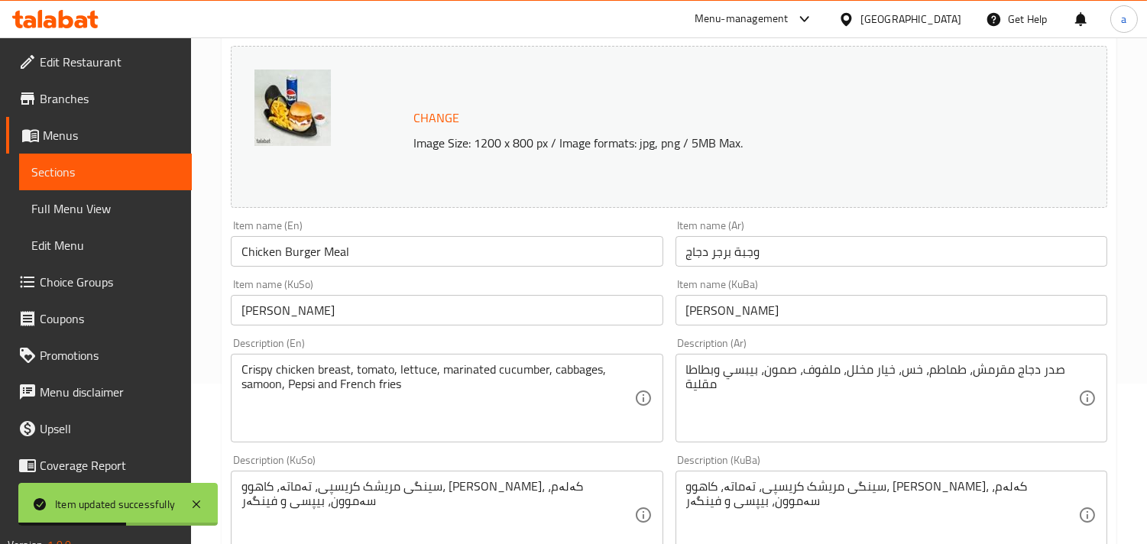
scroll to position [197, 0]
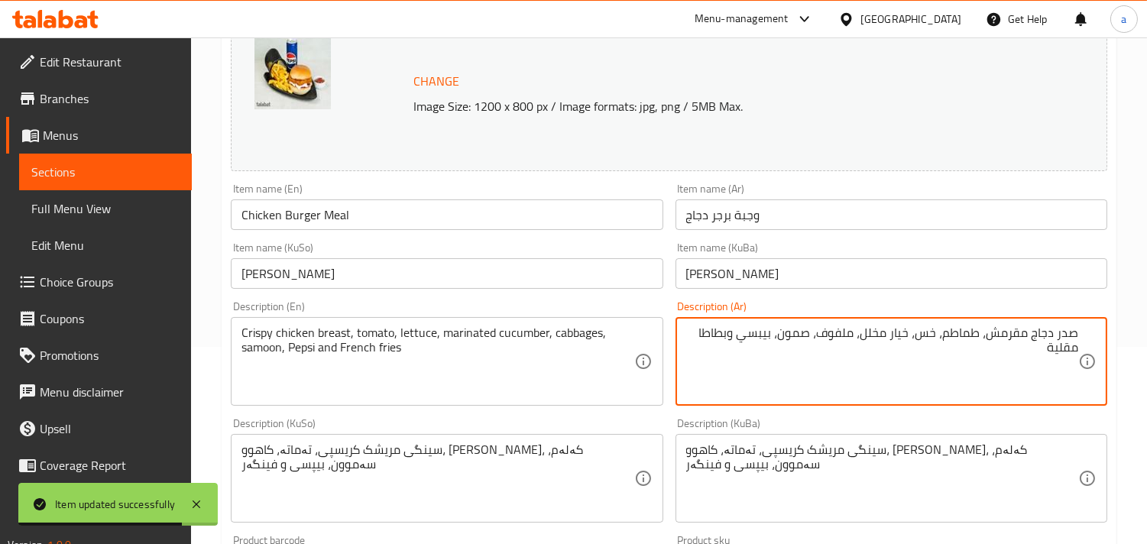
click at [871, 346] on textarea "صدر دجاج مقرمش، طماطم، خس، خيار مخلل، ملفوف، صمون، بيبسي وبطاطا مقلية" at bounding box center [882, 362] width 392 height 73
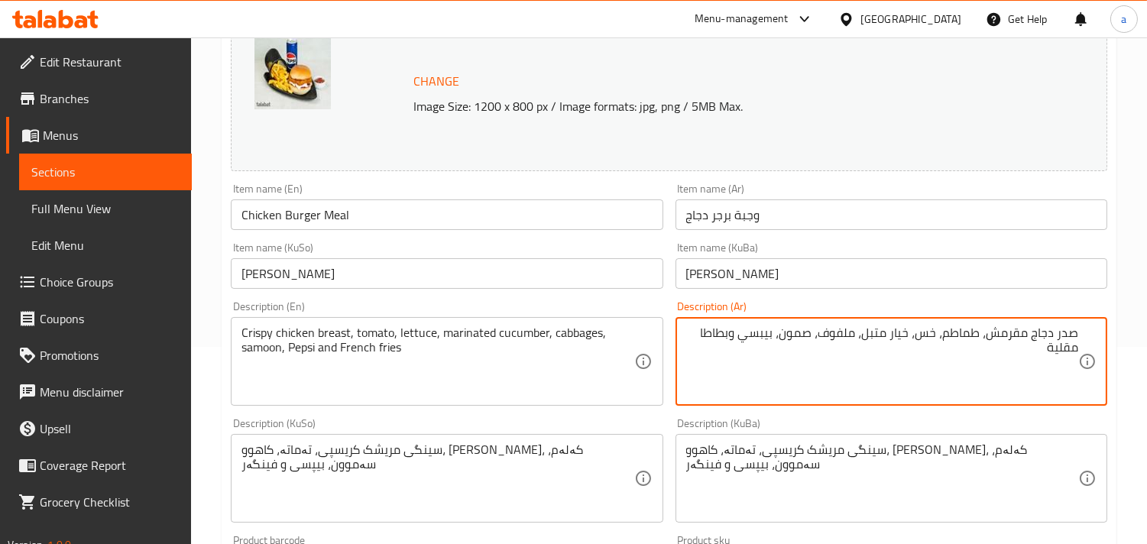
type textarea "صدر دجاج مقرمش، طماطم، خس، خيار متبل، ملفوف، صمون، بيبسي وبطاطا مقلية"
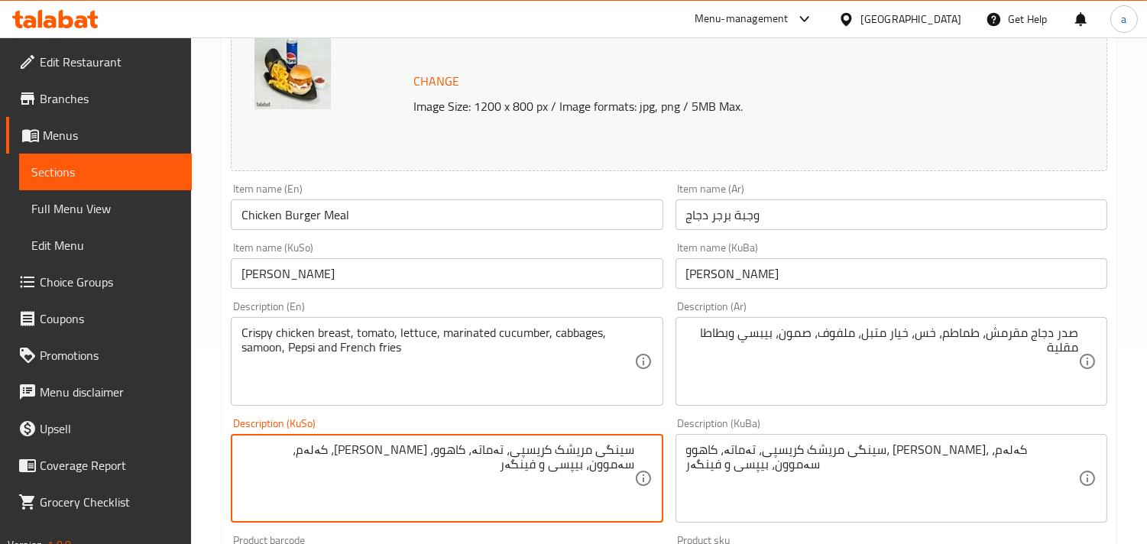
click at [375, 471] on textarea "سینگی مریشک کریسپی، تەماتە، کاهوو، [PERSON_NAME]، کەلەم، سەموون، بیپسی و فینگەر" at bounding box center [438, 479] width 392 height 73
click at [393, 469] on textarea "سینگی مریشک کریسپی، تەماتە، کاهوو، [PERSON_NAME]، کەلەم، سەموون، بیپسی و فینگەر" at bounding box center [438, 479] width 392 height 73
click at [392, 472] on textarea "سینگی مریشک کریسپی، تەماتە، کاهوو، خەیار، کەلەم، سەموون، بیپسی و فینگەر" at bounding box center [438, 479] width 392 height 73
click at [397, 471] on textarea "سینگی مریشک کریسپی، تەماتە، کاهوو، خەیار، کەلەم، سەموون، بیپسی و فینگەر" at bounding box center [438, 479] width 392 height 73
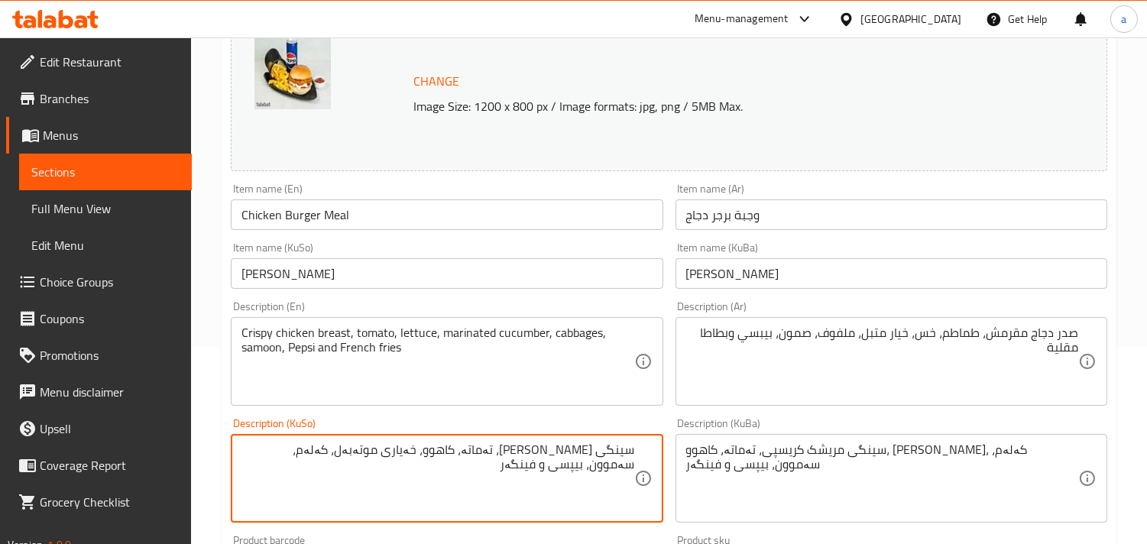
click at [410, 495] on textarea "سینگی مریشک کریسپی، تەماتە، کاهوو، خەیاری موتەبەل، کەلەم، سەموون، بیپسی و فینگەر" at bounding box center [438, 479] width 392 height 73
type textarea "سینگی مریشک کریسپی، تەماتە، کاهوو، خەیاری موتەبەل، کەلەم، سەموون، بیپسی و فینگەر"
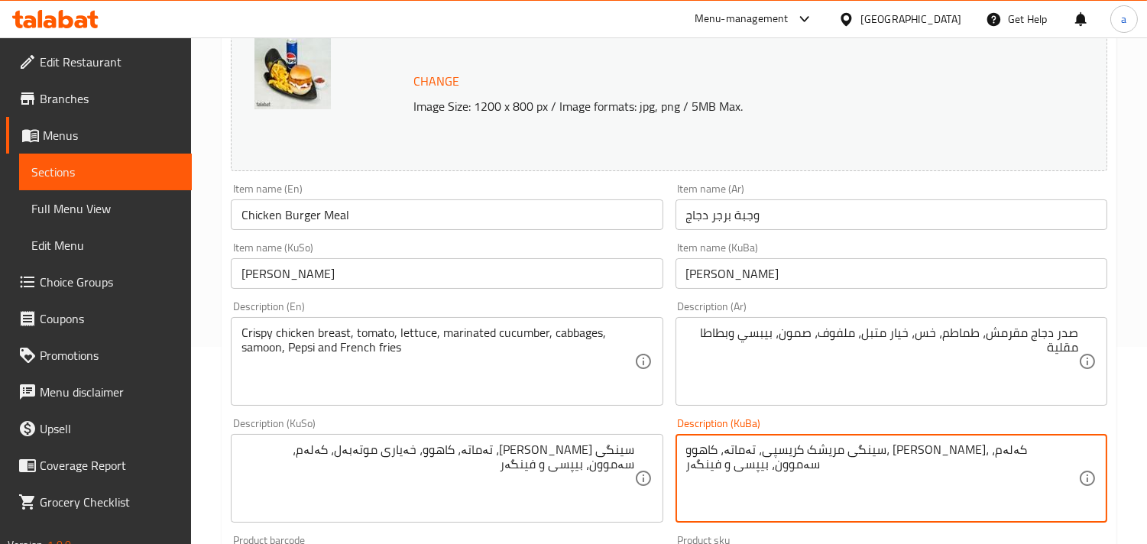
paste textarea "ەیاری موتەبەل"
type textarea "سینگی مریشک کریسپی، تەماتە، کاهوو، خەیاری موتەبەل، کەلەم، سەموون، بیپسی و فینگەر"
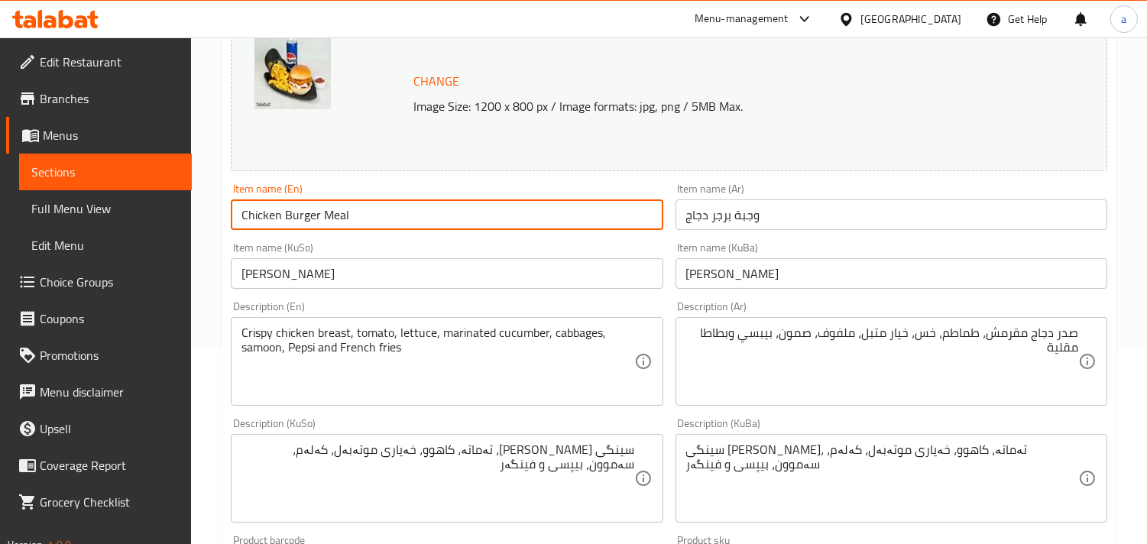
click at [407, 222] on input "Chicken Burger Meal" at bounding box center [447, 215] width 432 height 31
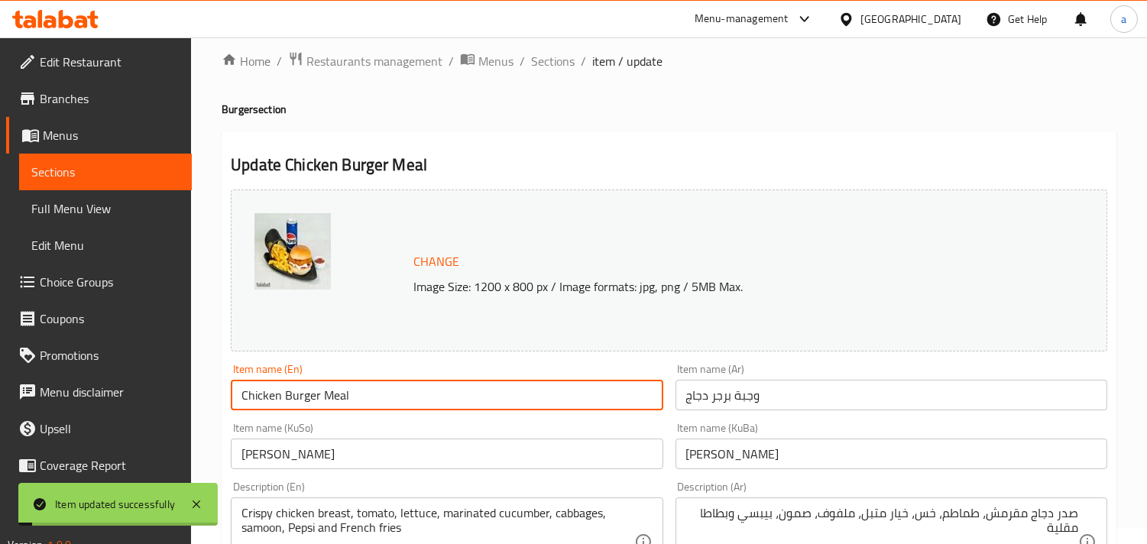
scroll to position [0, 0]
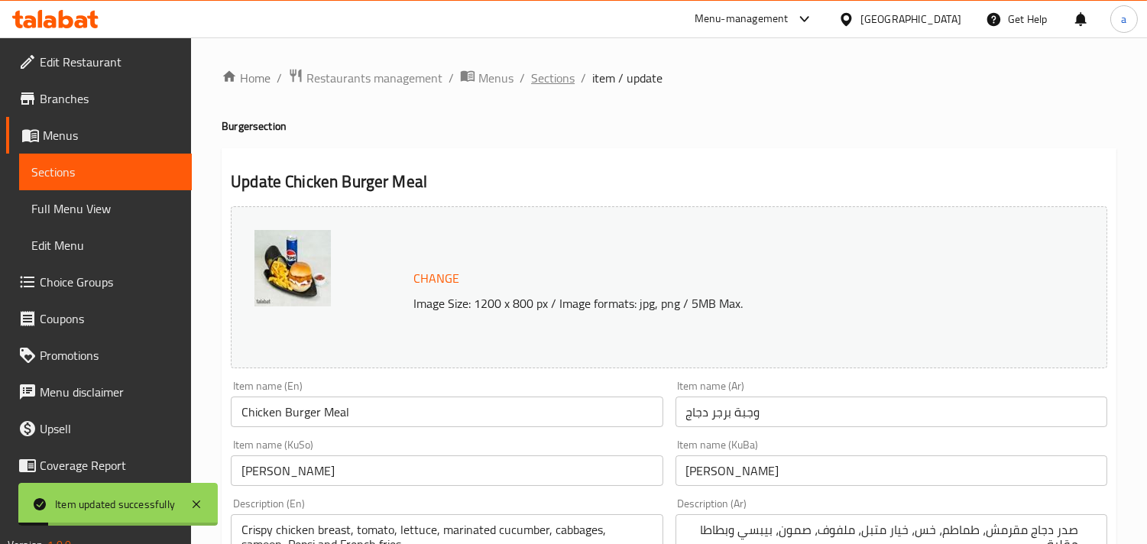
drag, startPoint x: 566, startPoint y: 78, endPoint x: 600, endPoint y: 20, distance: 67.5
click at [566, 77] on span "Sections" at bounding box center [553, 78] width 44 height 18
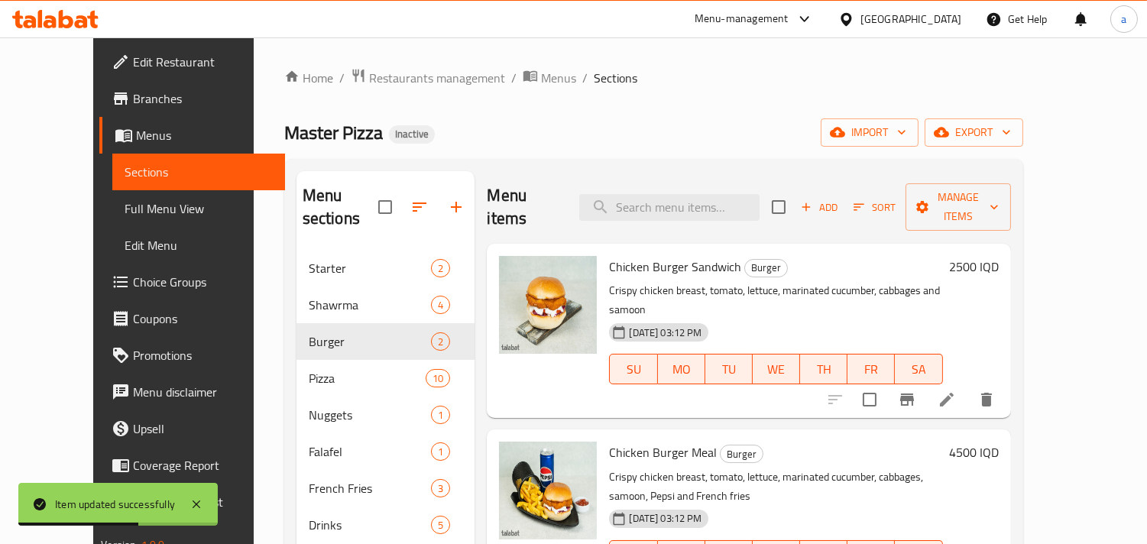
drag, startPoint x: 699, startPoint y: 203, endPoint x: 722, endPoint y: 238, distance: 42.0
click at [699, 204] on input "search" at bounding box center [669, 207] width 180 height 27
paste input "Chicken Sweetcorn Pizza"
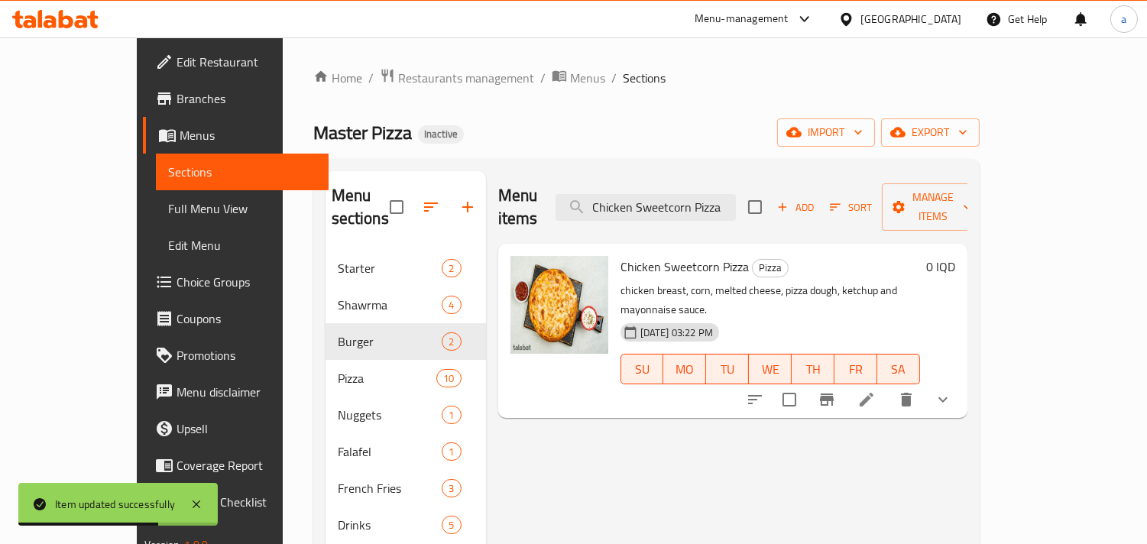
type input "Chicken Sweetcorn Pizza"
click at [876, 391] on icon at bounding box center [867, 400] width 18 height 18
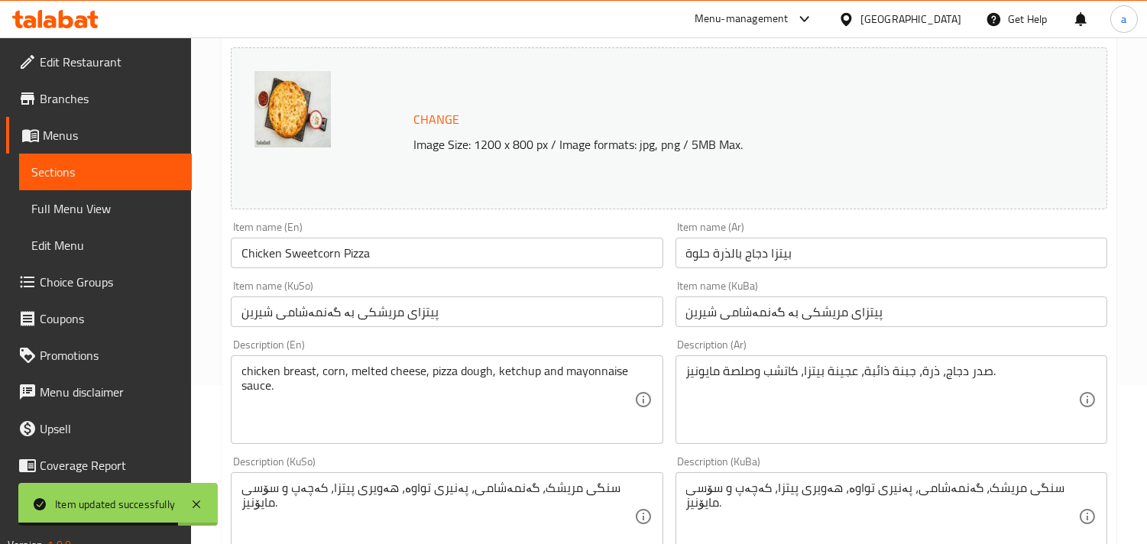
scroll to position [197, 0]
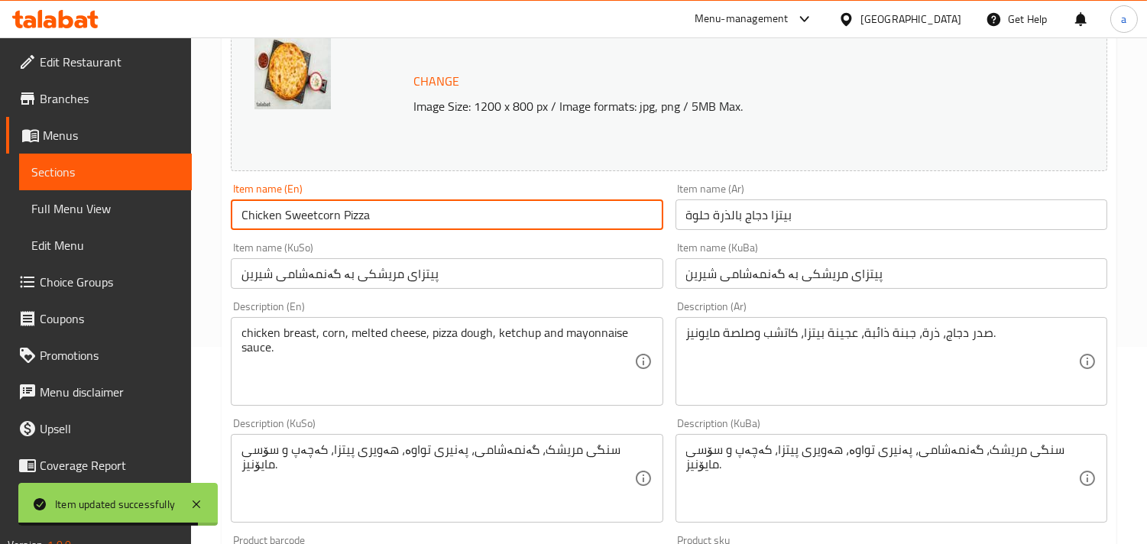
click at [323, 229] on input "Chicken Sweetcorn Pizza" at bounding box center [447, 215] width 432 height 31
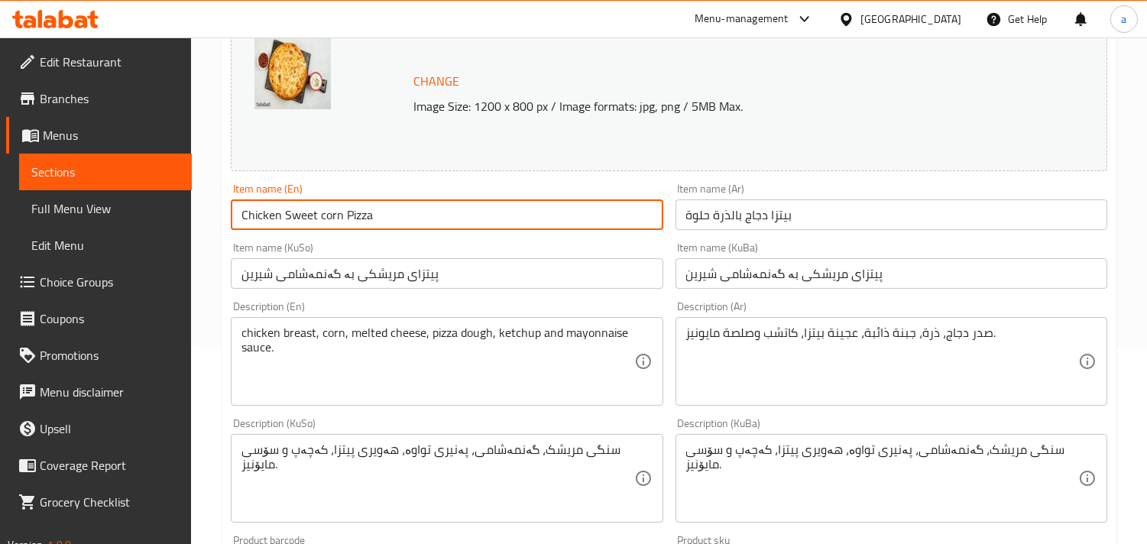
click at [332, 230] on input "Chicken Sweet corn Pizza" at bounding box center [447, 215] width 432 height 31
click at [388, 220] on input "Chicken Sweet Corn Pizza" at bounding box center [447, 215] width 432 height 31
type input "Chicken Sweet Corn Pizza"
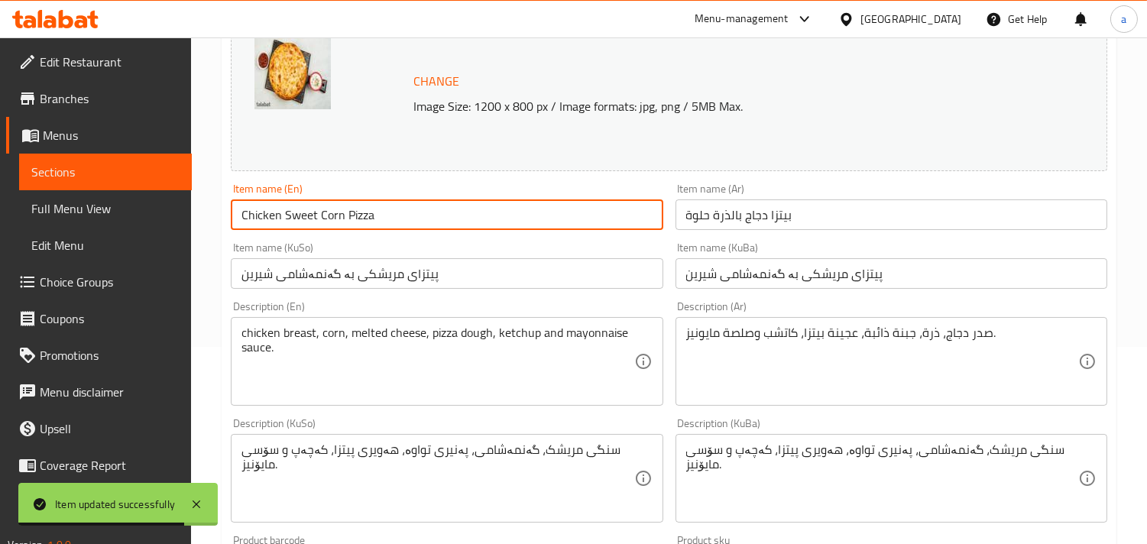
scroll to position [0, 0]
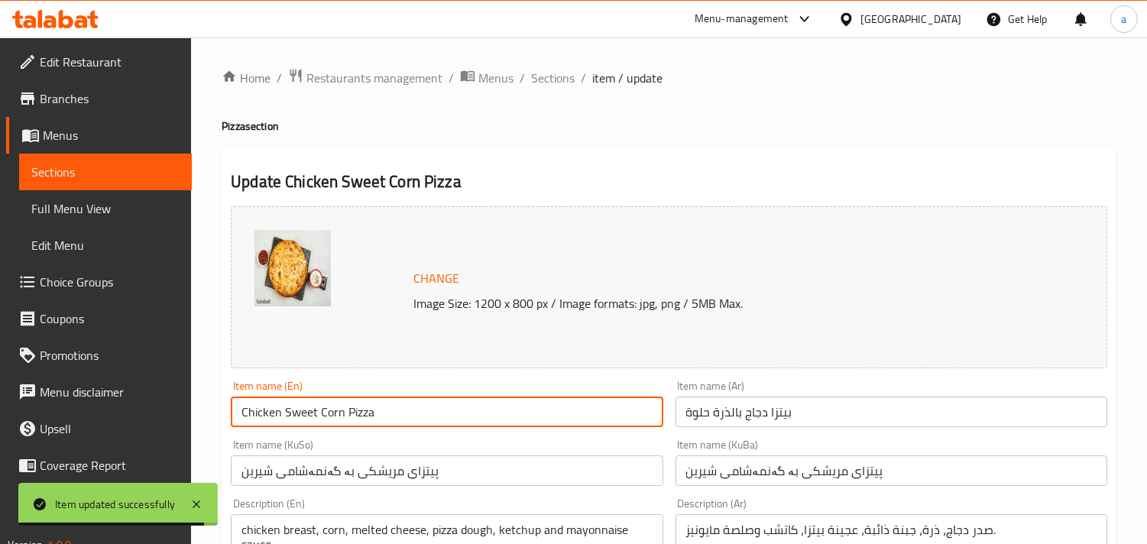
click at [564, 70] on span "Sections" at bounding box center [553, 78] width 44 height 18
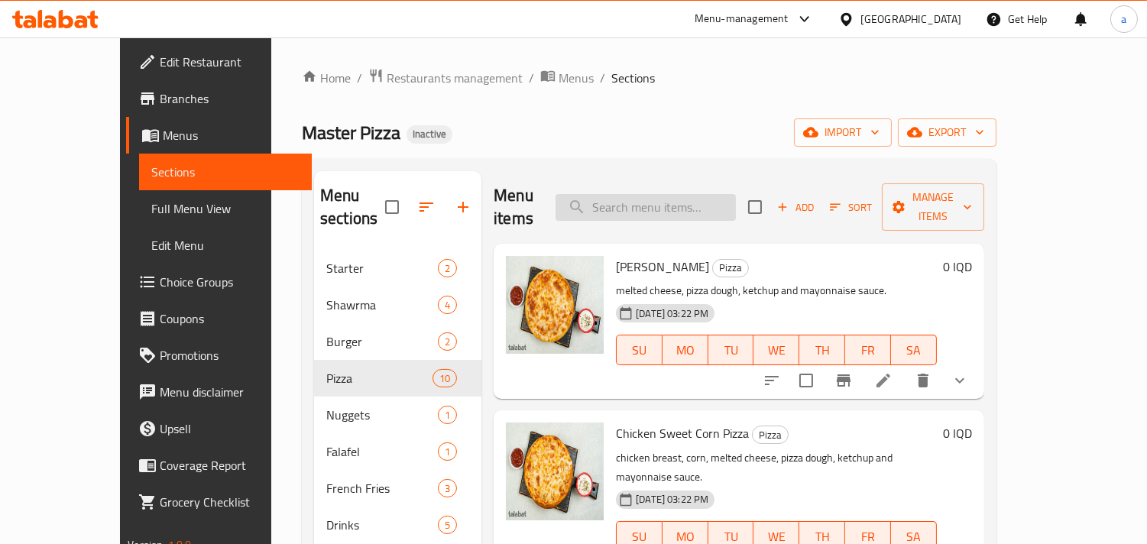
click at [736, 201] on input "search" at bounding box center [646, 207] width 180 height 27
paste input "Pepperoni Pizza"
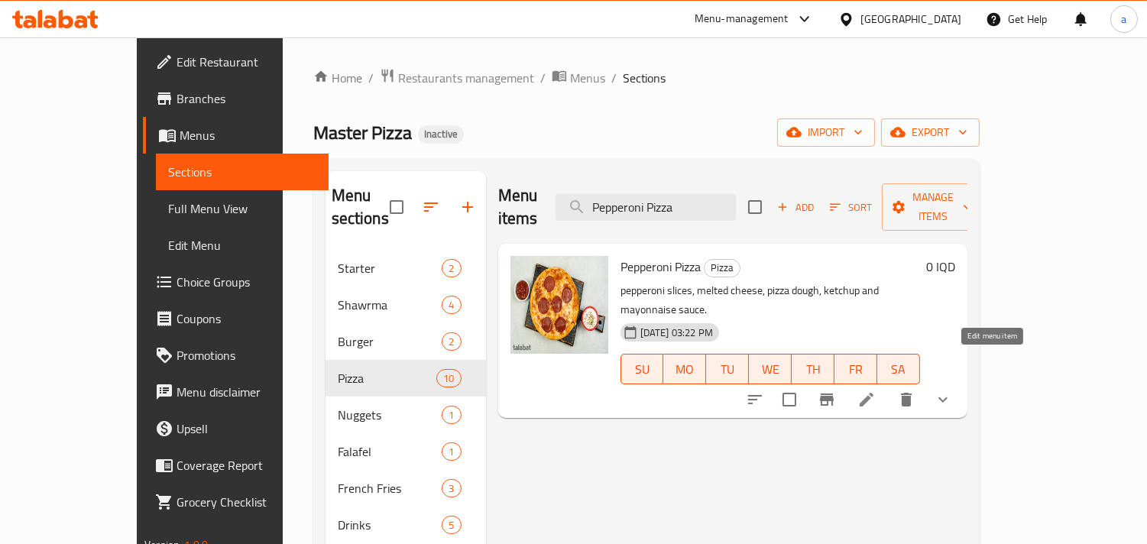
type input "Pepperoni Pizza"
click at [876, 391] on icon at bounding box center [867, 400] width 18 height 18
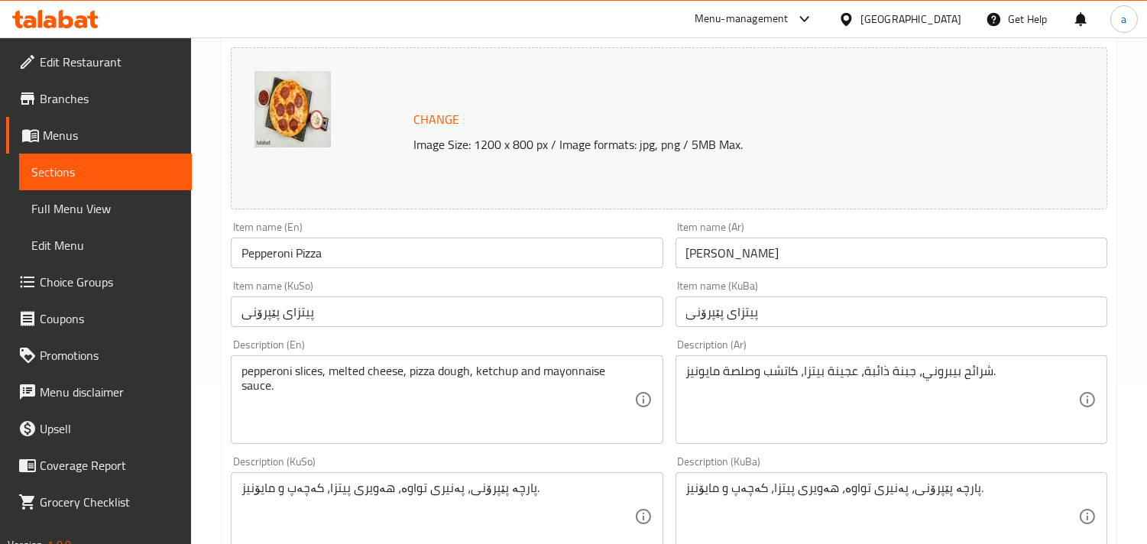
scroll to position [197, 0]
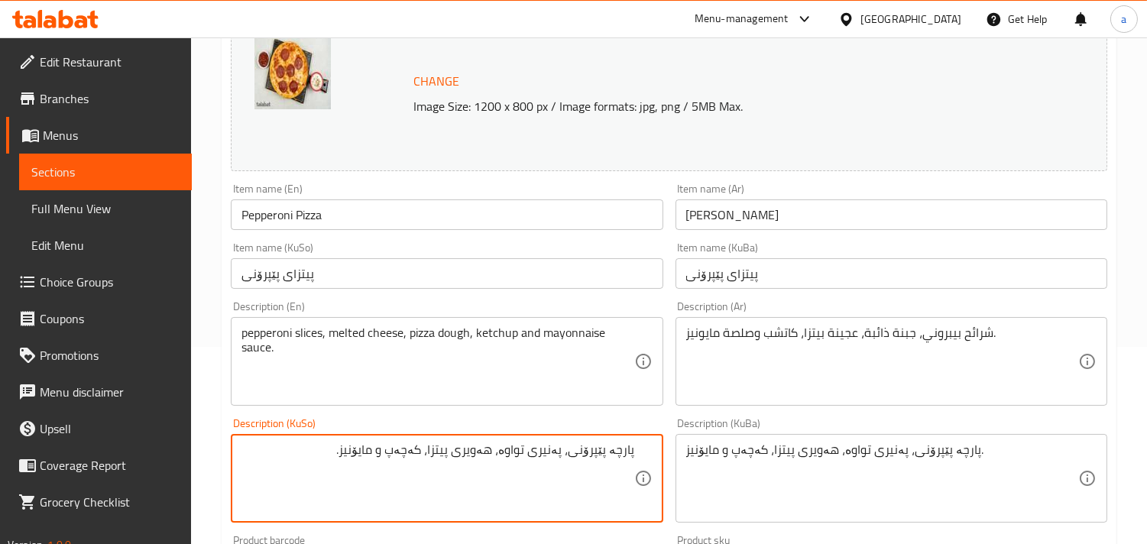
click at [372, 464] on textarea "پارچە پێپرۆنی، پەنیری تواوە، هەویری پیتزا، کەچەپ و مایۆنیز." at bounding box center [438, 479] width 392 height 73
click at [394, 467] on textarea "پارچە پێپرۆنی، پەنیری تواوە، هەویری پیتزا، کەچەپ و سۆسی مایۆنیز." at bounding box center [438, 479] width 392 height 73
type textarea "پارچە پێپرۆنی، پەنیری تواوە، هەویری پیتزا، کەچەپ و سۆسی مایۆنیز."
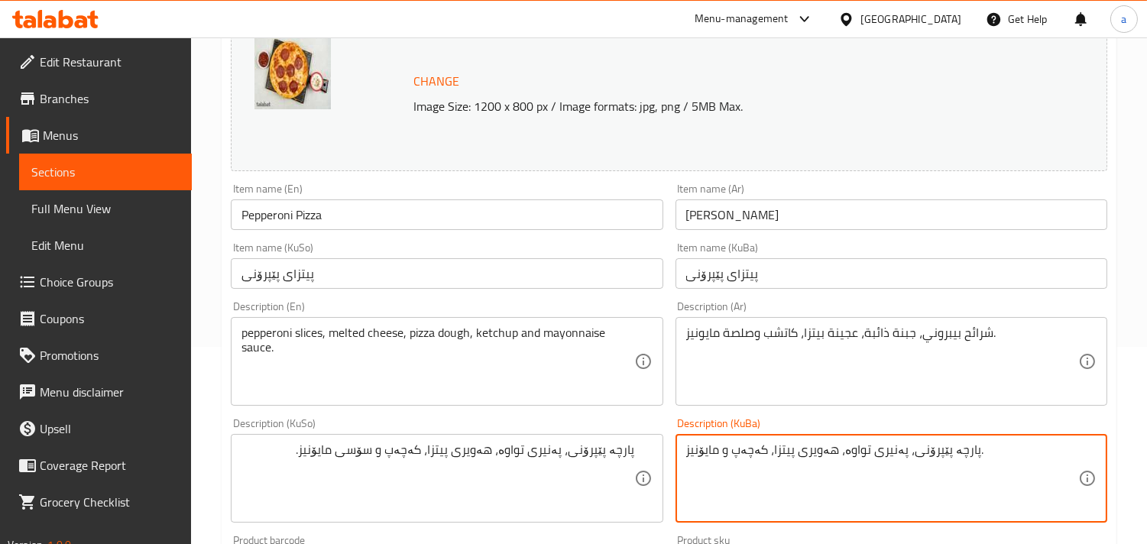
paste textarea "سۆسی"
type textarea "پارچە پێپرۆنی، پەنیری تواوە، هەویری پیتزا، کەچەپ و سۆسی مایۆنیز."
drag, startPoint x: 333, startPoint y: 214, endPoint x: 344, endPoint y: 225, distance: 15.1
click at [342, 224] on input "Pepperoni Pizza" at bounding box center [447, 215] width 432 height 31
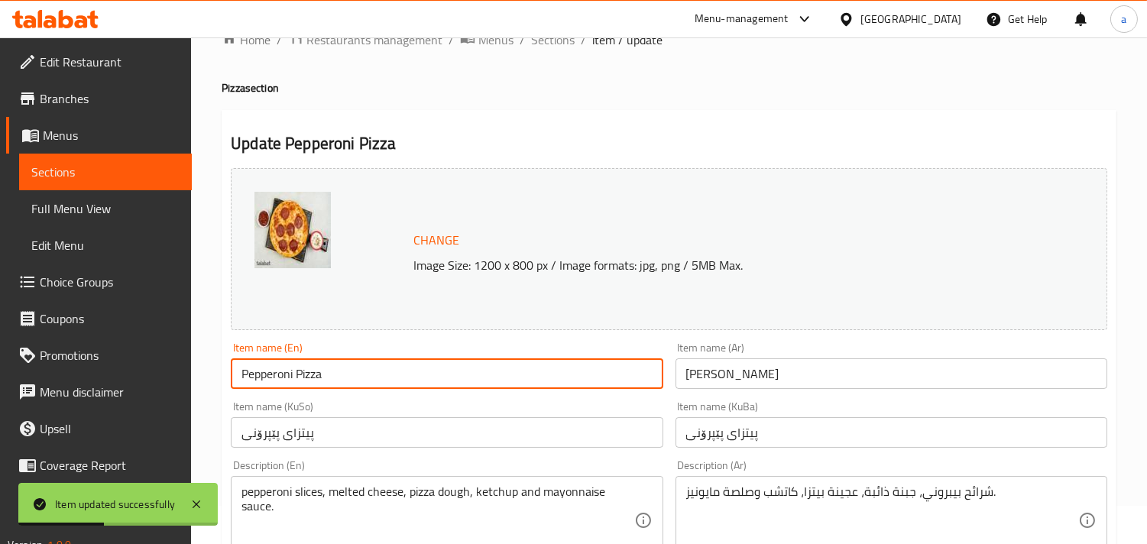
scroll to position [0, 0]
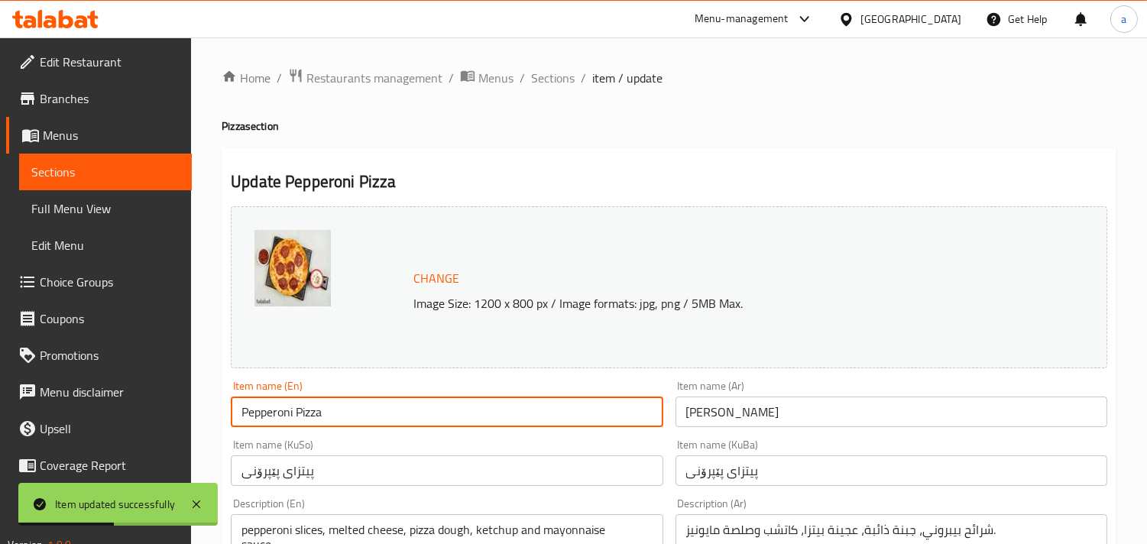
drag, startPoint x: 560, startPoint y: 84, endPoint x: 701, endPoint y: 23, distance: 154.1
click at [562, 84] on span "Sections" at bounding box center [553, 78] width 44 height 18
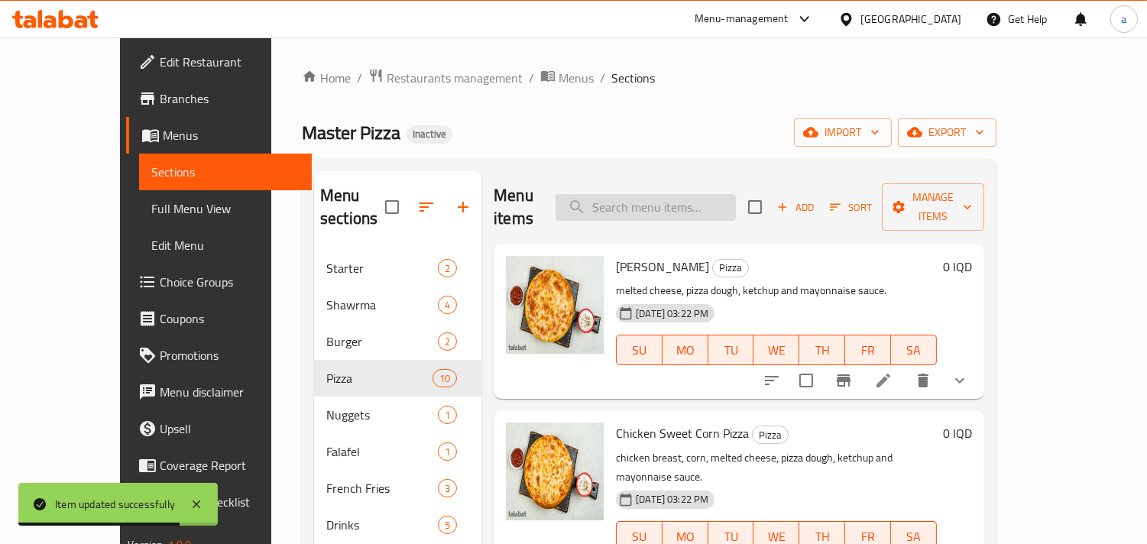
click at [736, 207] on input "search" at bounding box center [646, 207] width 180 height 27
paste input "Hot Mexican Pizza"
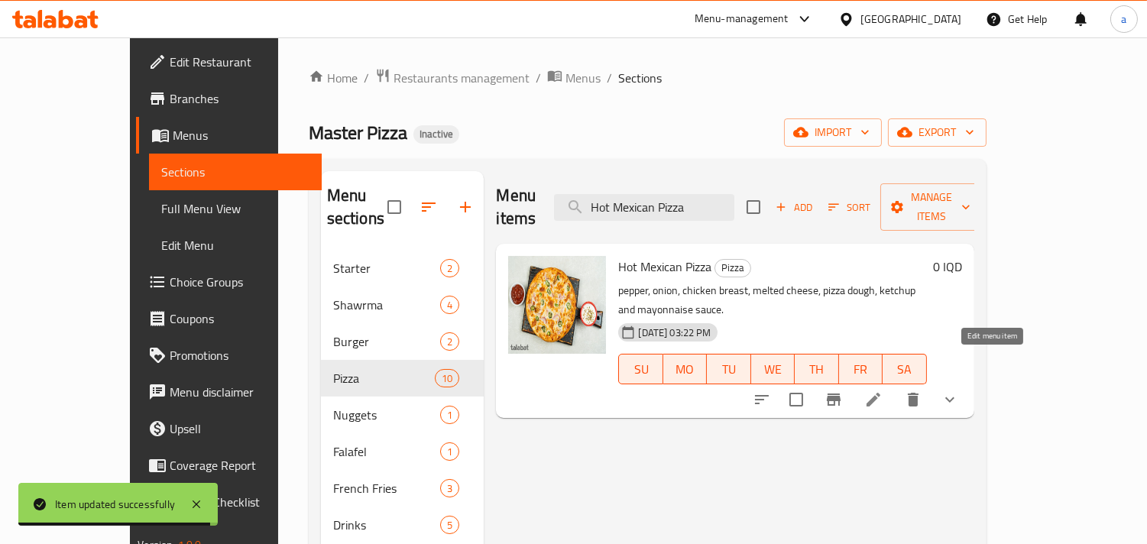
type input "Hot Mexican Pizza"
click at [883, 391] on icon at bounding box center [874, 400] width 18 height 18
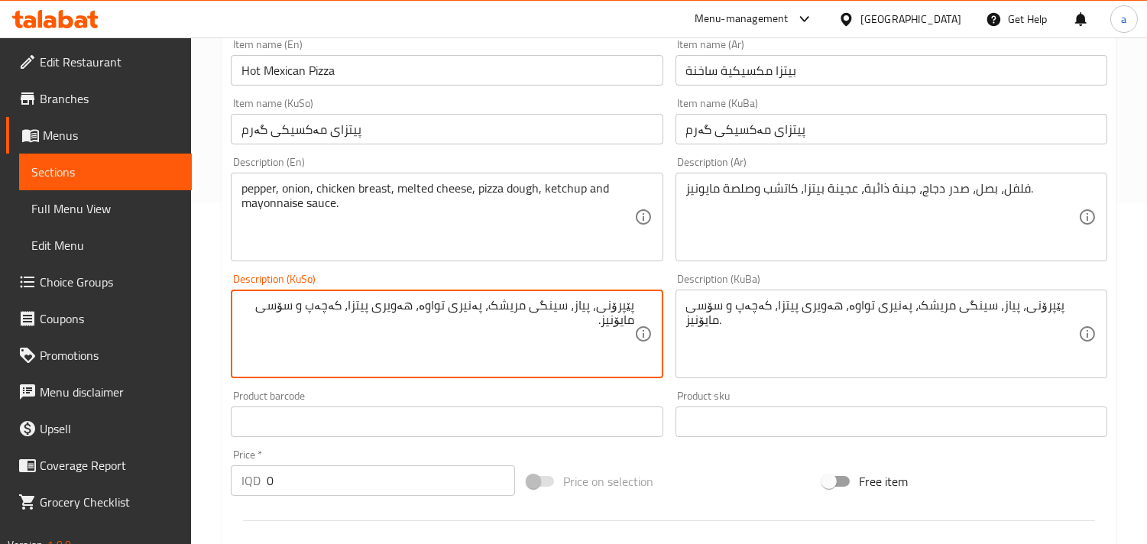
scroll to position [396, 0]
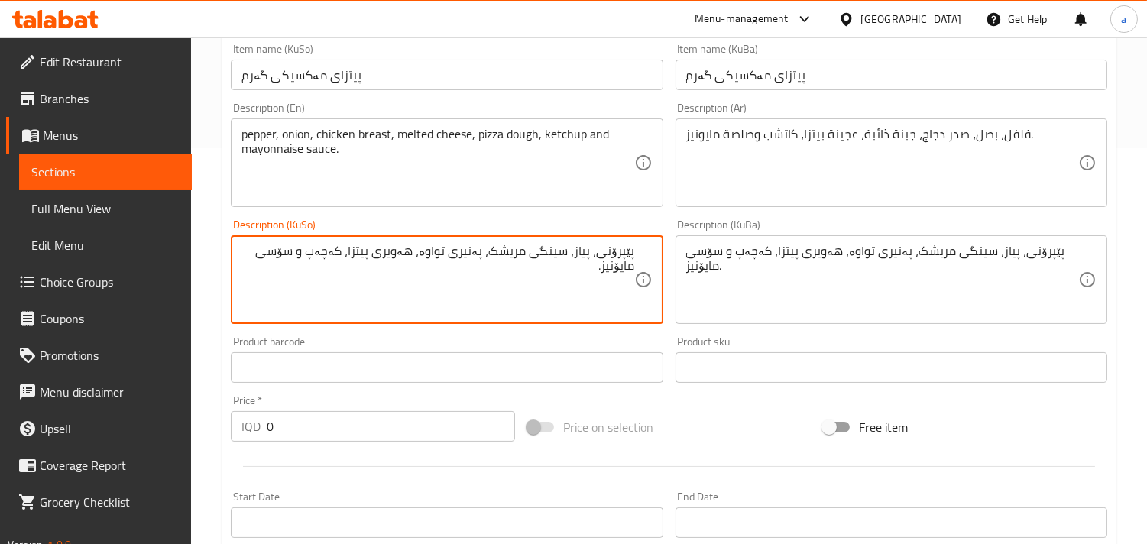
click at [614, 268] on textarea "پێپرۆنی، پیاز، سینگی مریشک، پەنیری تواوە، هەویری پیتزا، کەچەپ و سۆسی مایۆنیز." at bounding box center [438, 280] width 392 height 73
click at [614, 268] on textarea "بیبەر، پیاز، سینگی مریشک، پەنیری تواوە، هەویری پیتزا، کەچەپ و سۆسی مایۆنیز." at bounding box center [438, 280] width 392 height 73
type textarea "بیبەر، پیاز، سینگی مریشک، پەنیری تواوە، هەویری پیتزا، کەچەپ و سۆسی مایۆنیز."
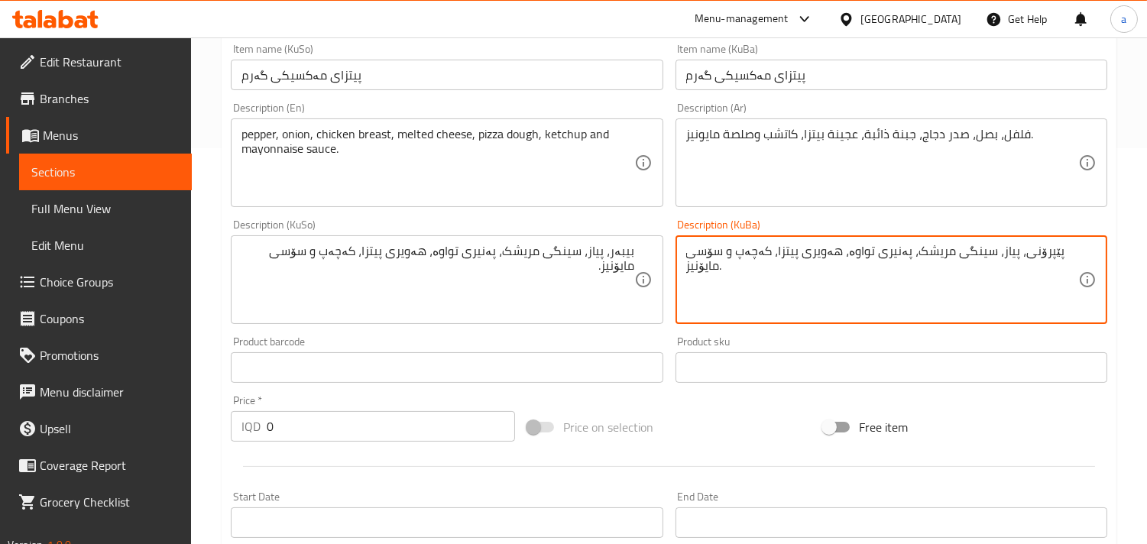
paste textarea "بیبەر"
type textarea "بیبەر، پیاز، سینگی مریشک، پەنیری تواوە، هەویری پیتزا، کەچەپ و سۆسی مایۆنیز."
click at [401, 73] on input "پیتزای مەکسیکی گەرم" at bounding box center [447, 75] width 432 height 31
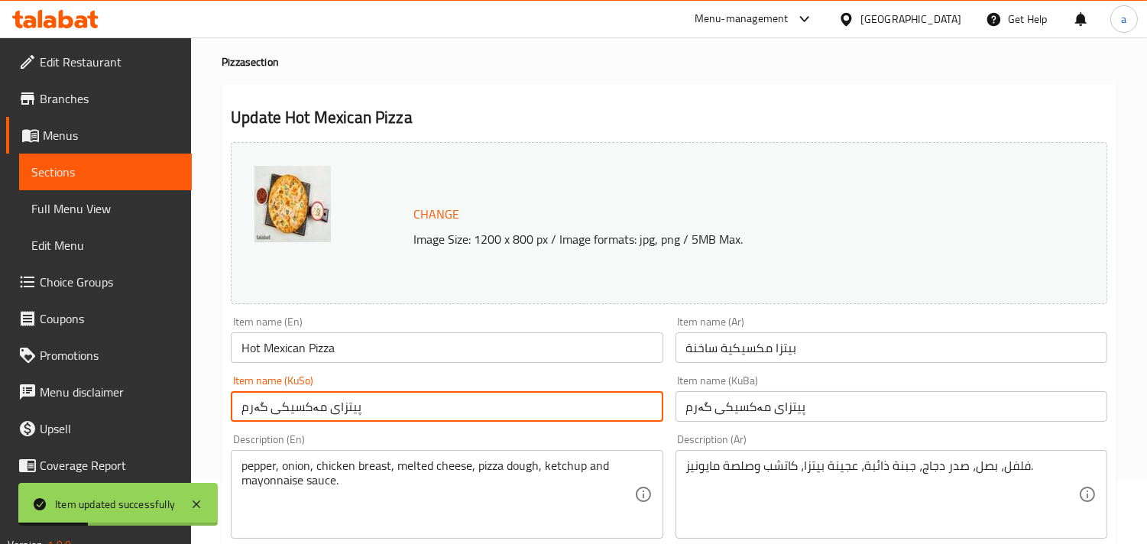
scroll to position [197, 0]
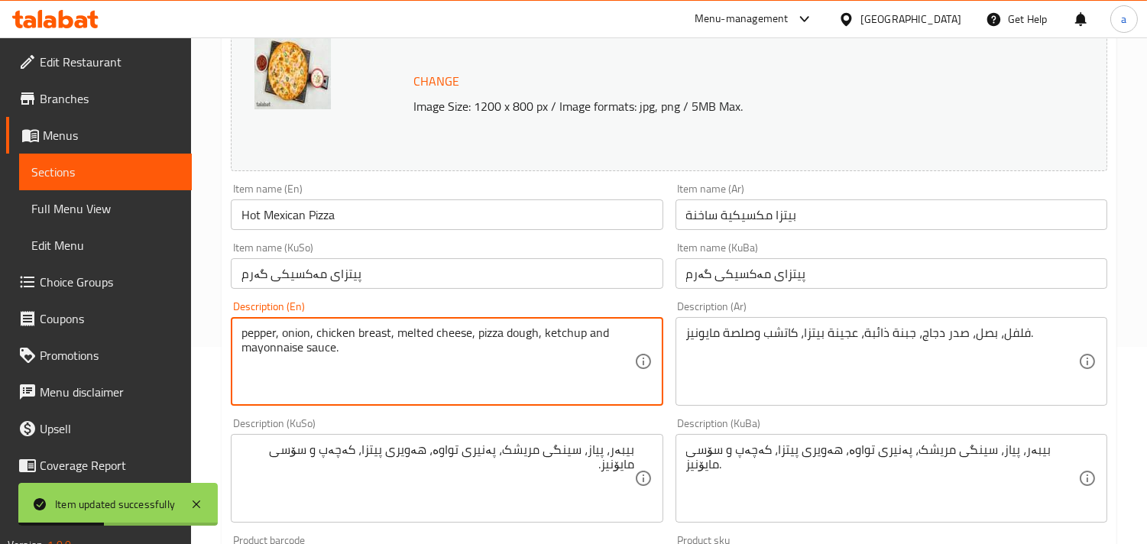
click at [264, 346] on textarea "pepper, onion, chicken breast, melted cheese, pizza dough, ketchup and mayonnai…" at bounding box center [438, 362] width 392 height 73
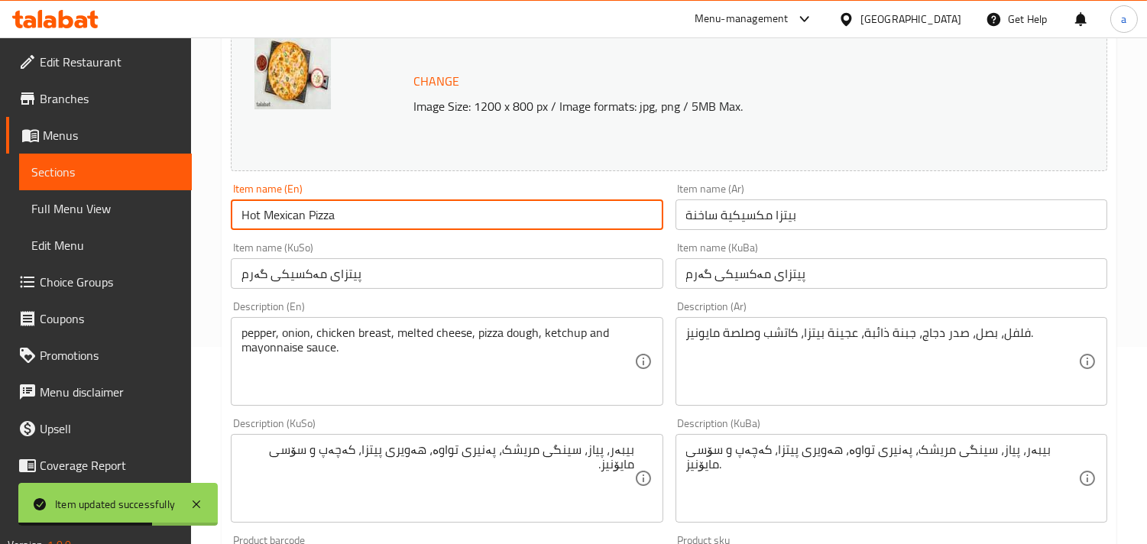
click at [361, 230] on input "Hot Mexican Pizza" at bounding box center [447, 215] width 432 height 31
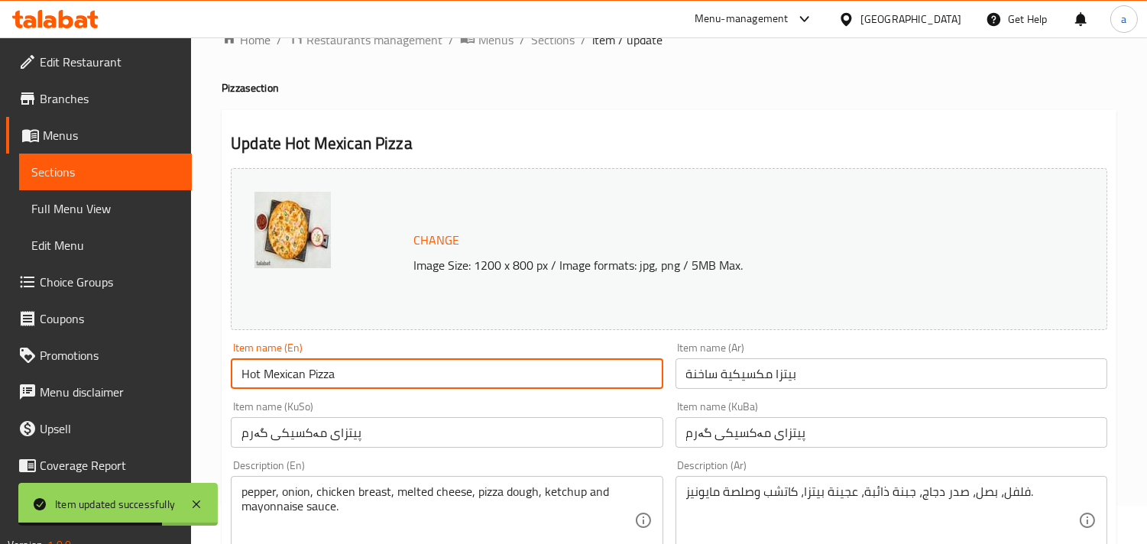
scroll to position [0, 0]
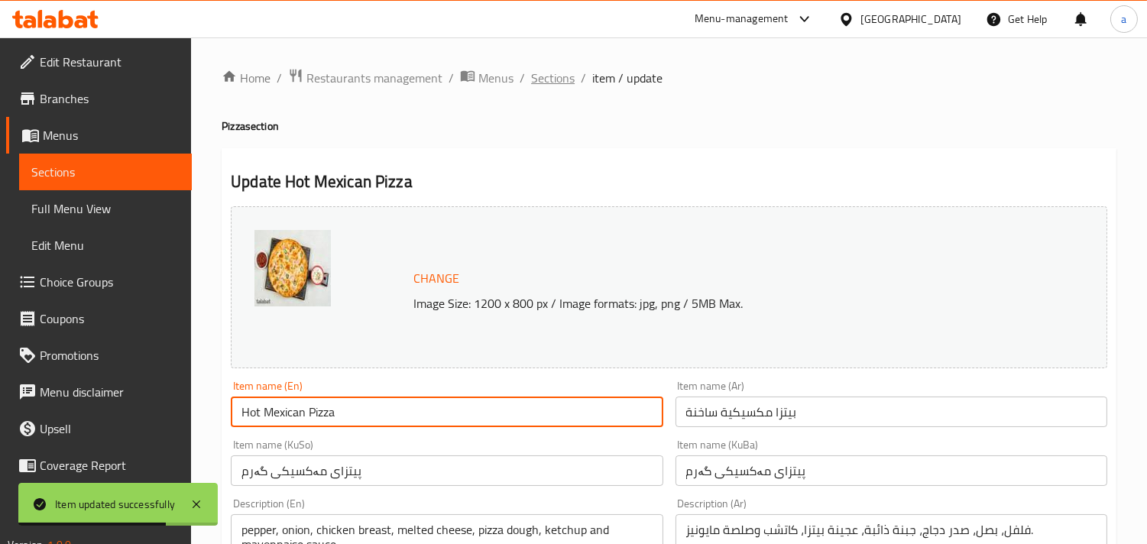
click at [556, 83] on span "Sections" at bounding box center [553, 78] width 44 height 18
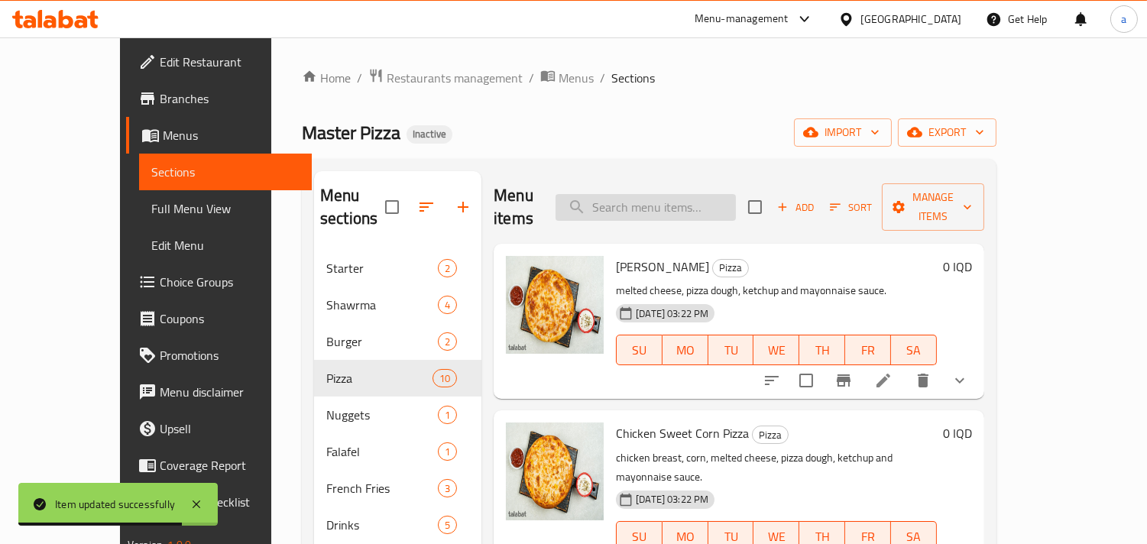
click at [735, 194] on input "search" at bounding box center [646, 207] width 180 height 27
paste input "Cheese Bread with Garlic"
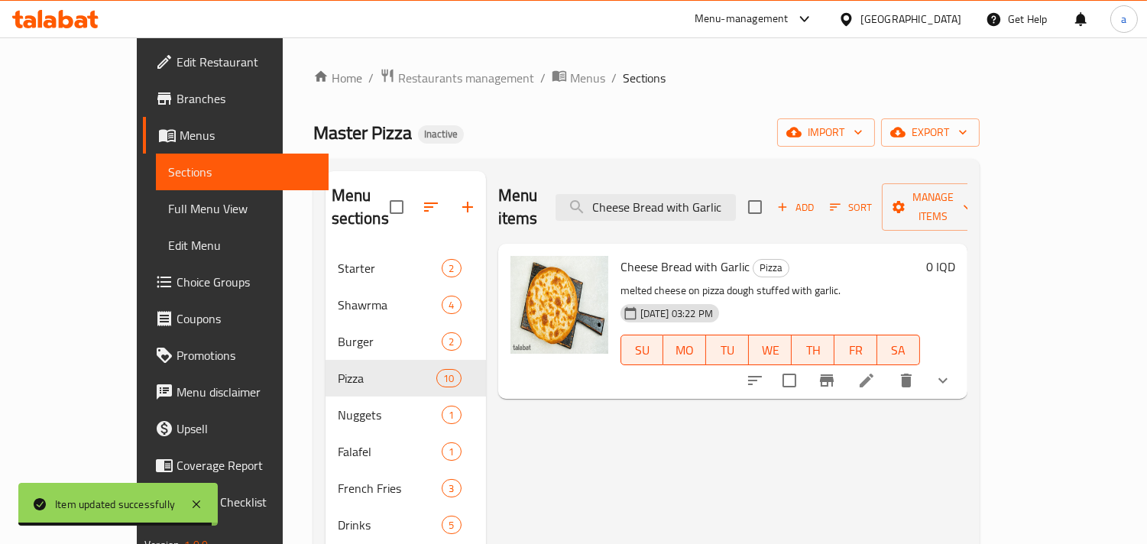
type input "Cheese Bread with Garlic"
click at [876, 372] on icon at bounding box center [867, 381] width 18 height 18
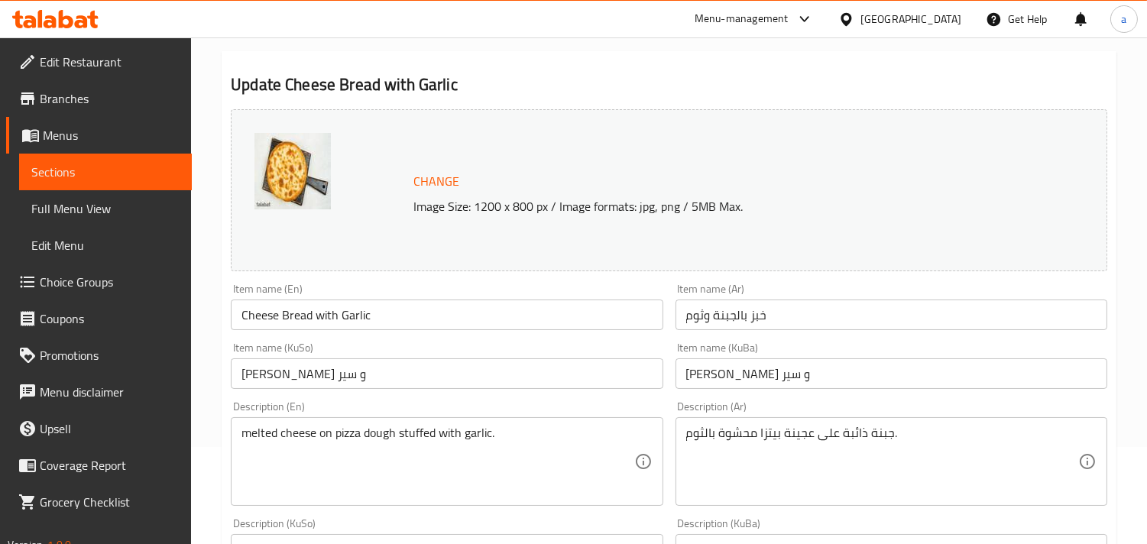
scroll to position [197, 0]
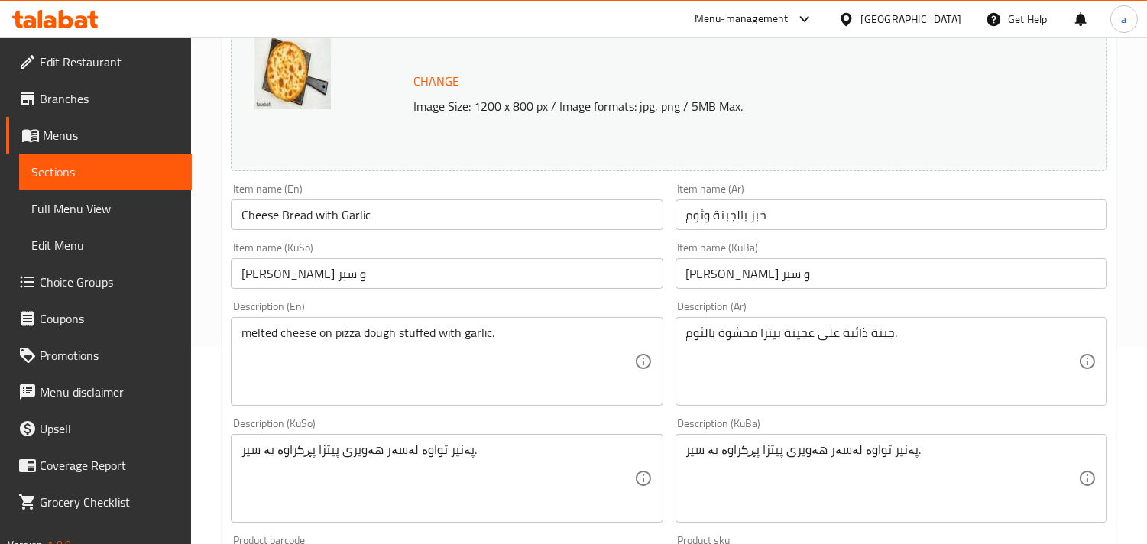
click at [634, 281] on input "[PERSON_NAME] و سیر" at bounding box center [447, 273] width 432 height 31
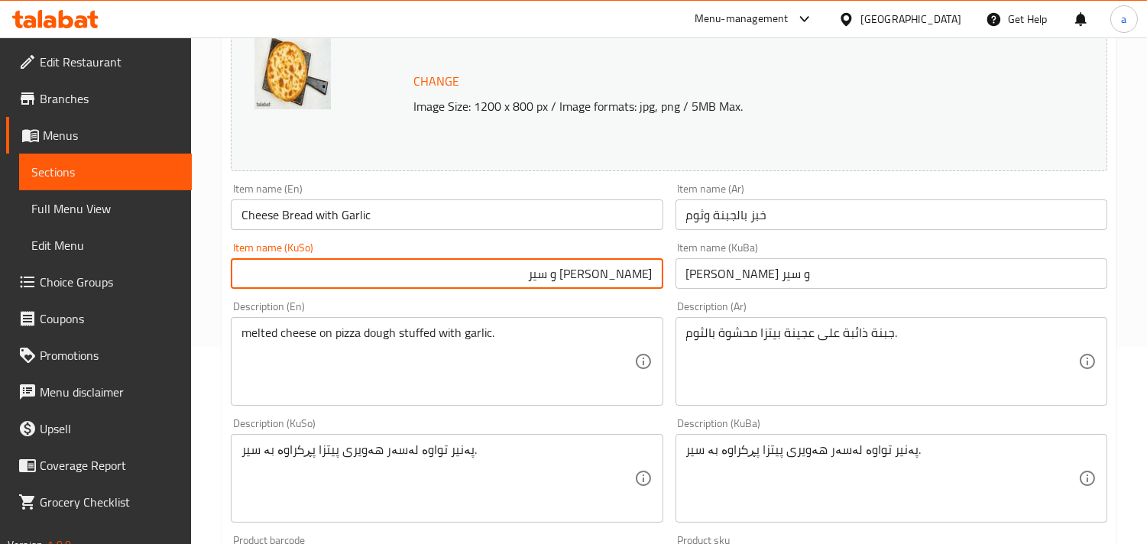
click at [628, 289] on input "[PERSON_NAME] و سیر" at bounding box center [447, 273] width 432 height 31
click at [629, 289] on input "نان بە پەنیر و سیر" at bounding box center [447, 273] width 432 height 31
type input "نان بە پەنیر و سیر"
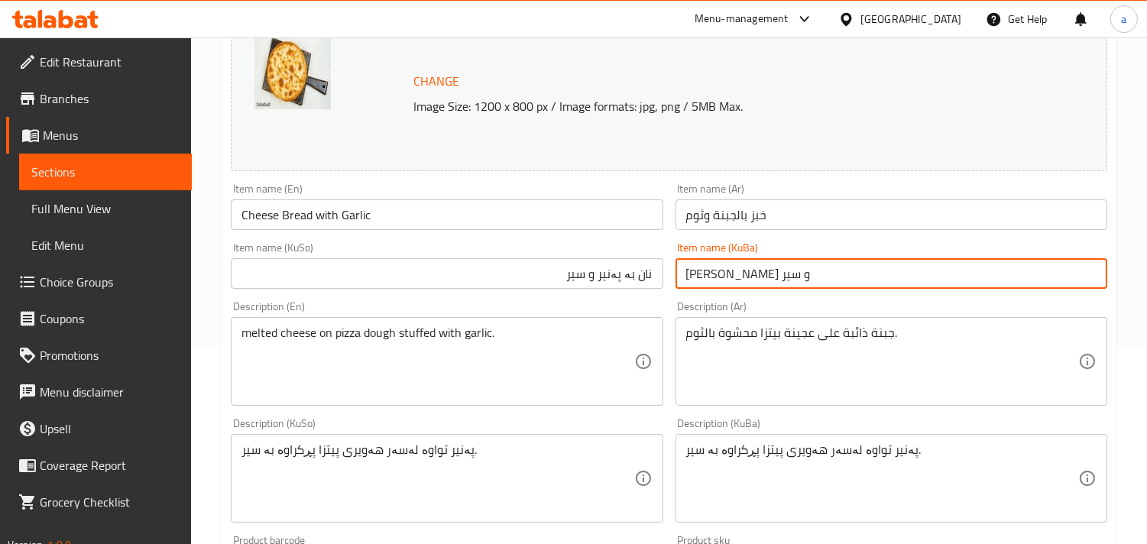
click at [751, 275] on input "[PERSON_NAME] و سیر" at bounding box center [892, 273] width 432 height 31
paste input "بە"
type input "نان بە پەنیر و سیر"
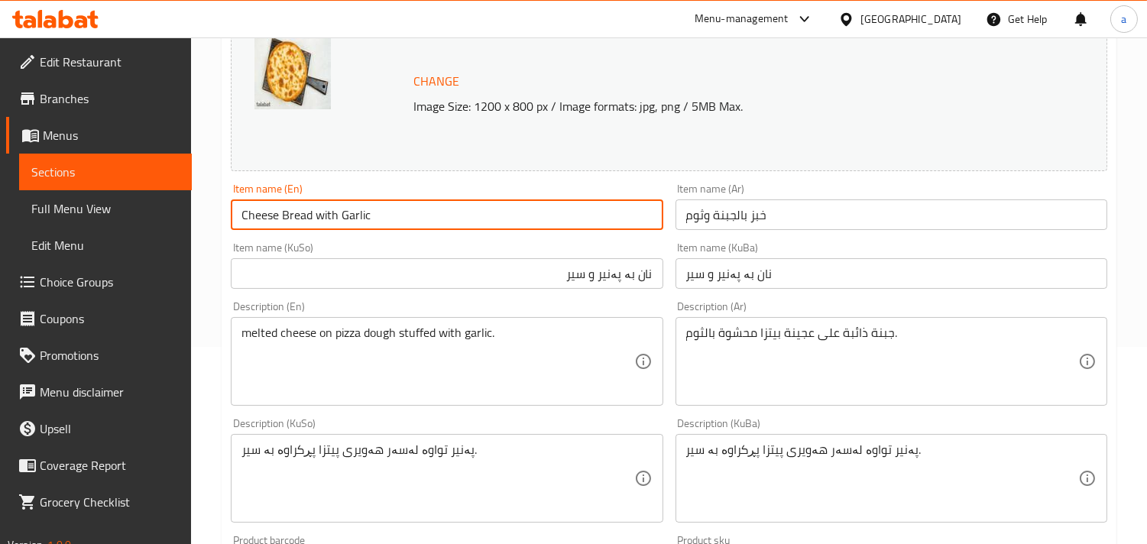
click at [477, 211] on input "Cheese Bread with Garlic" at bounding box center [447, 215] width 432 height 31
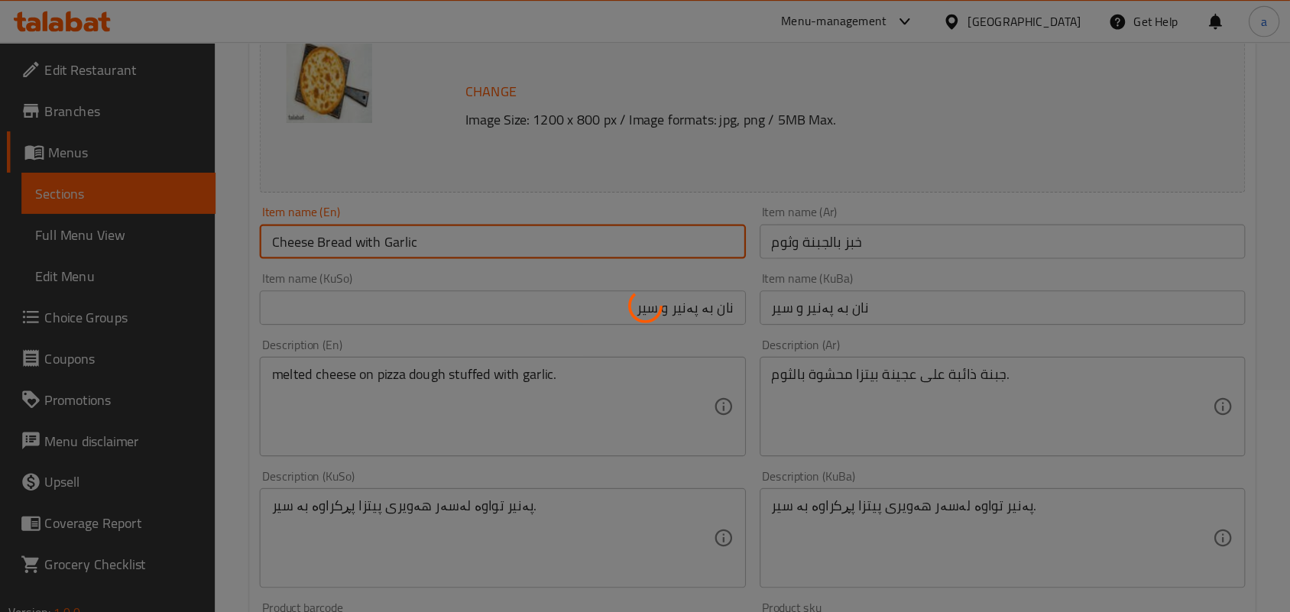
scroll to position [0, 0]
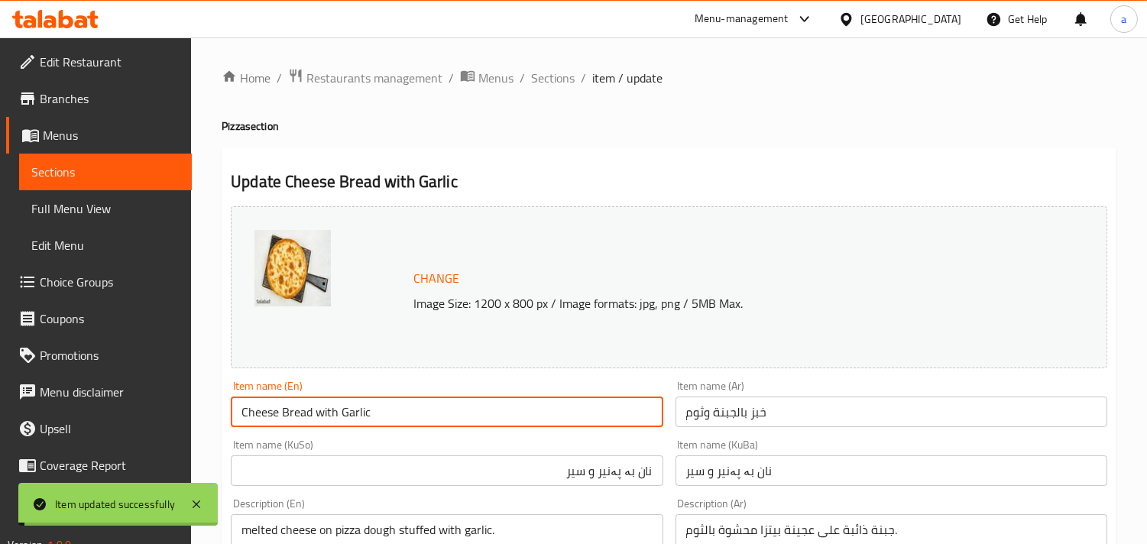
click at [556, 83] on span "Sections" at bounding box center [553, 78] width 44 height 18
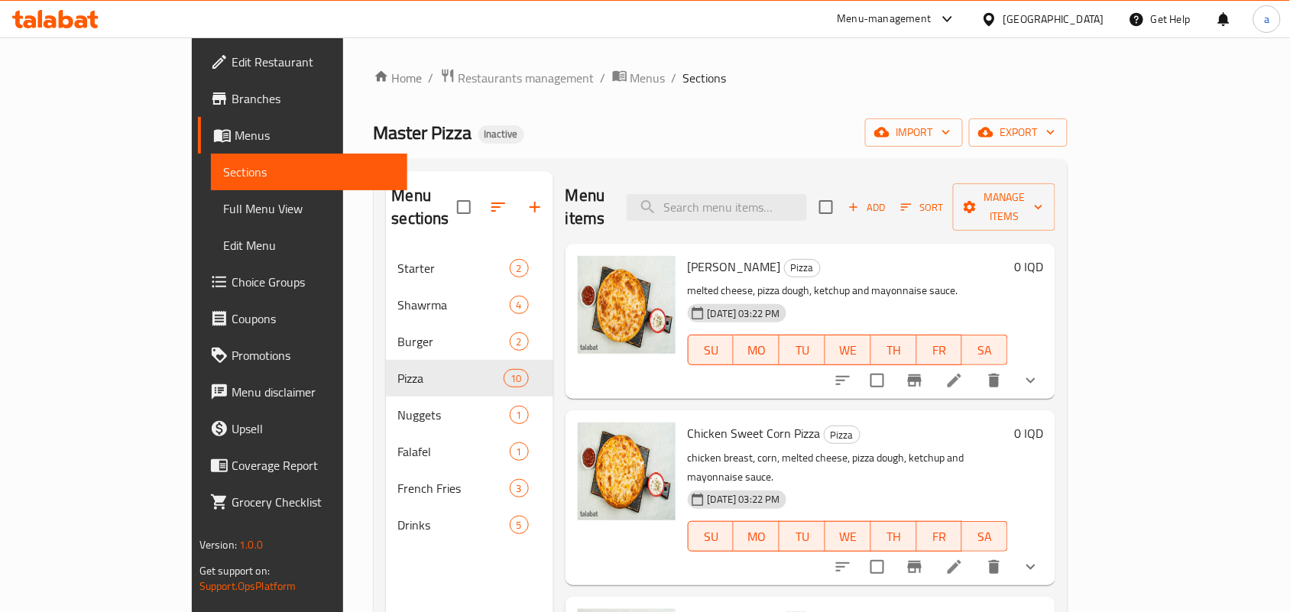
click at [223, 212] on span "Full Menu View" at bounding box center [309, 209] width 172 height 18
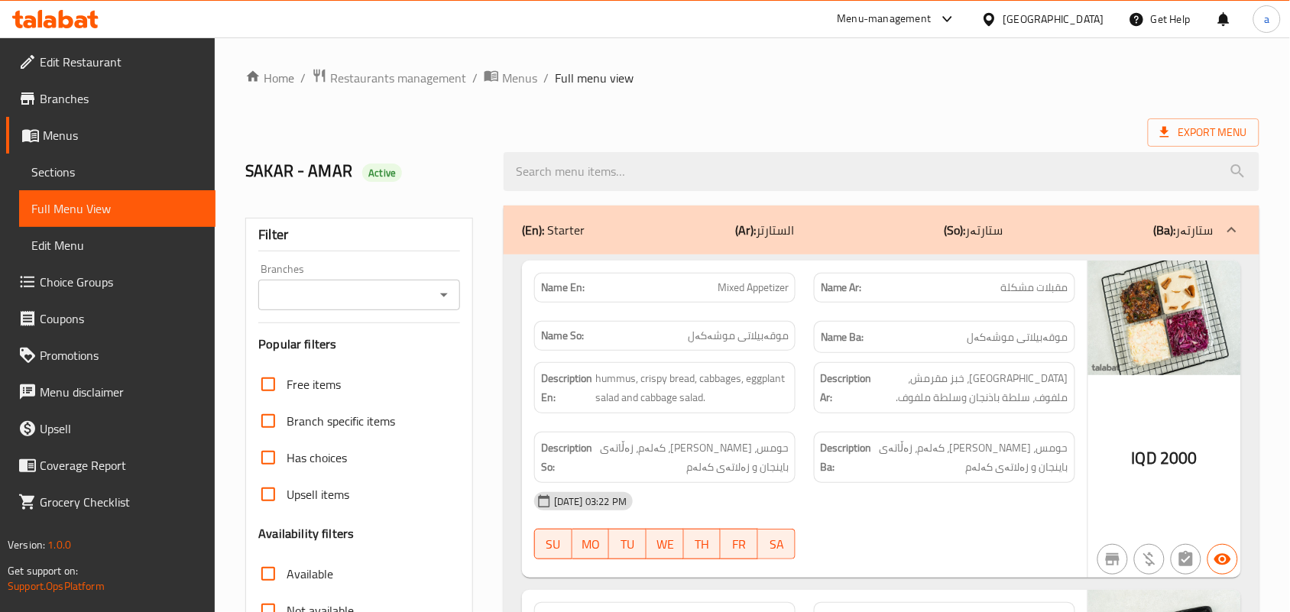
click at [441, 292] on icon "Open" at bounding box center [444, 295] width 18 height 18
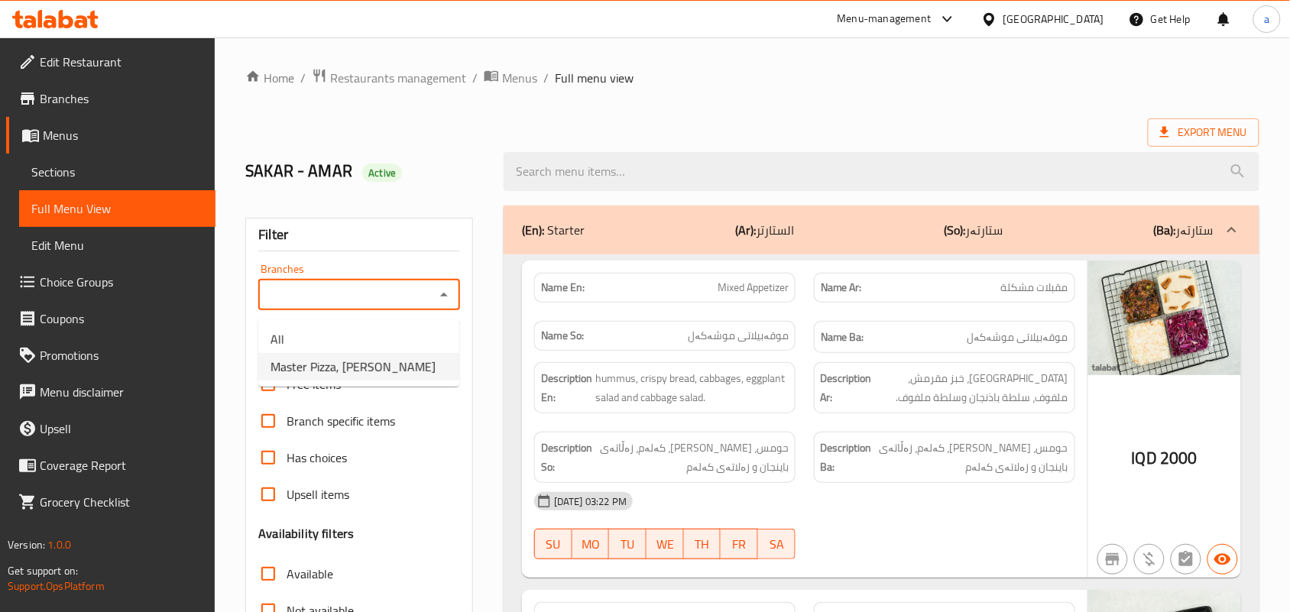
click at [402, 358] on span "Master Pizza, [PERSON_NAME]" at bounding box center [353, 367] width 165 height 18
type input "Master Pizza, [PERSON_NAME]"
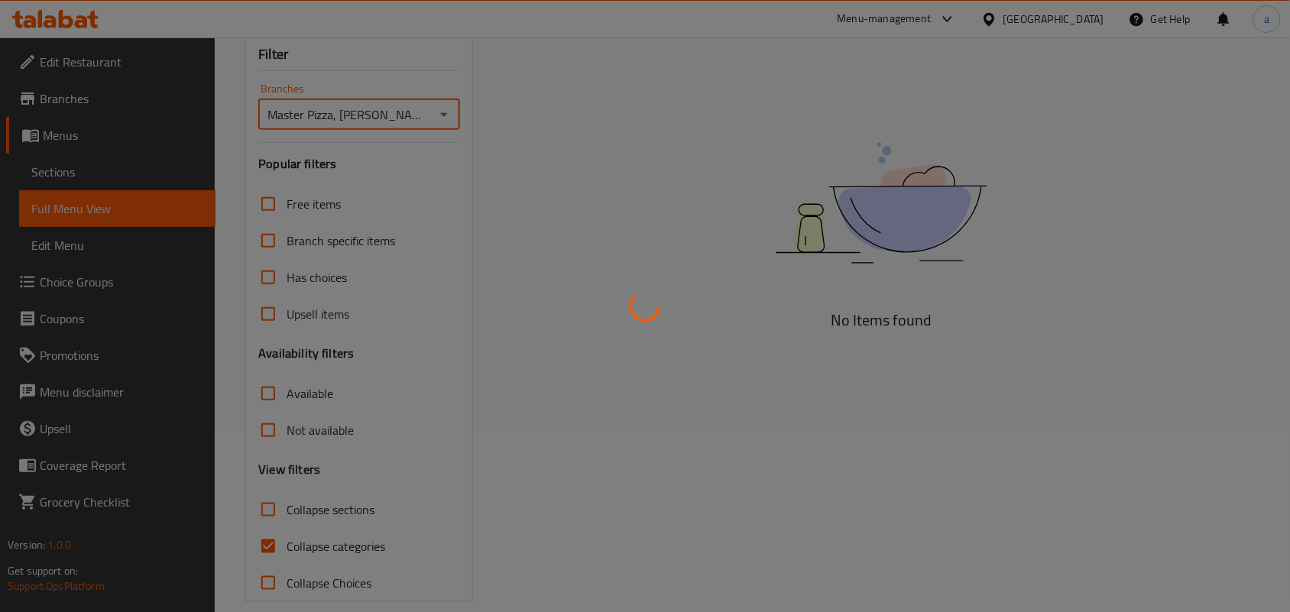
scroll to position [222, 0]
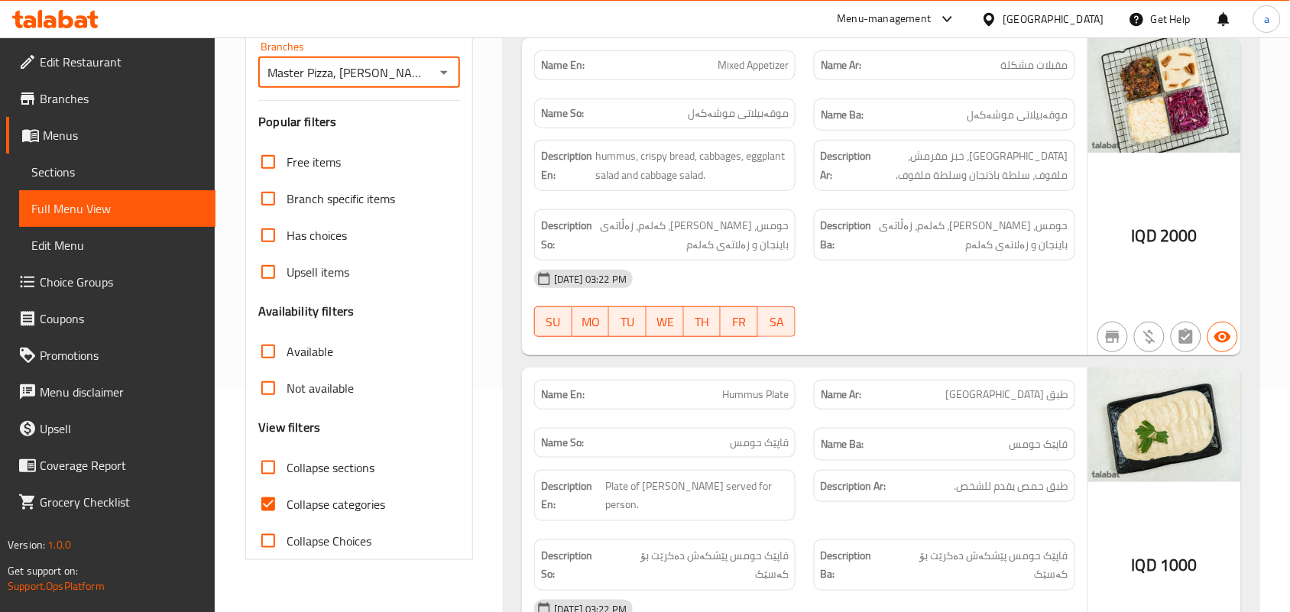
click at [283, 521] on input "Collapse categories" at bounding box center [268, 504] width 37 height 37
checkbox input "false"
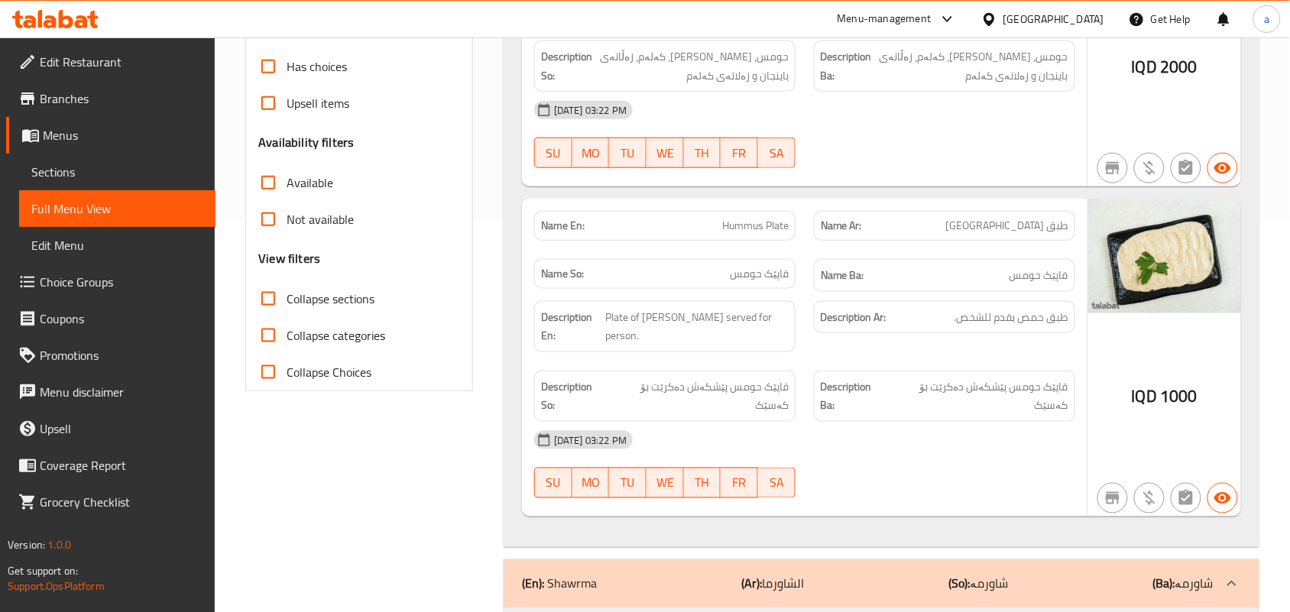
scroll to position [446, 0]
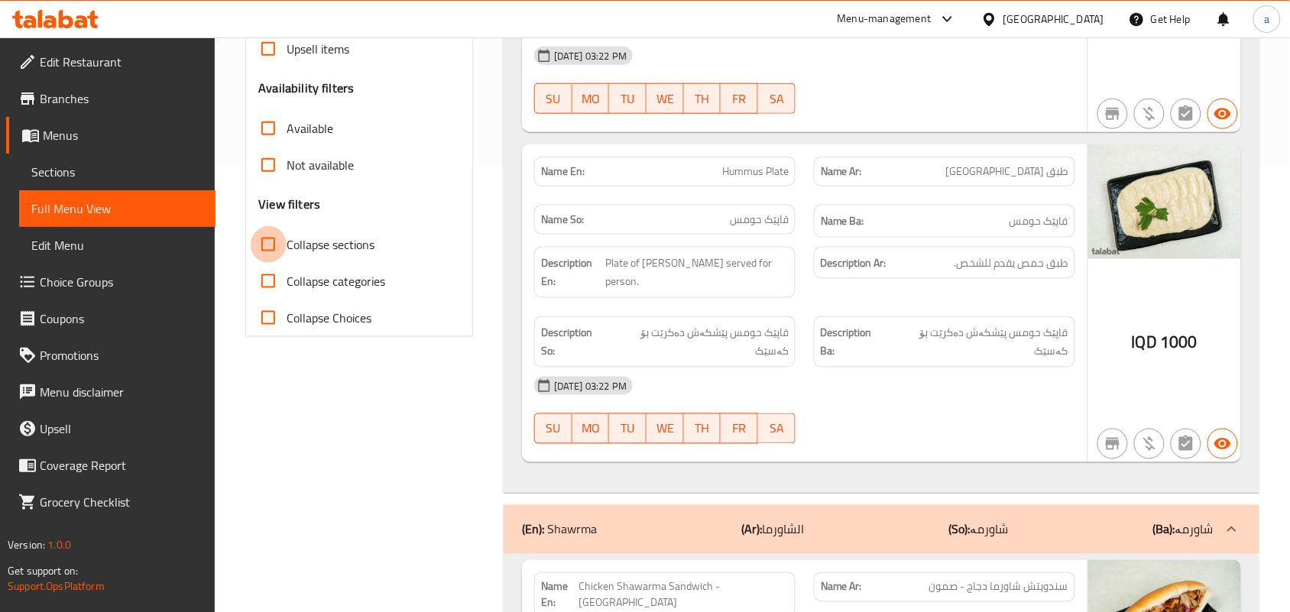
click at [284, 261] on input "Collapse sections" at bounding box center [268, 244] width 37 height 37
checkbox input "true"
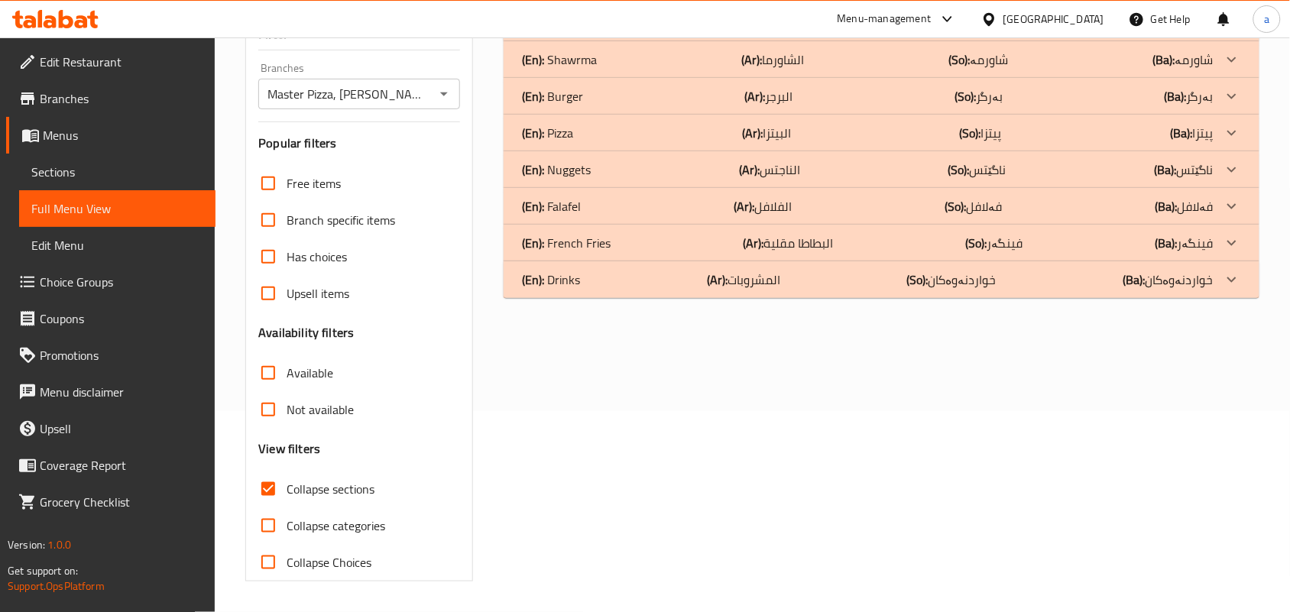
scroll to position [226, 0]
click at [813, 276] on div "(En): Drinks (Ar): المشروبات (So): خواردنەوەکان (Ba): خواردنەوەکان" at bounding box center [868, 280] width 692 height 18
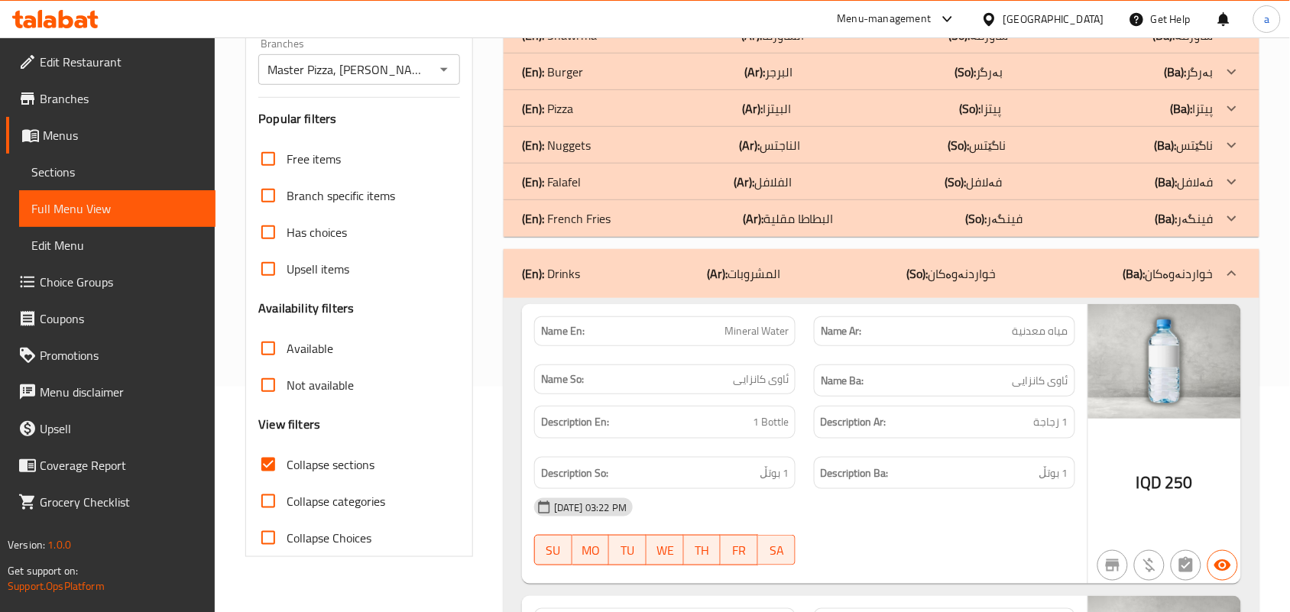
click at [804, 228] on p "(Ar): البطاطا مقلية" at bounding box center [788, 218] width 91 height 18
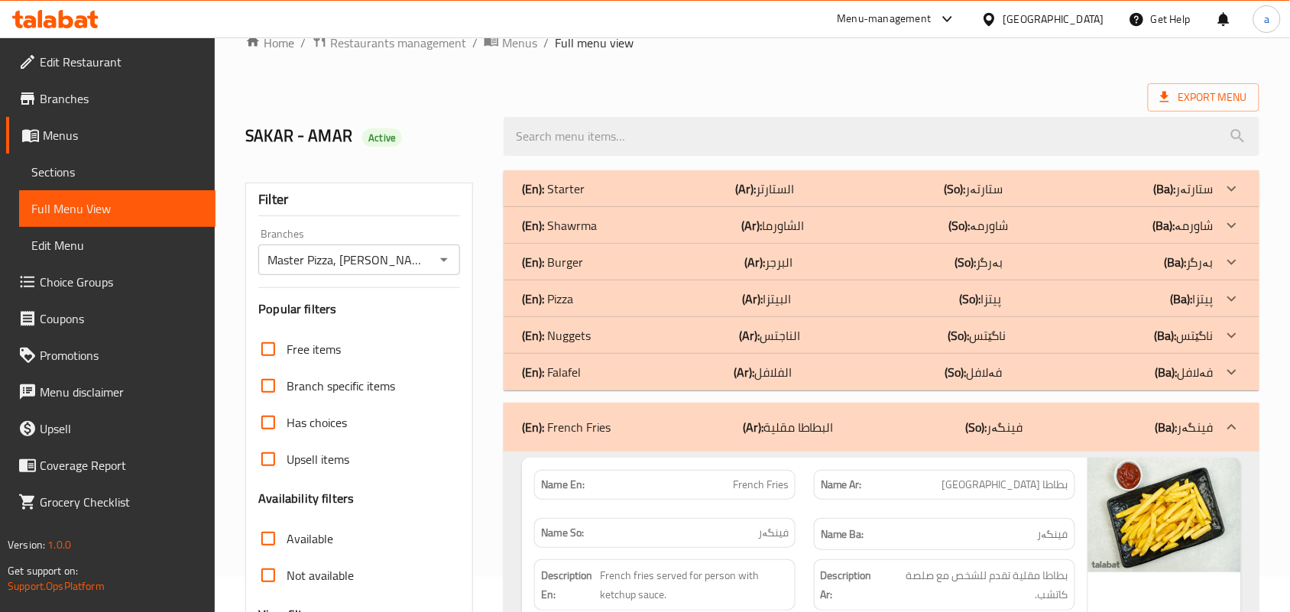
scroll to position [2, 0]
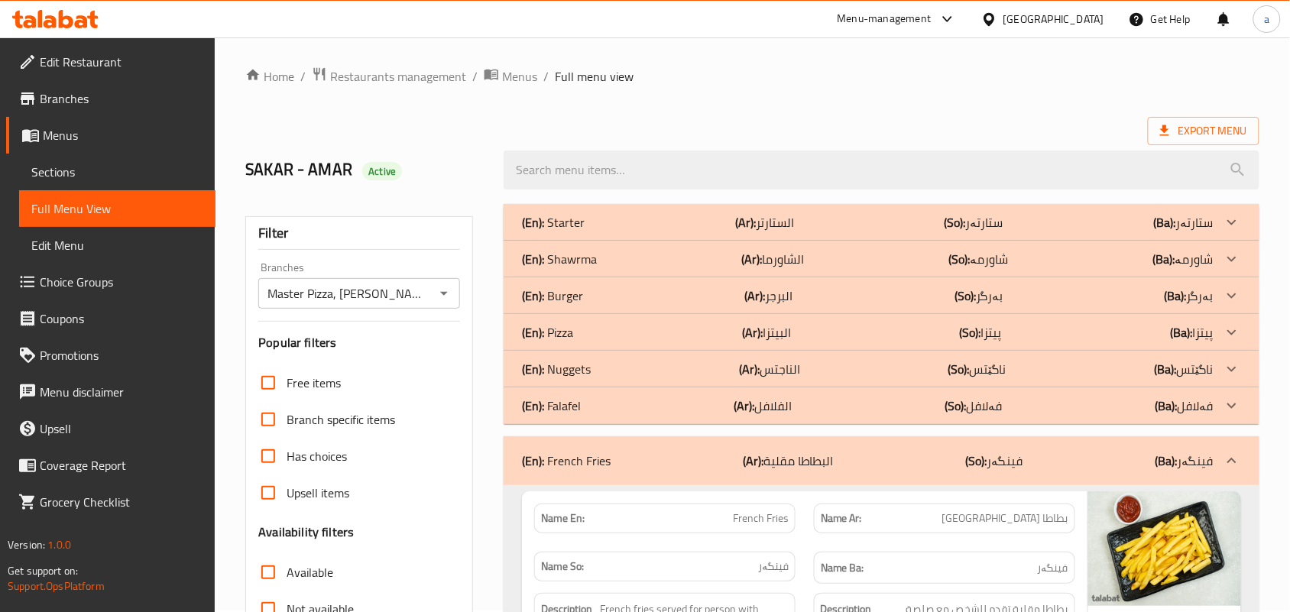
click at [757, 344] on b "(Ar):" at bounding box center [752, 332] width 21 height 23
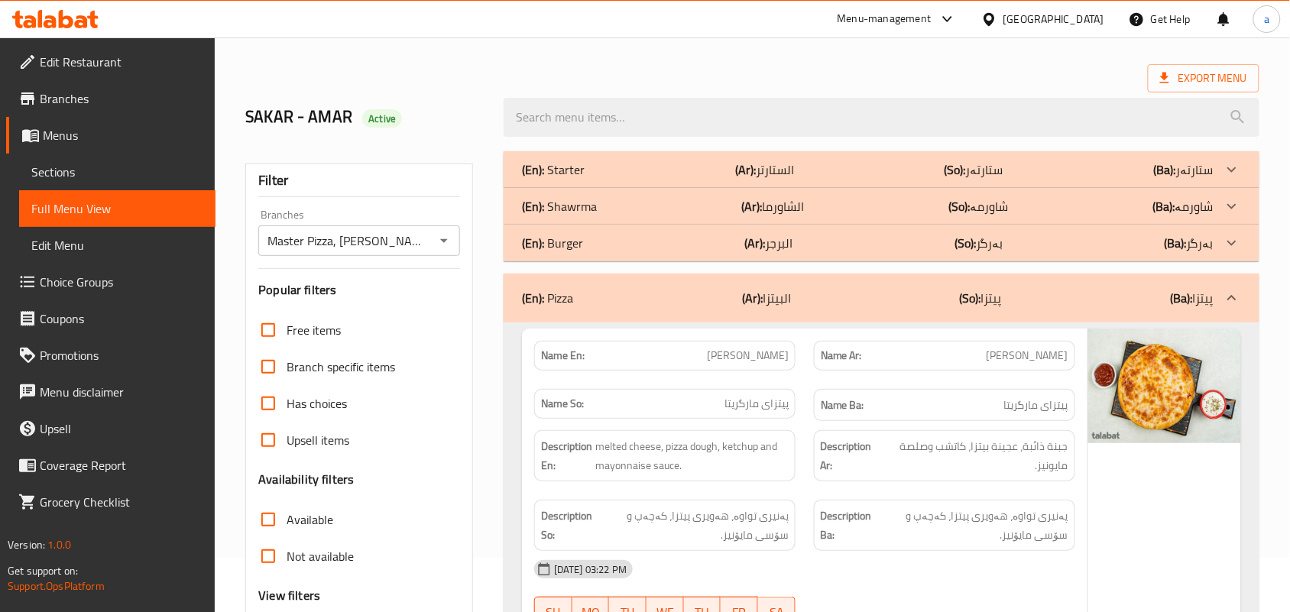
scroll to position [0, 0]
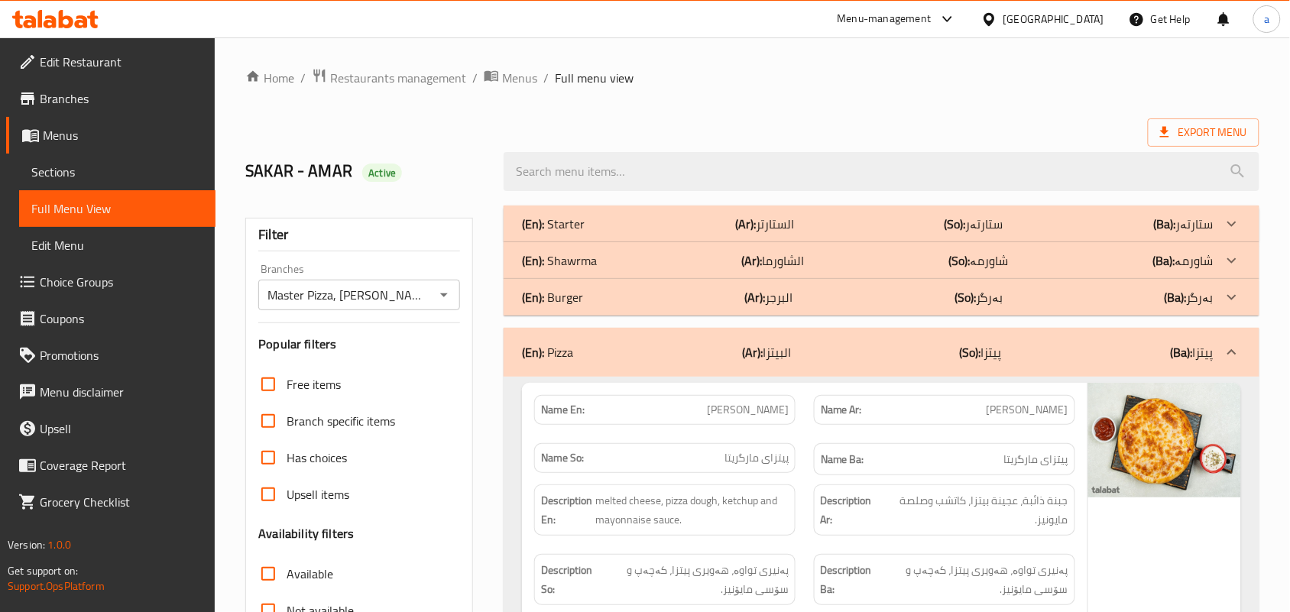
click at [842, 268] on div "(En): Shawrma (Ar): الشاورما (So): شاورمە (Ba): شاورمە" at bounding box center [868, 260] width 692 height 18
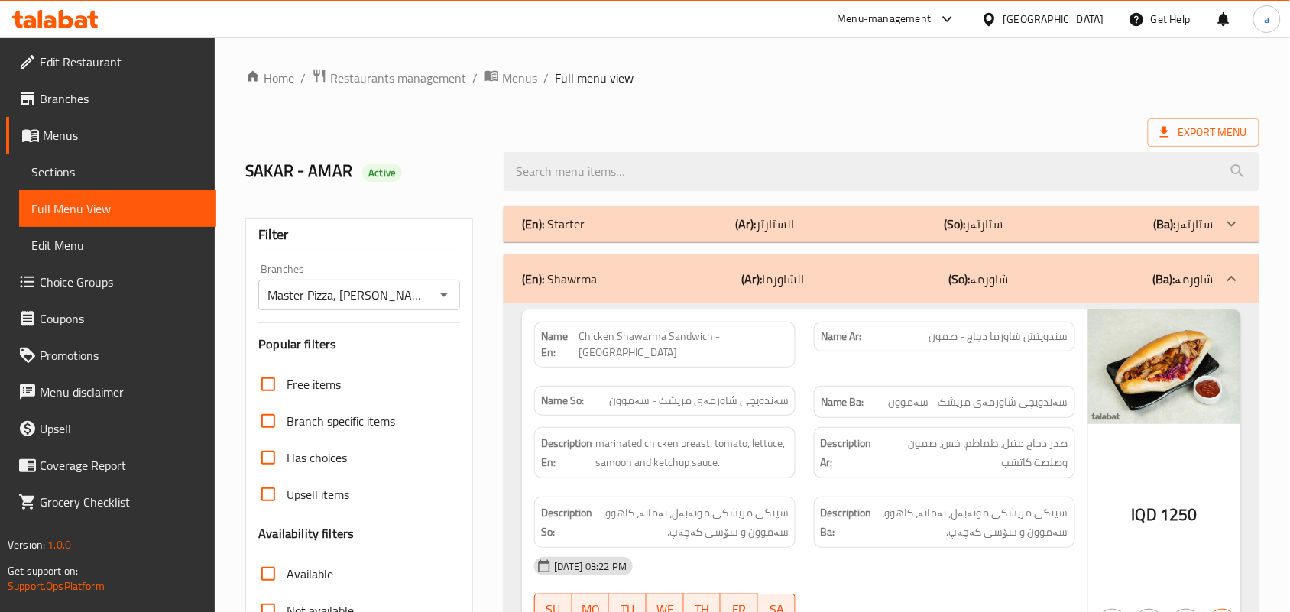
click at [837, 233] on div "(En): Starter (Ar): الستارتر (So): ستارتەر (Ba): ستارتەر" at bounding box center [868, 224] width 692 height 18
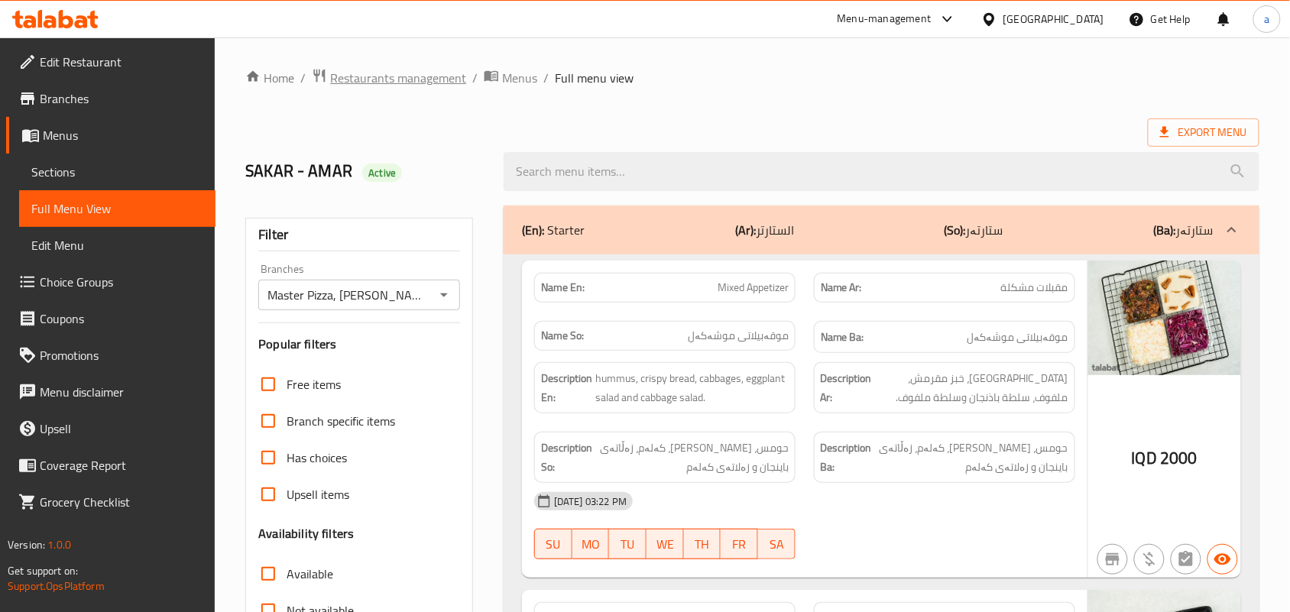
click at [456, 85] on span "Restaurants management" at bounding box center [398, 78] width 136 height 18
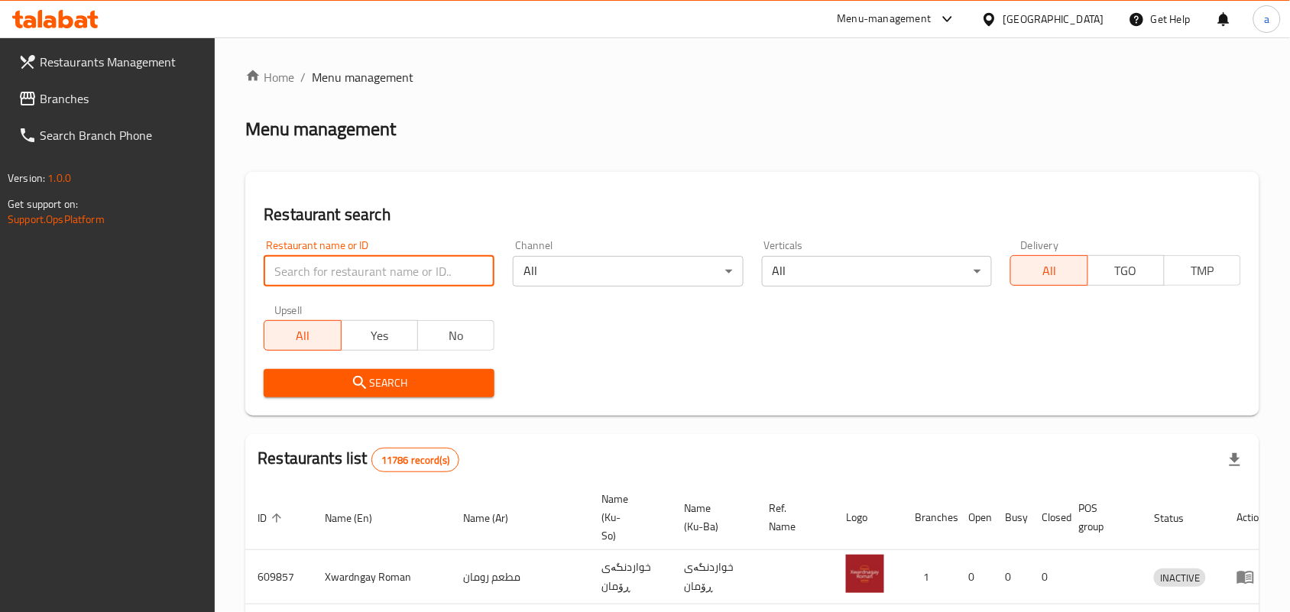
click at [353, 277] on input "search" at bounding box center [379, 271] width 231 height 31
paste input "88-adhmyia"
type input "88-adhmyia"
click button "Search" at bounding box center [379, 383] width 231 height 28
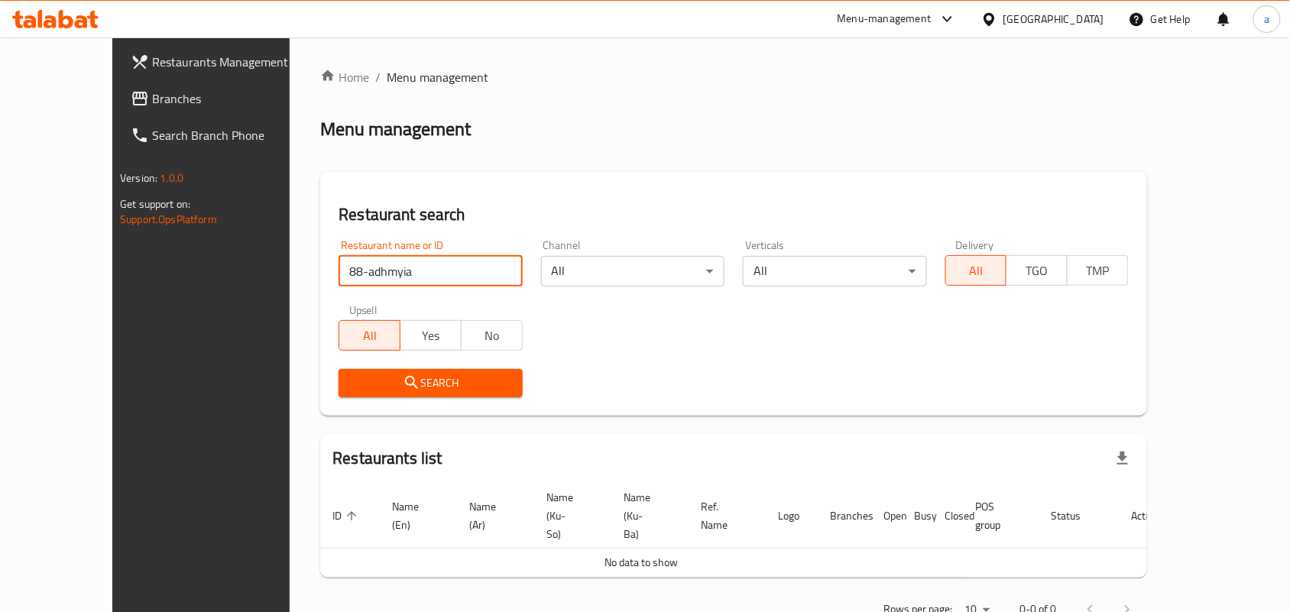
click at [152, 99] on span "Branches" at bounding box center [234, 98] width 164 height 18
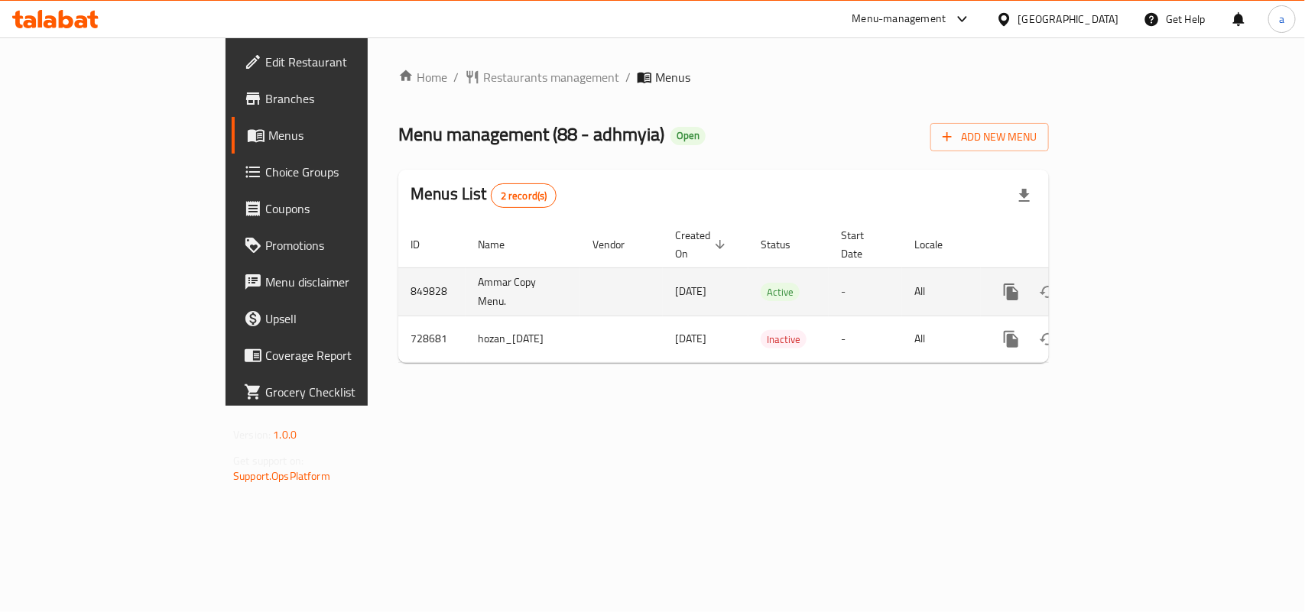
click at [1128, 285] on icon "enhanced table" at bounding box center [1122, 292] width 14 height 14
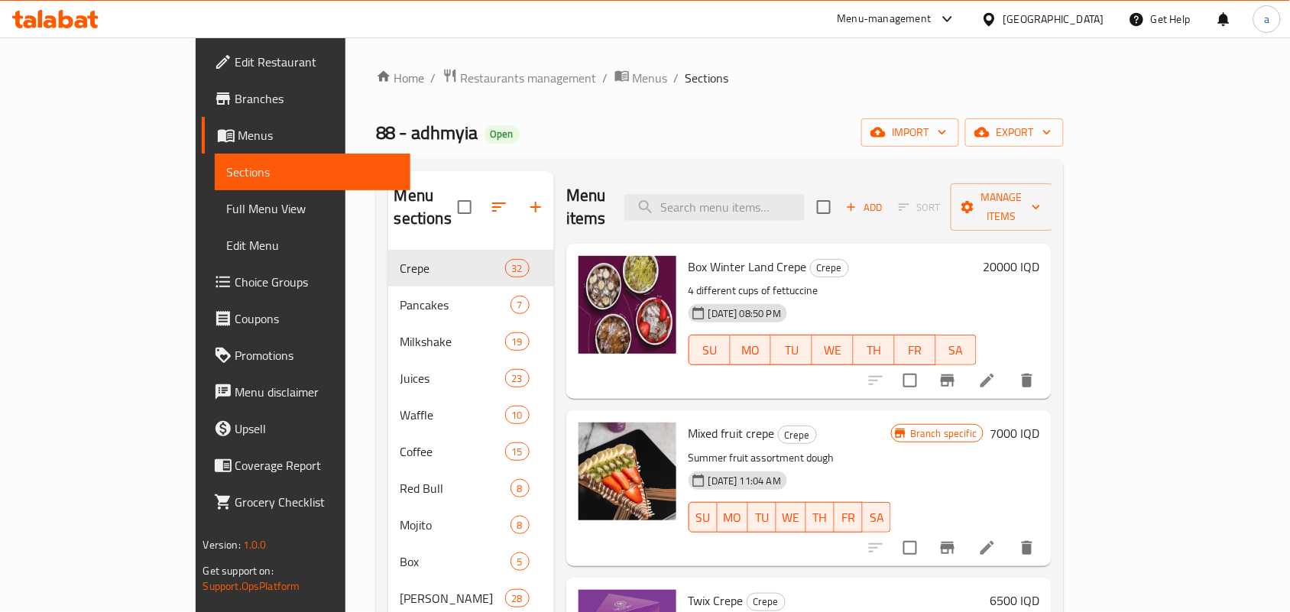
click at [227, 218] on span "Full Menu View" at bounding box center [313, 209] width 172 height 18
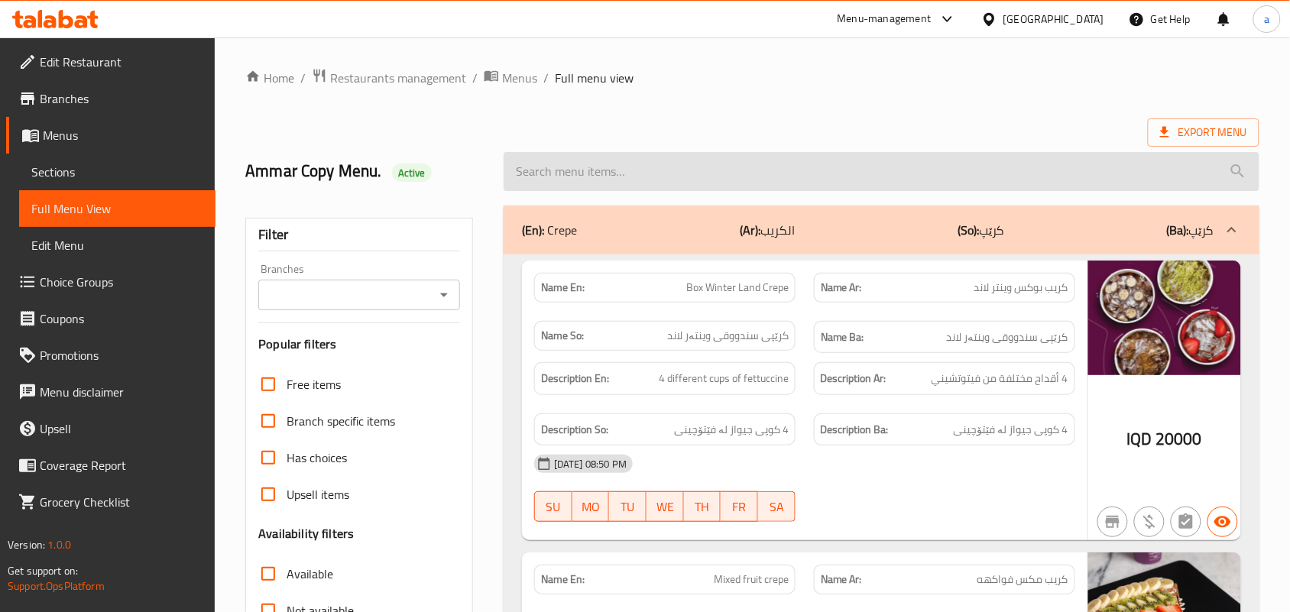
click at [593, 191] on input "search" at bounding box center [882, 171] width 756 height 39
paste input "Lotus Pancake"
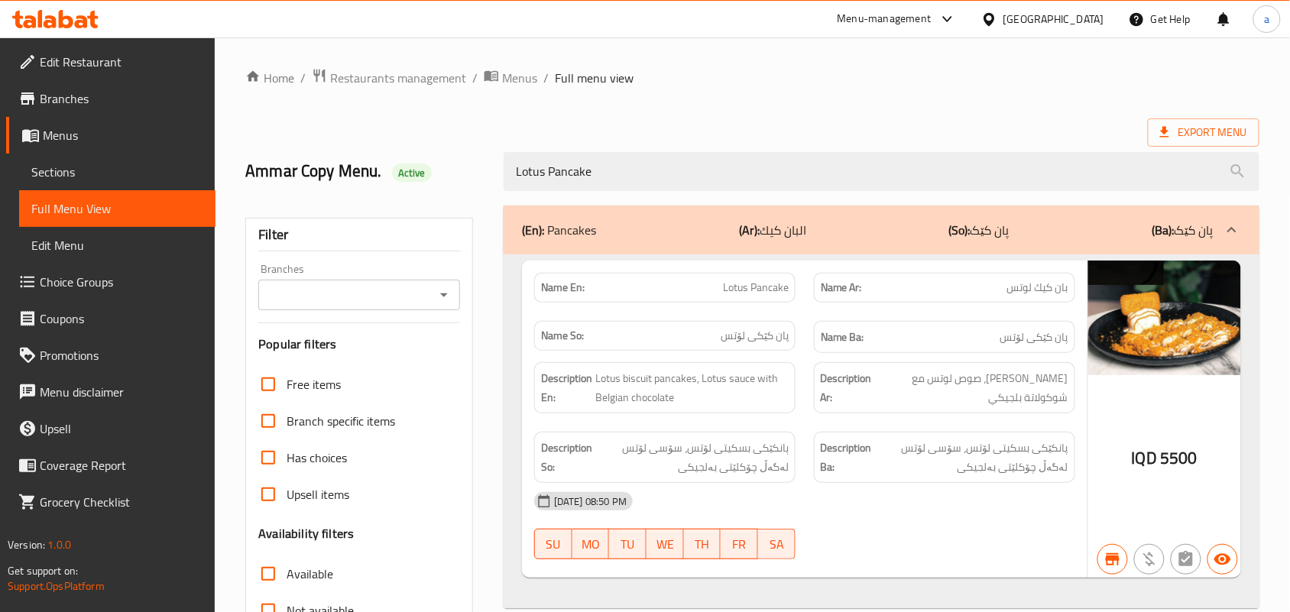
click at [452, 298] on icon "Open" at bounding box center [444, 295] width 18 height 18
type input "Lotus Pancake"
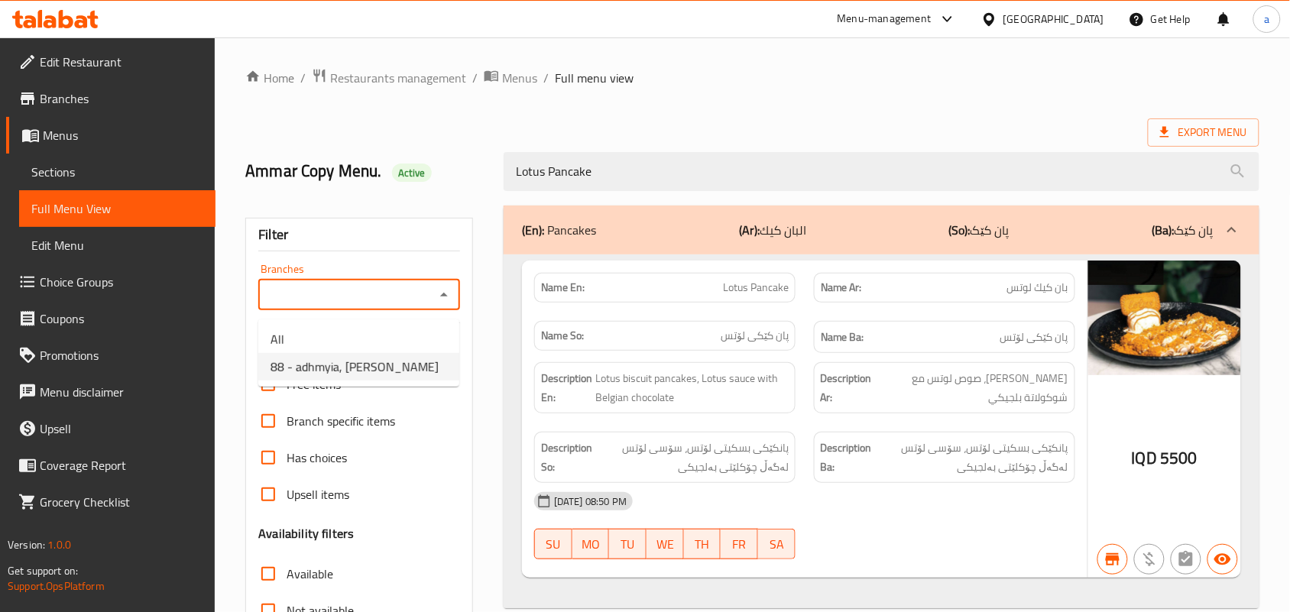
click at [375, 368] on span "88 - adhmyia, Al Aathameya" at bounding box center [355, 367] width 168 height 18
type input "88 - adhmyia, Al Aathameya"
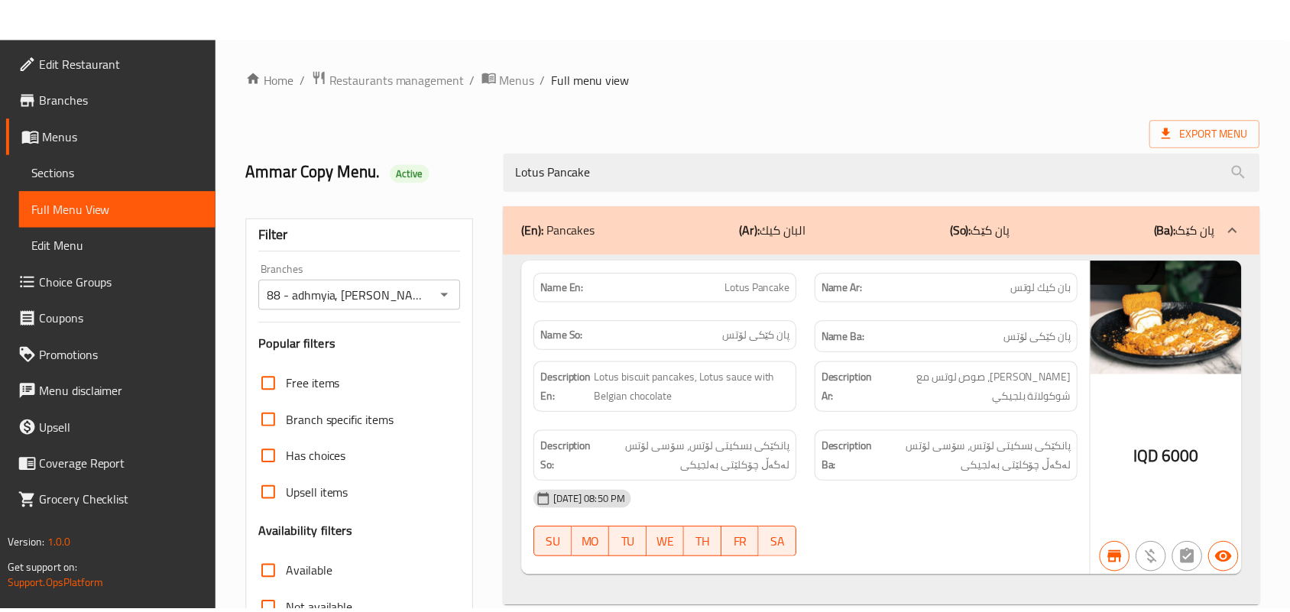
scroll to position [226, 0]
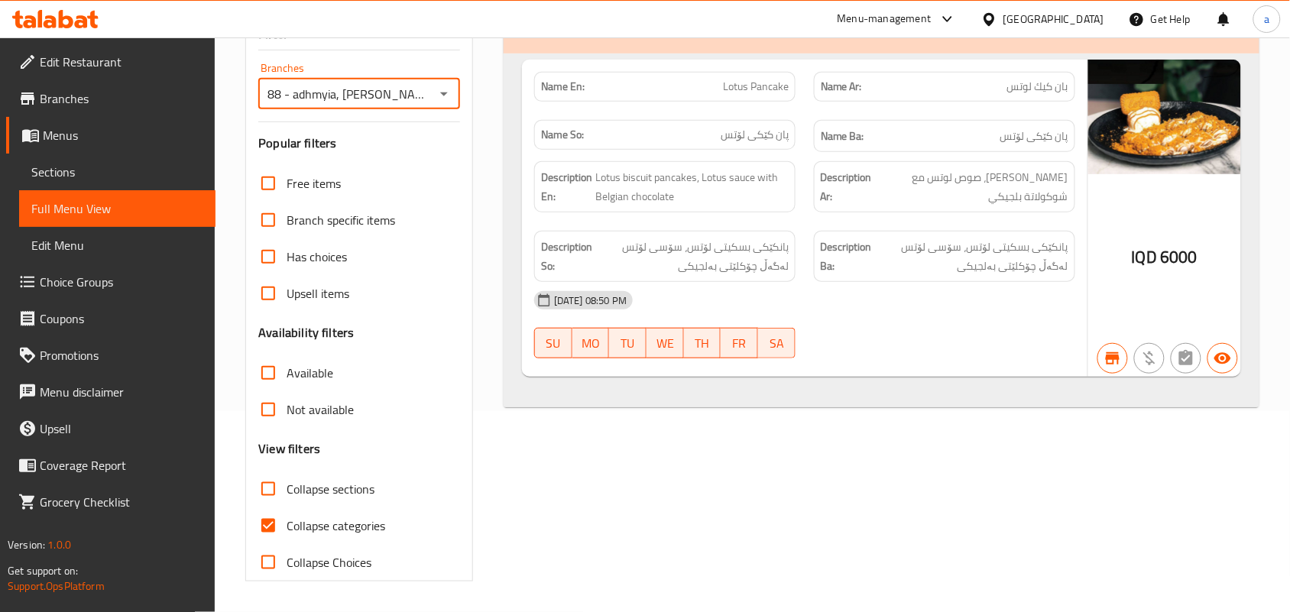
click at [88, 181] on span "Sections" at bounding box center [117, 172] width 172 height 18
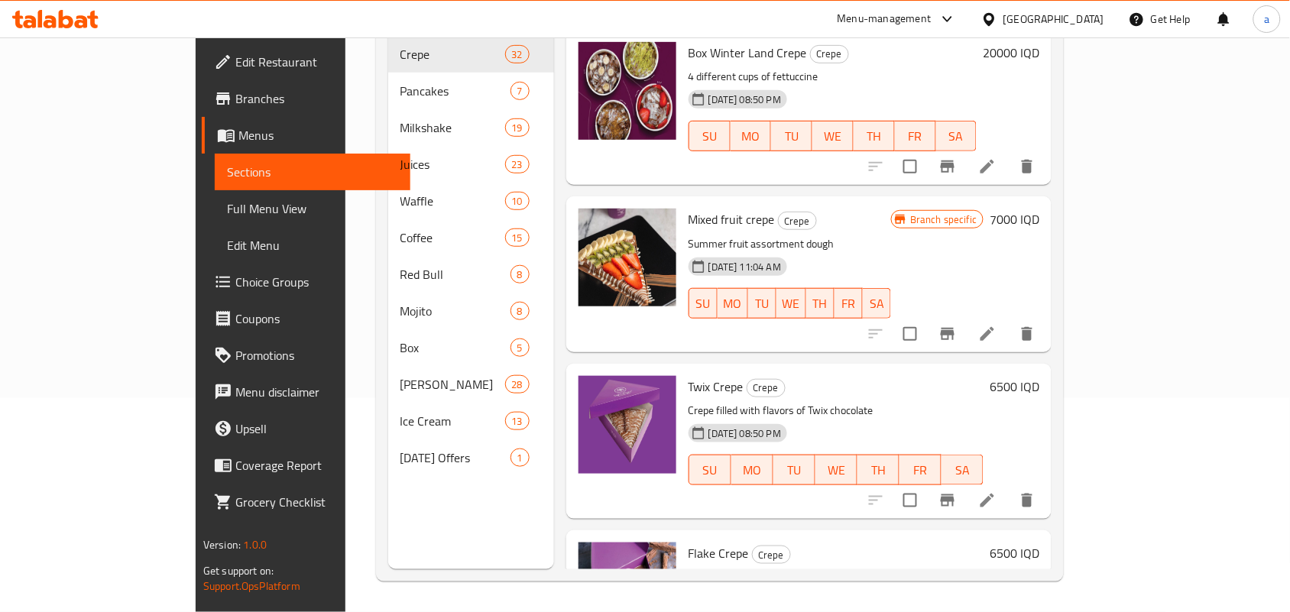
scroll to position [216, 0]
click at [227, 218] on span "Full Menu View" at bounding box center [313, 209] width 172 height 18
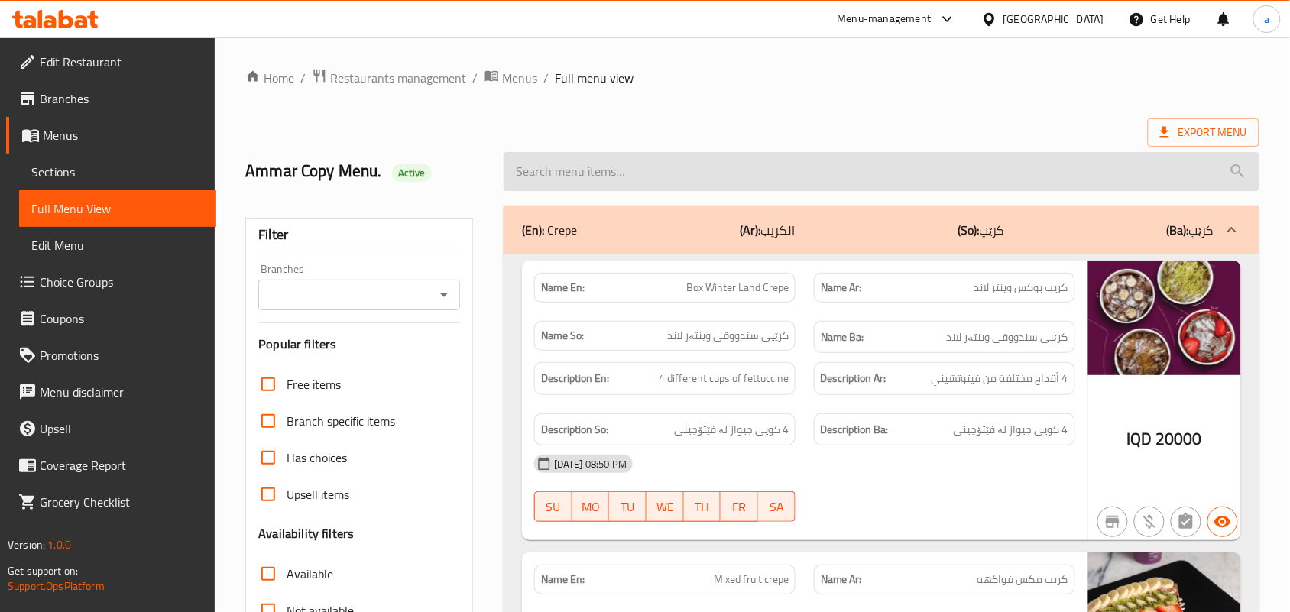
click at [646, 178] on input "search" at bounding box center [882, 171] width 756 height 39
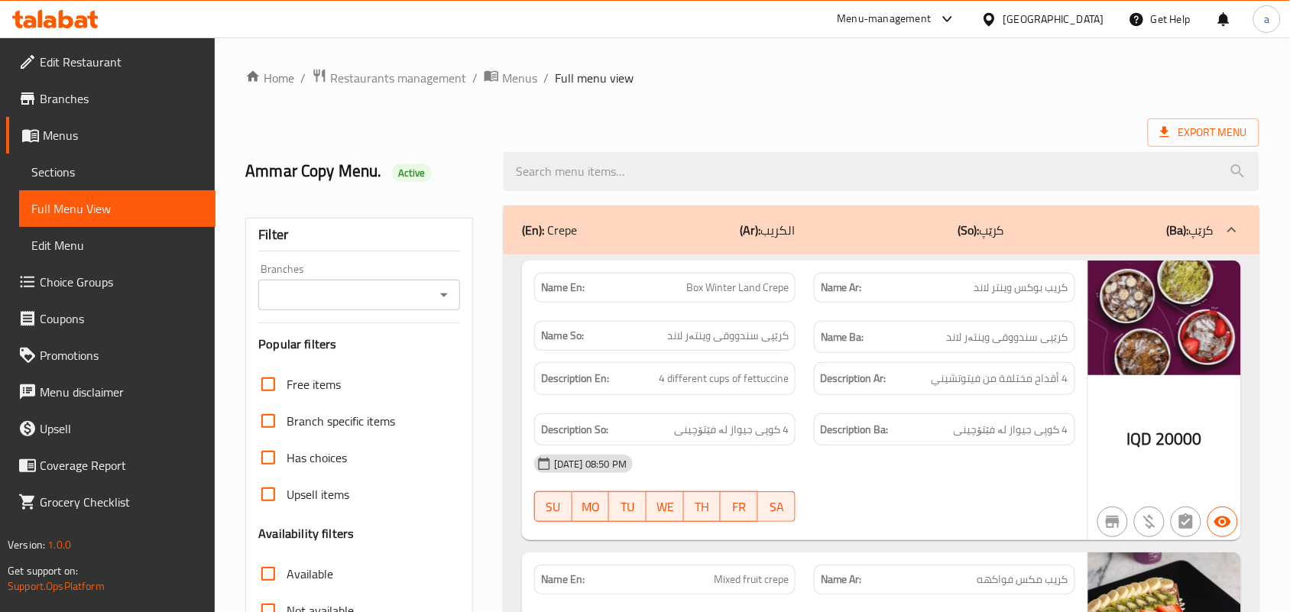
paste input "Fettuccine Crepe"
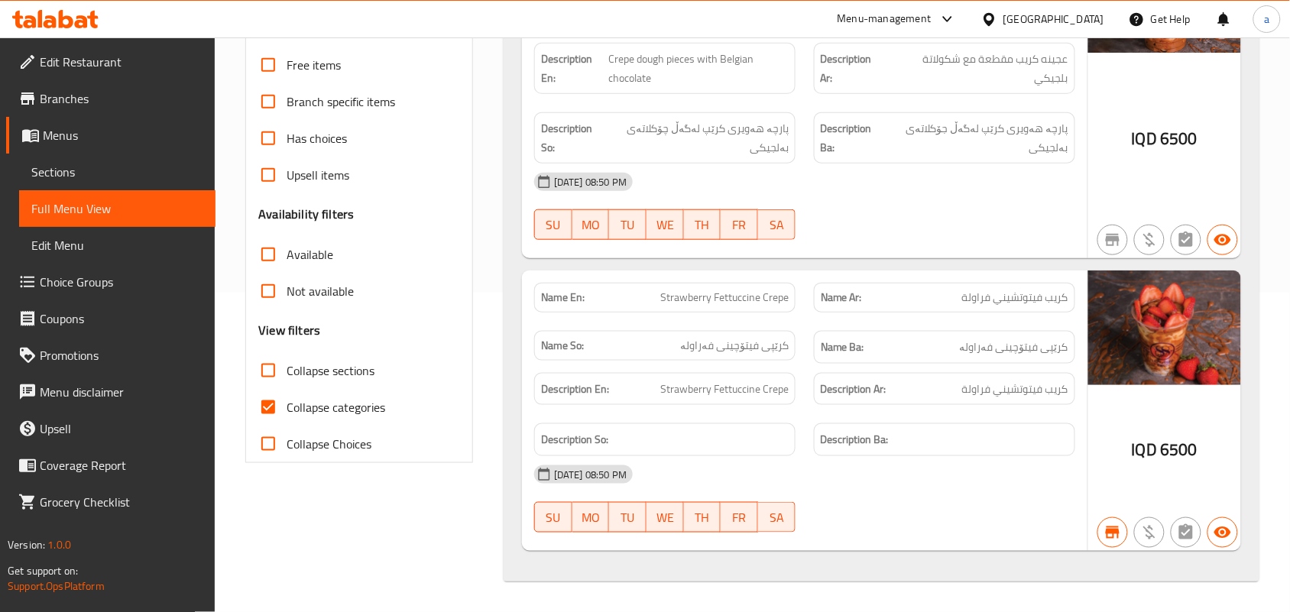
scroll to position [105, 0]
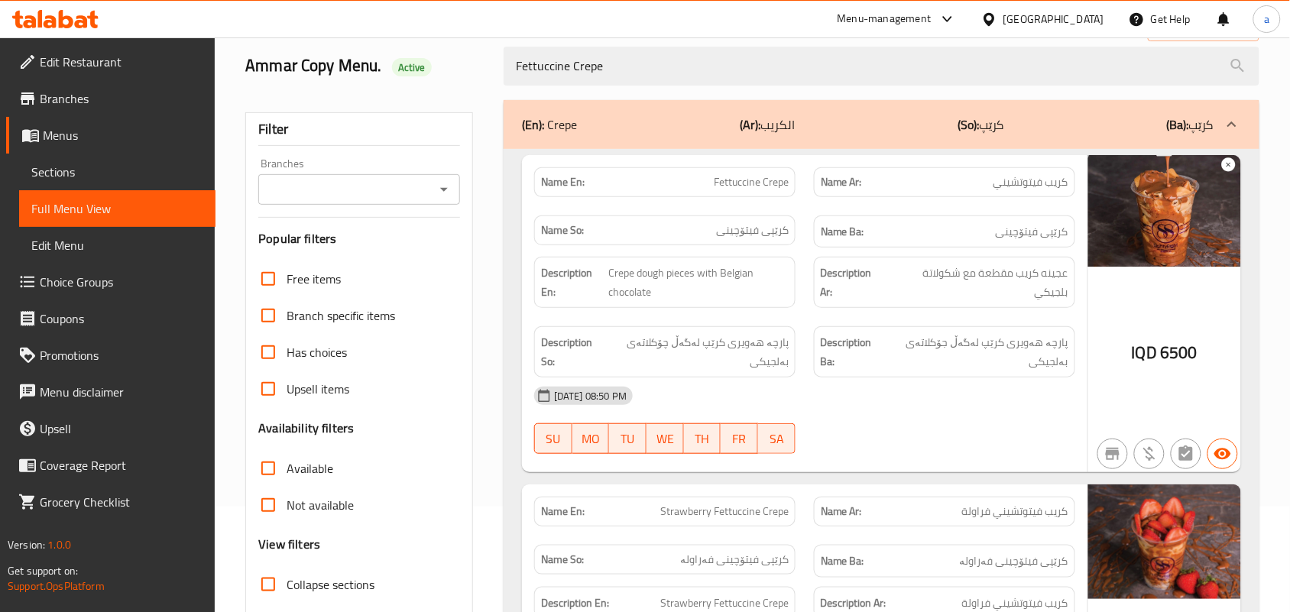
type input "Fettuccine Crepe"
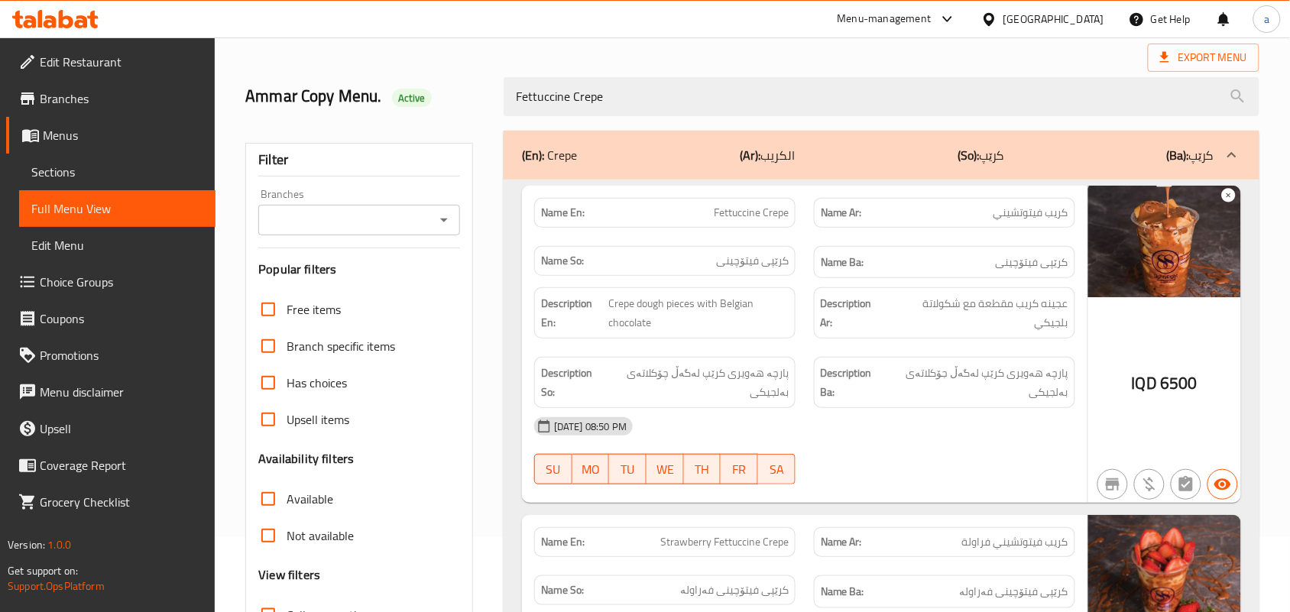
scroll to position [0, 0]
